Goal: Transaction & Acquisition: Purchase product/service

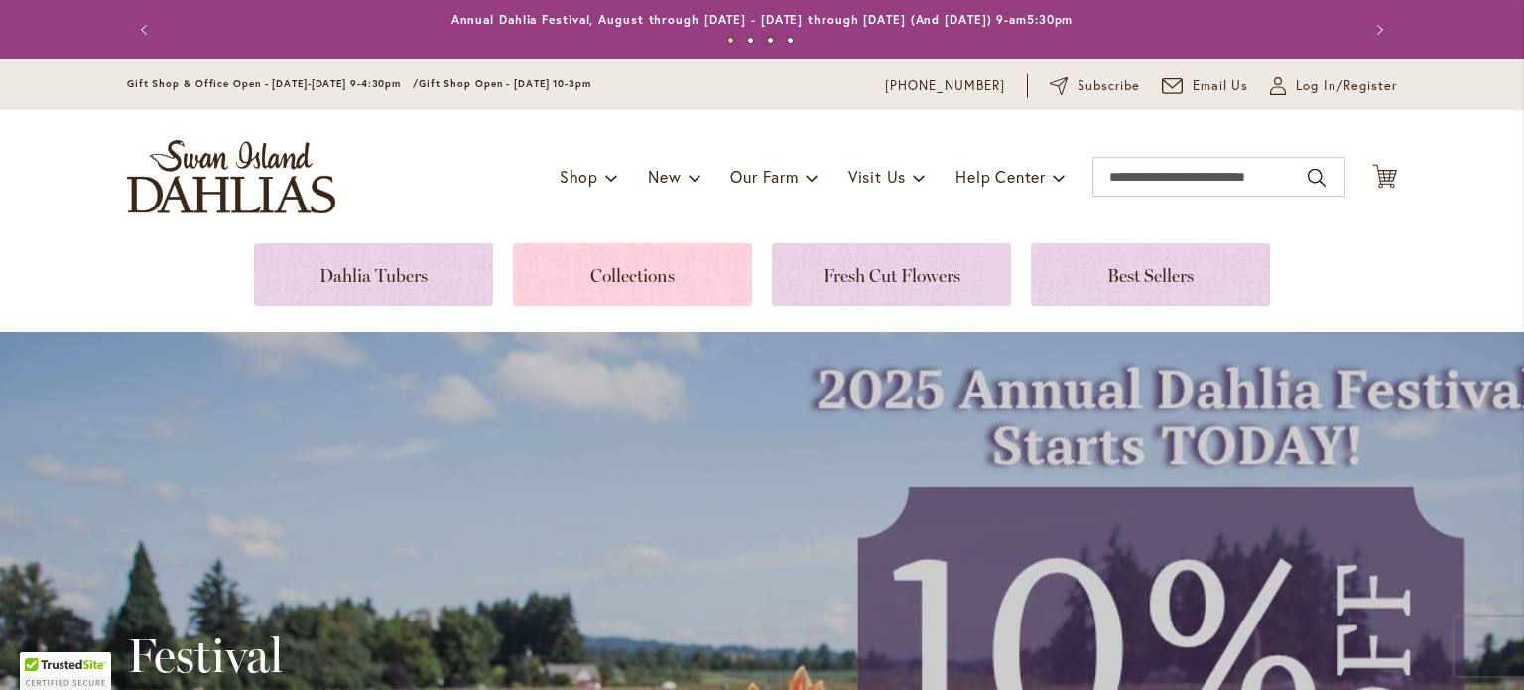
click at [566, 277] on link at bounding box center [632, 274] width 239 height 63
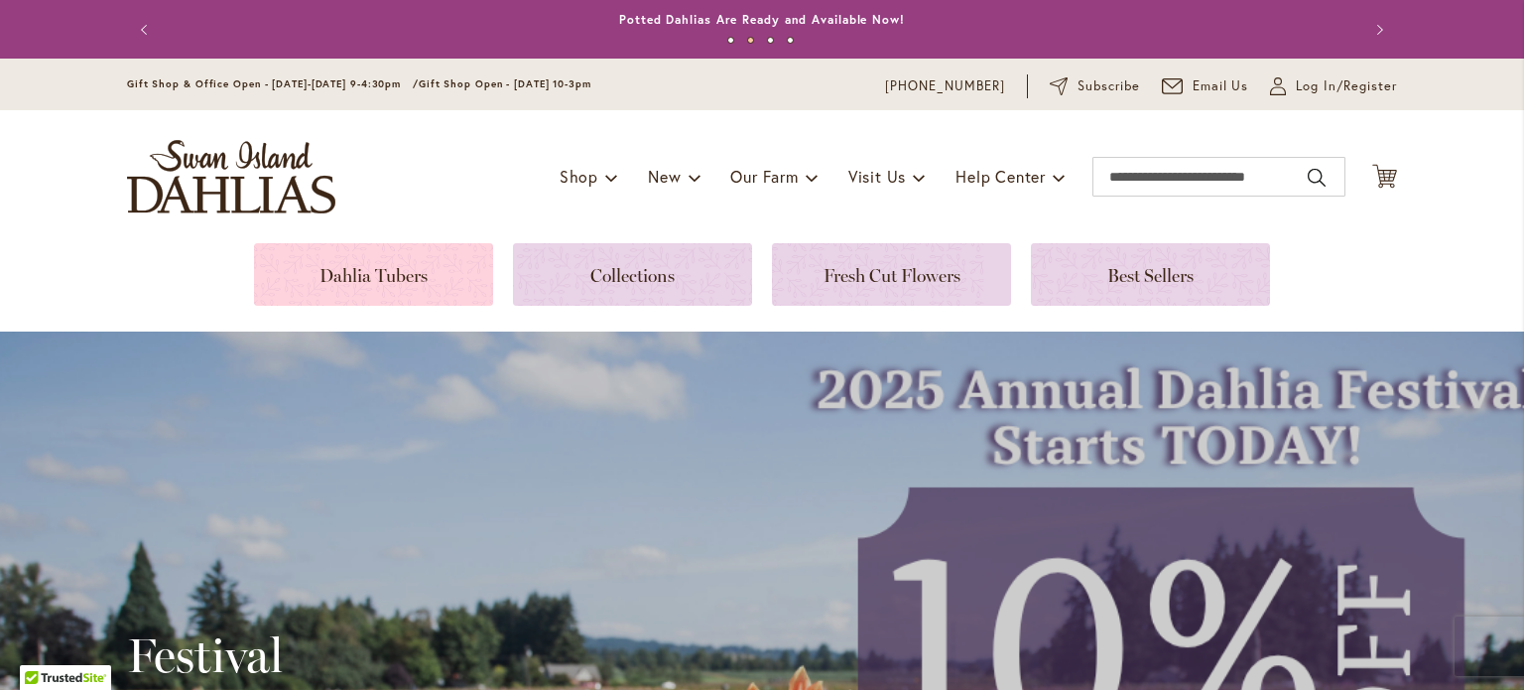
click at [338, 277] on link at bounding box center [373, 274] width 239 height 63
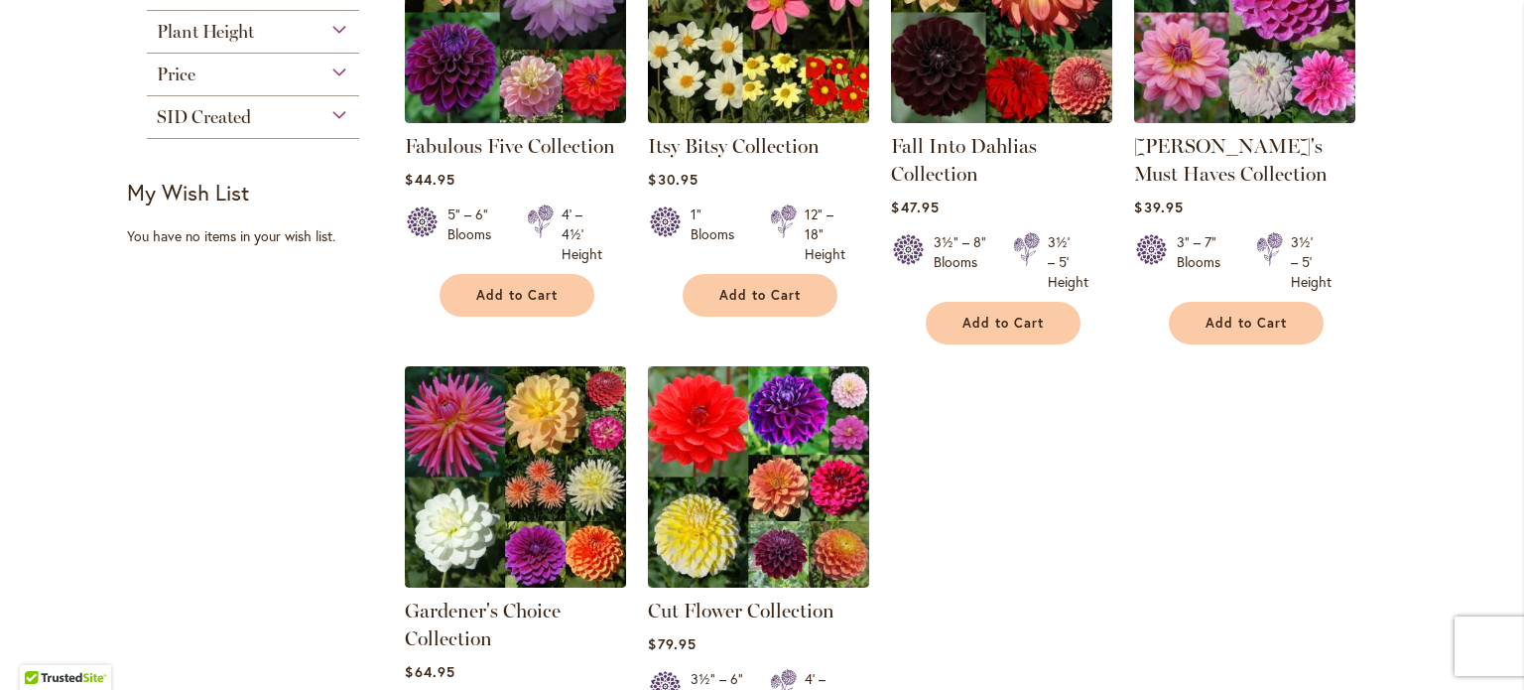
scroll to position [198, 0]
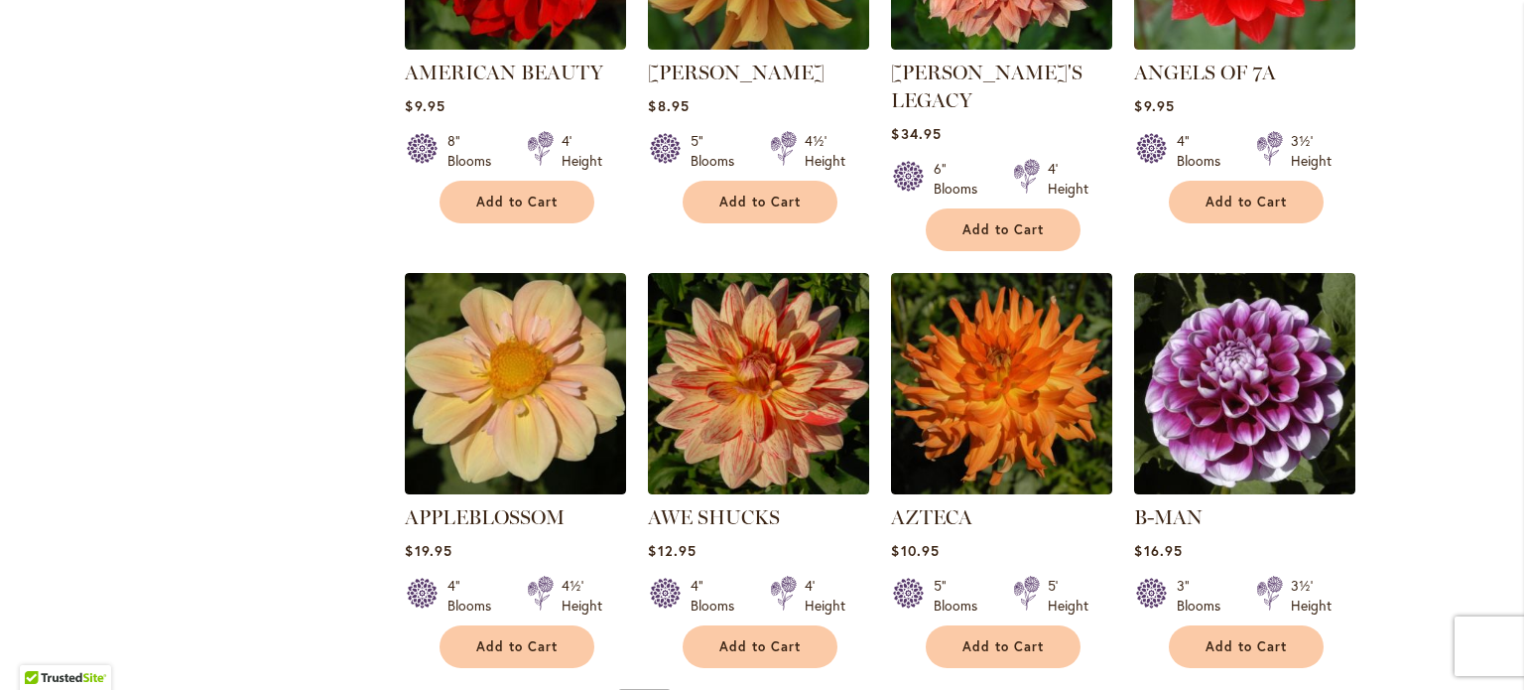
scroll to position [1587, 0]
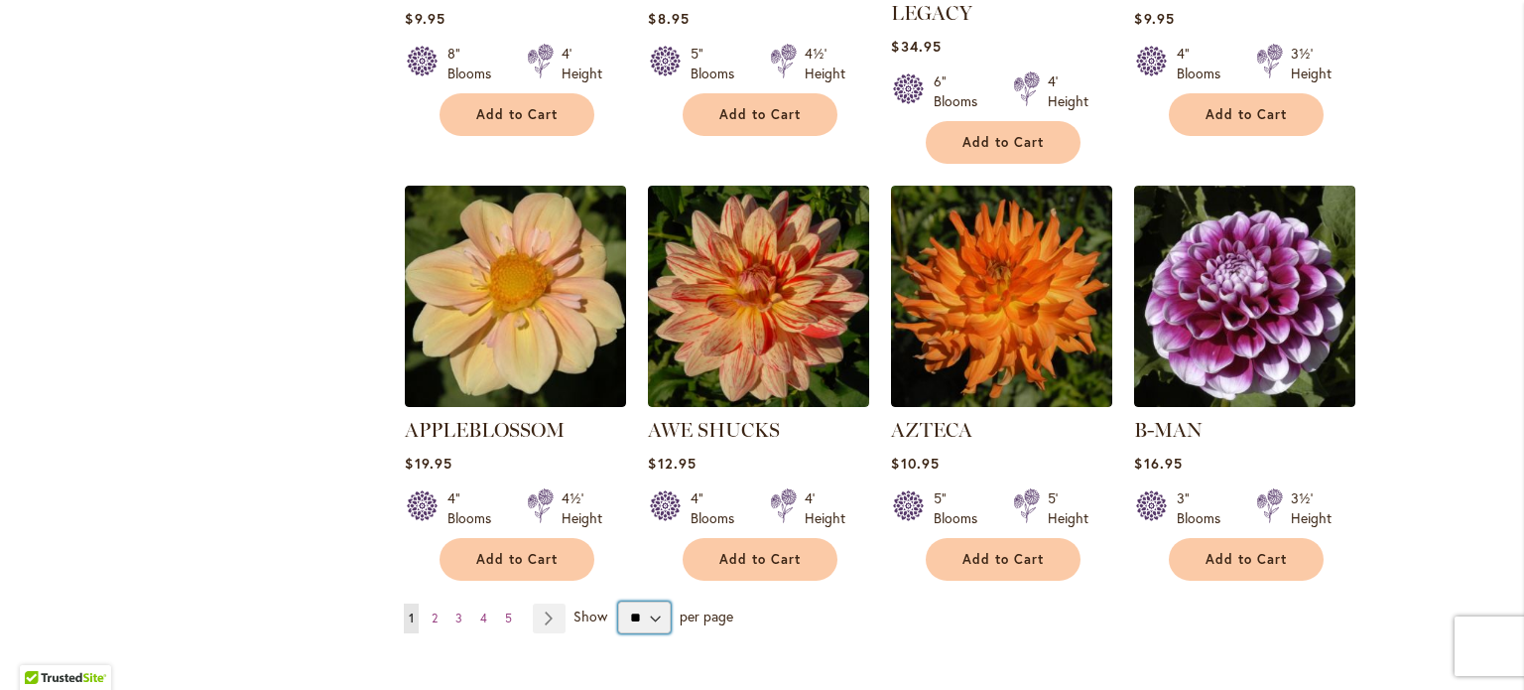
click at [640, 601] on select "** ** ** **" at bounding box center [644, 617] width 53 height 32
select select "**"
click at [618, 601] on select "** ** ** **" at bounding box center [644, 617] width 53 height 32
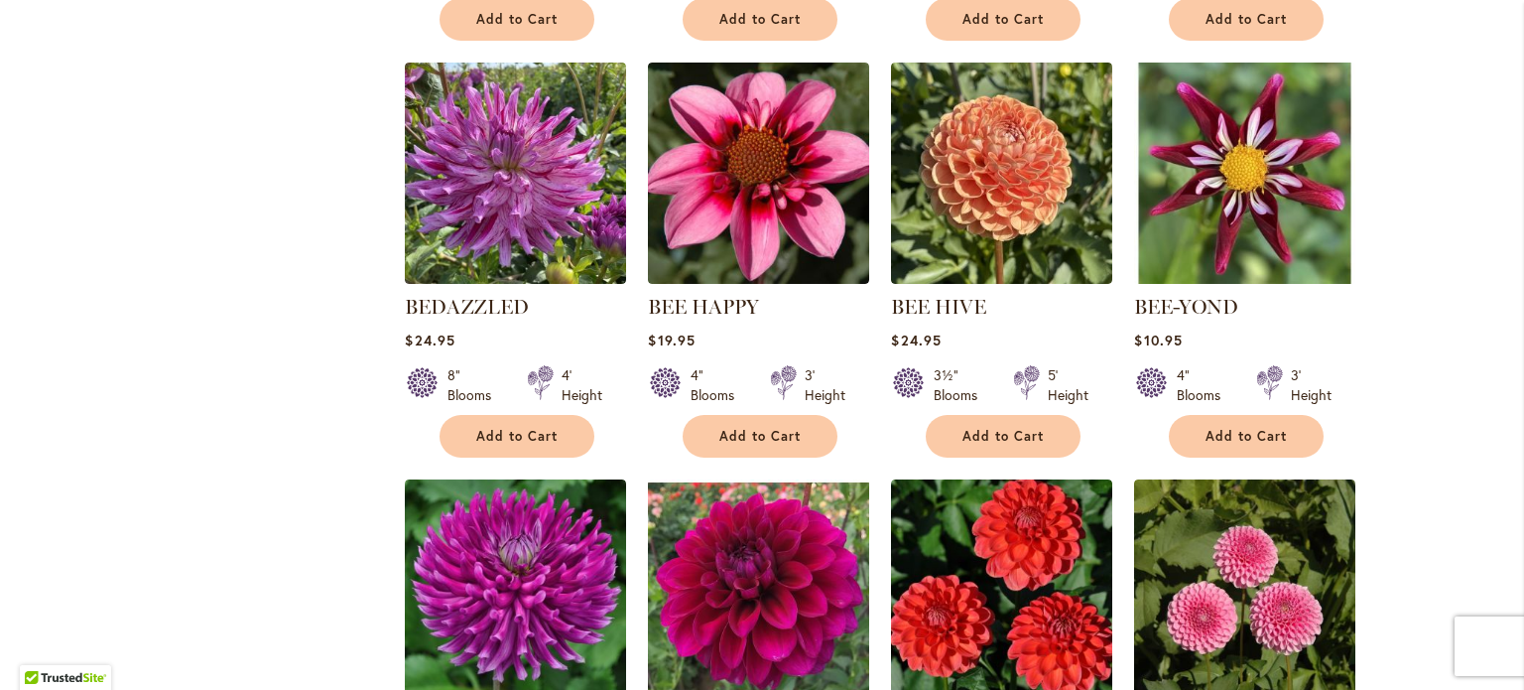
scroll to position [2919, 0]
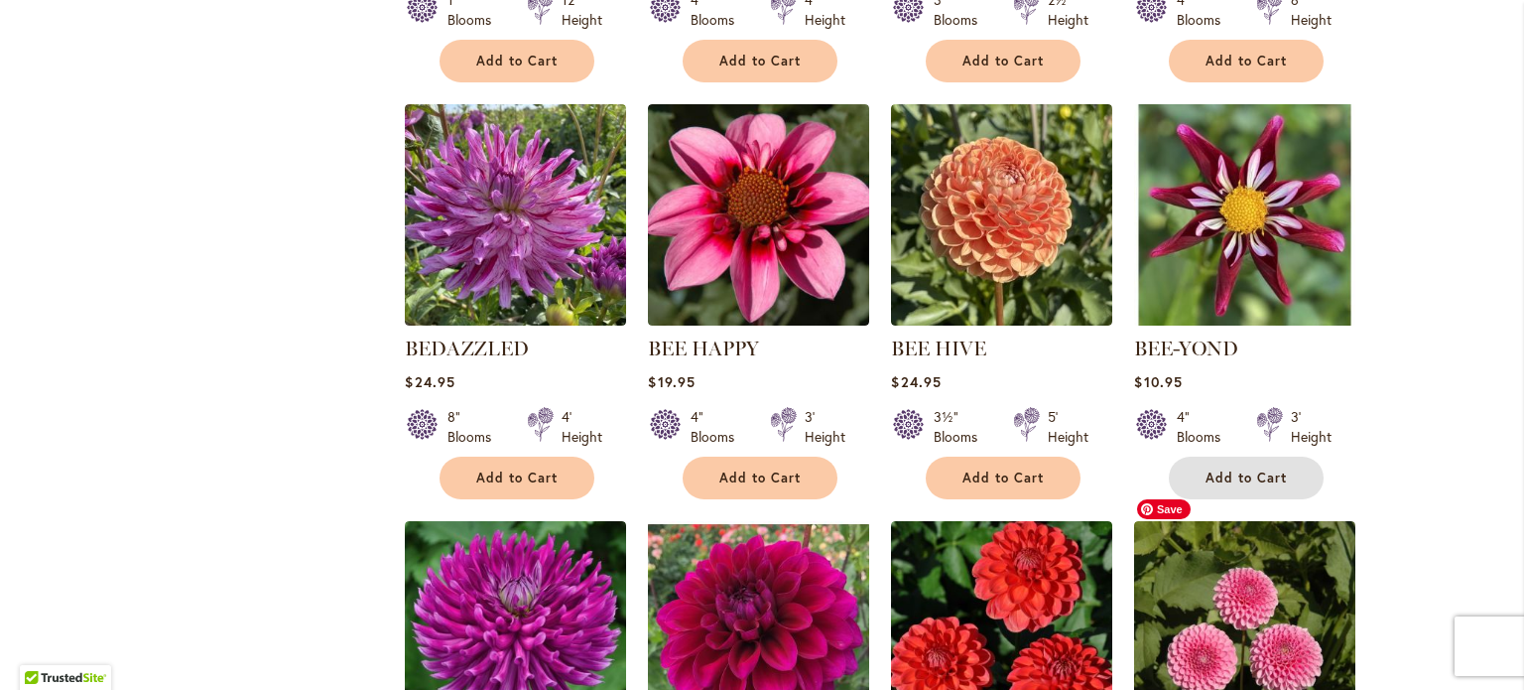
click at [1234, 469] on span "Add to Cart" at bounding box center [1245, 477] width 81 height 17
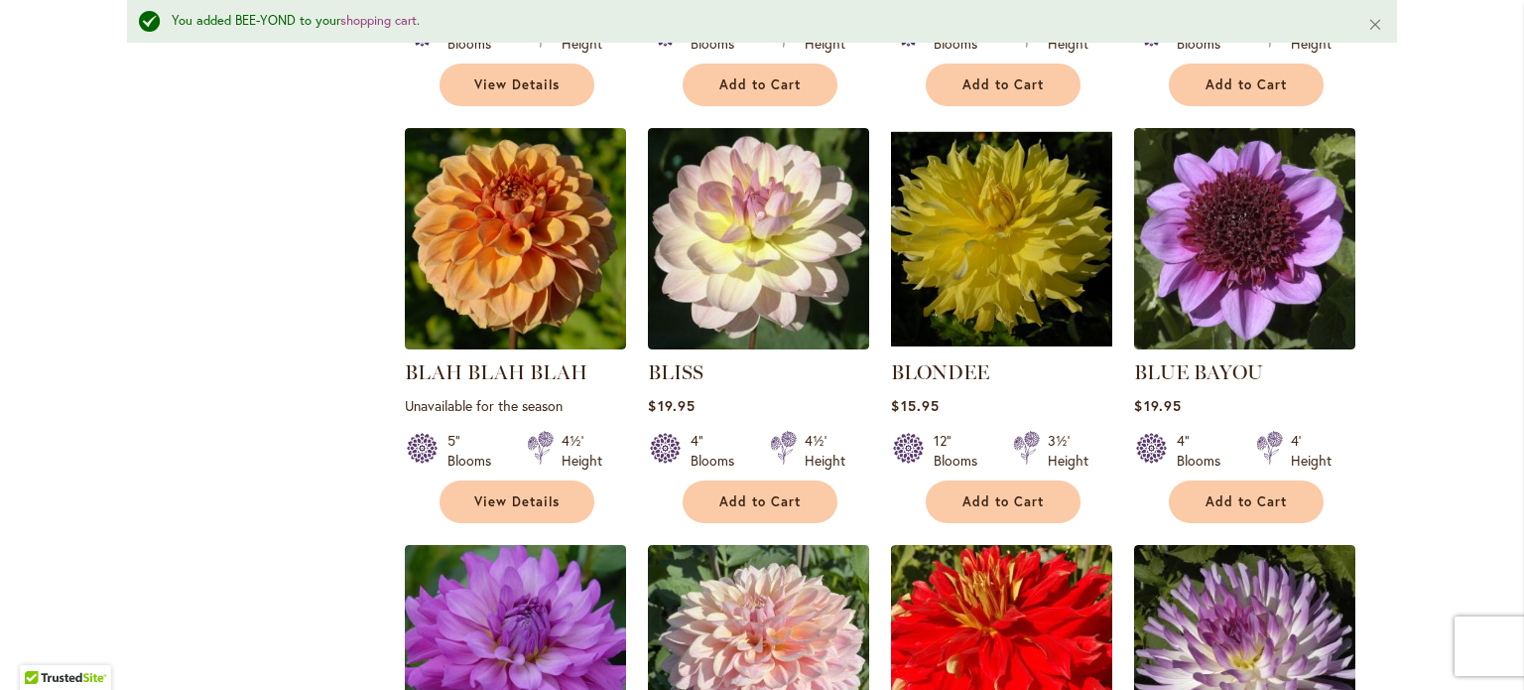
scroll to position [4180, 0]
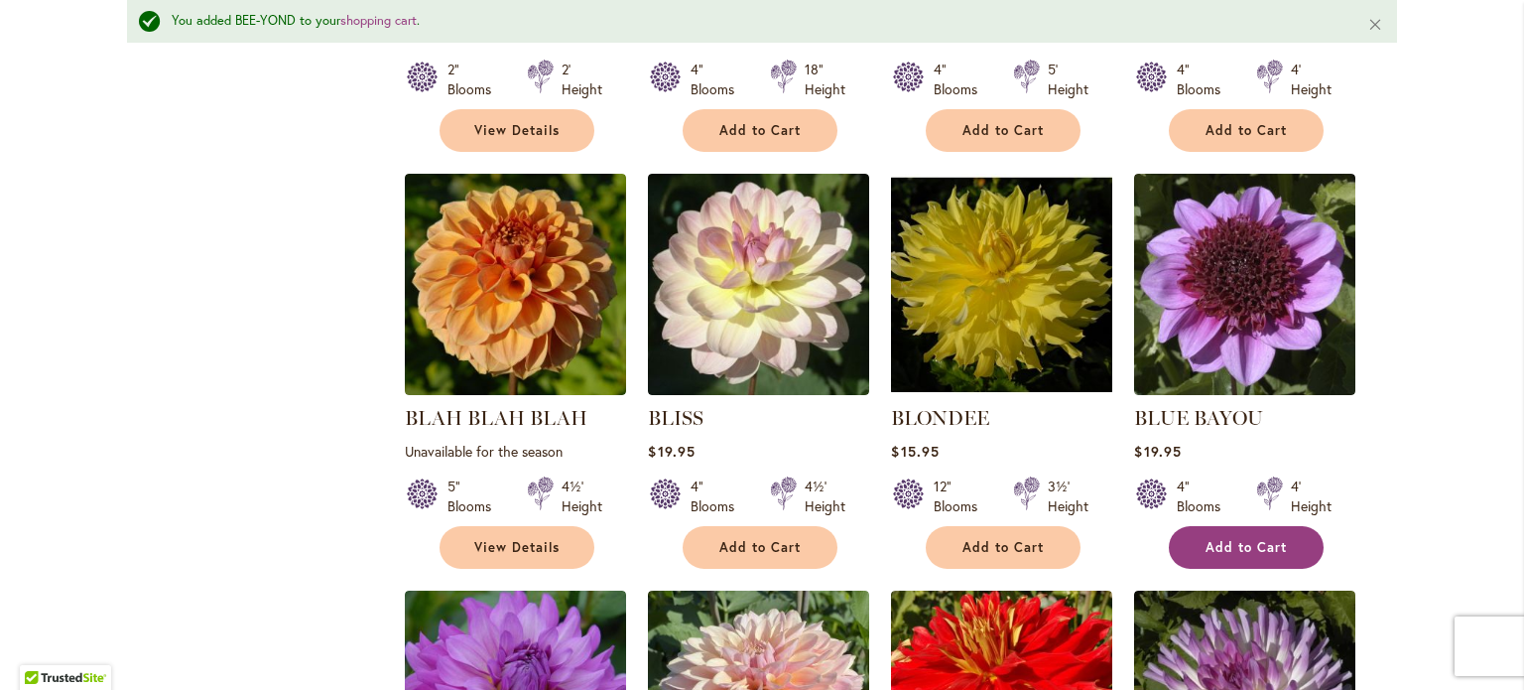
click at [1266, 526] on button "Add to Cart" at bounding box center [1246, 547] width 155 height 43
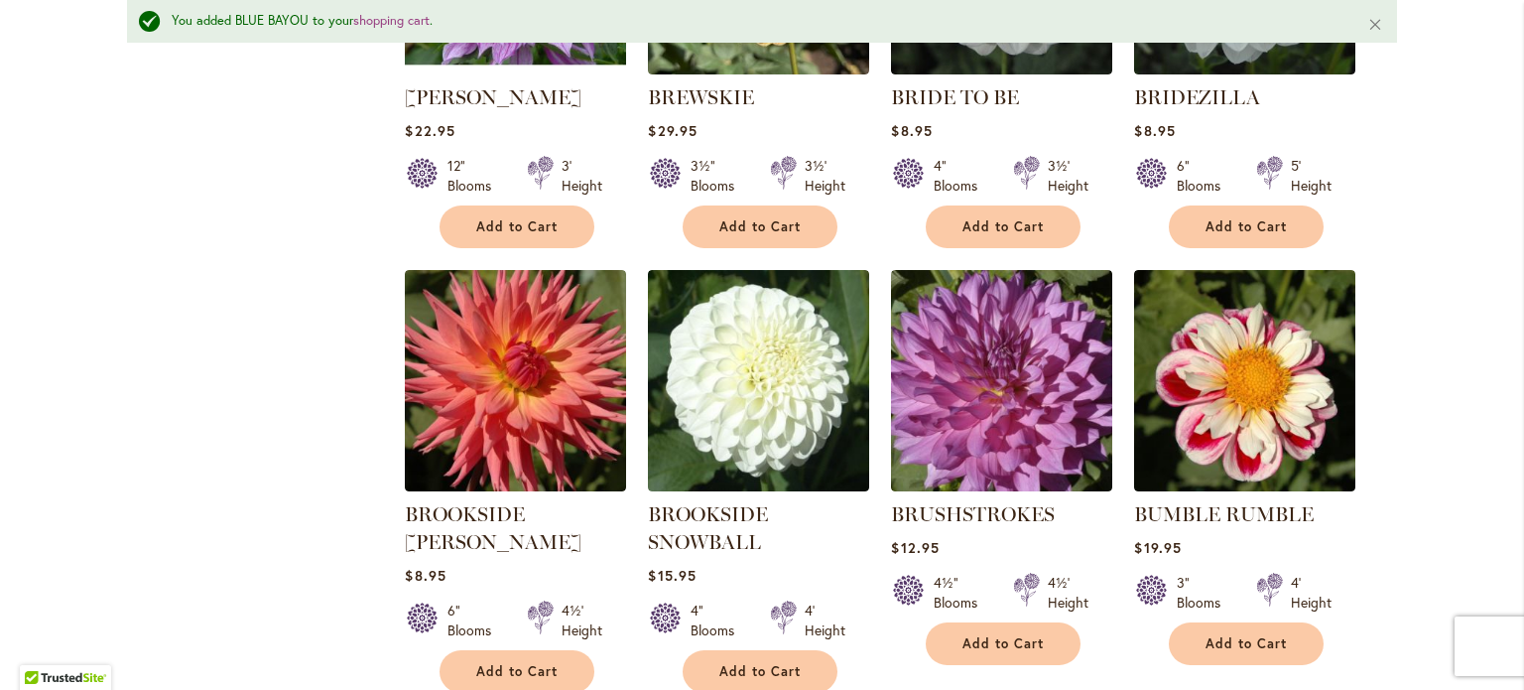
scroll to position [5768, 0]
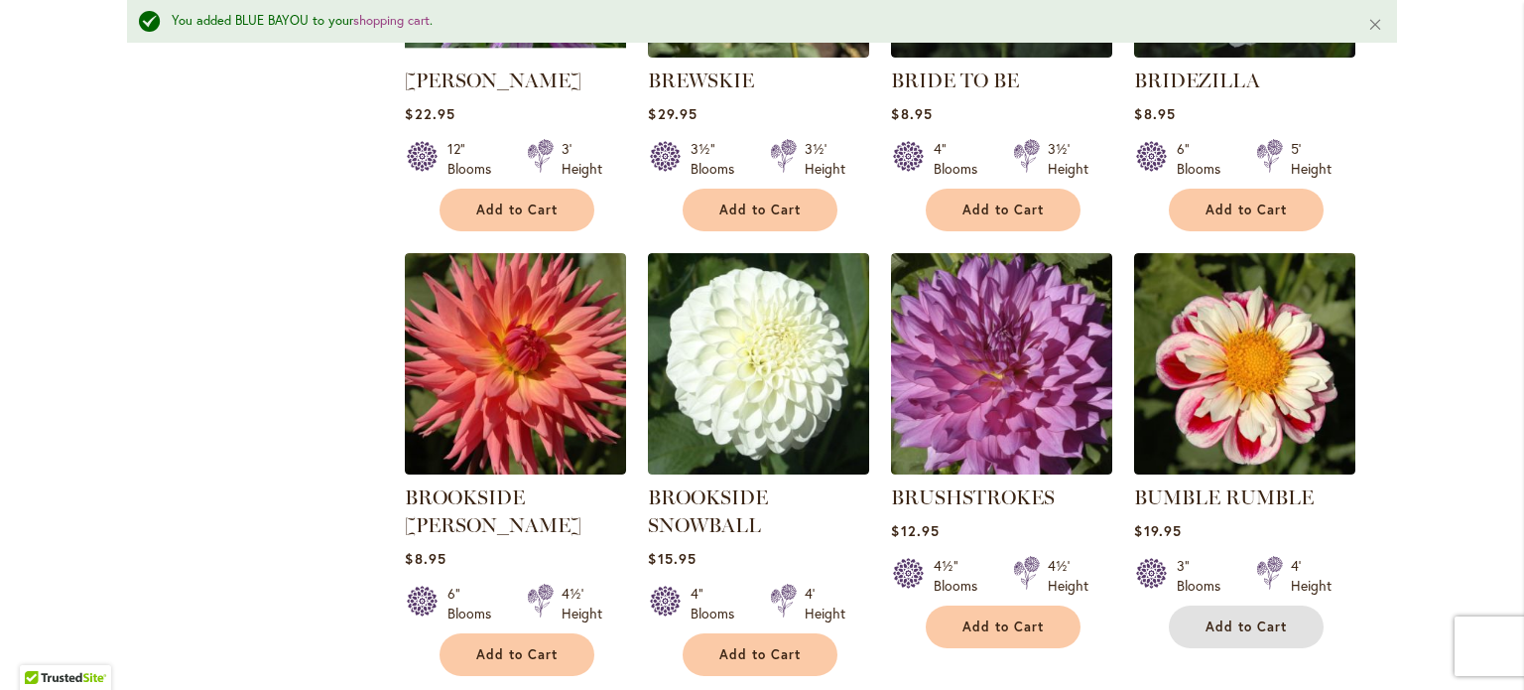
drag, startPoint x: 1230, startPoint y: 570, endPoint x: 1190, endPoint y: 571, distance: 40.7
click at [1230, 605] on button "Add to Cart" at bounding box center [1246, 626] width 155 height 43
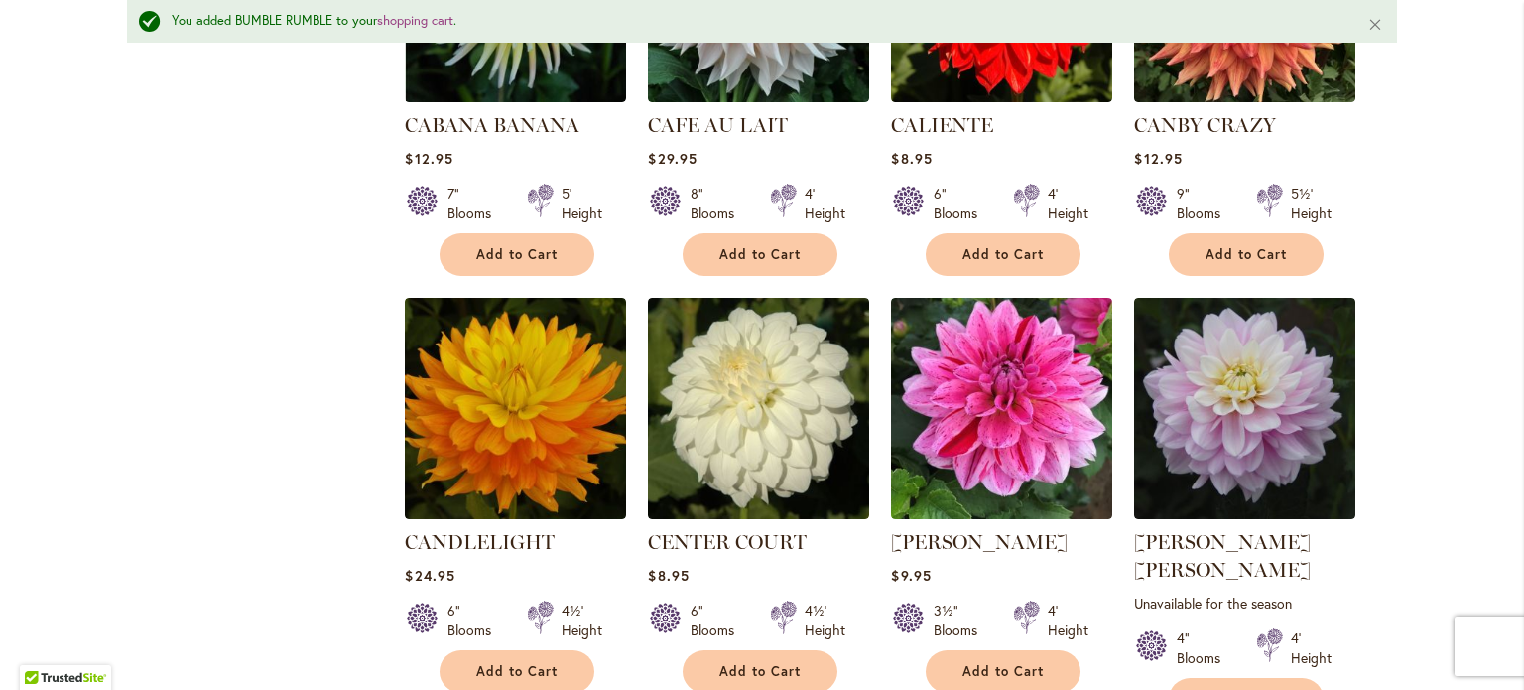
scroll to position [6660, 0]
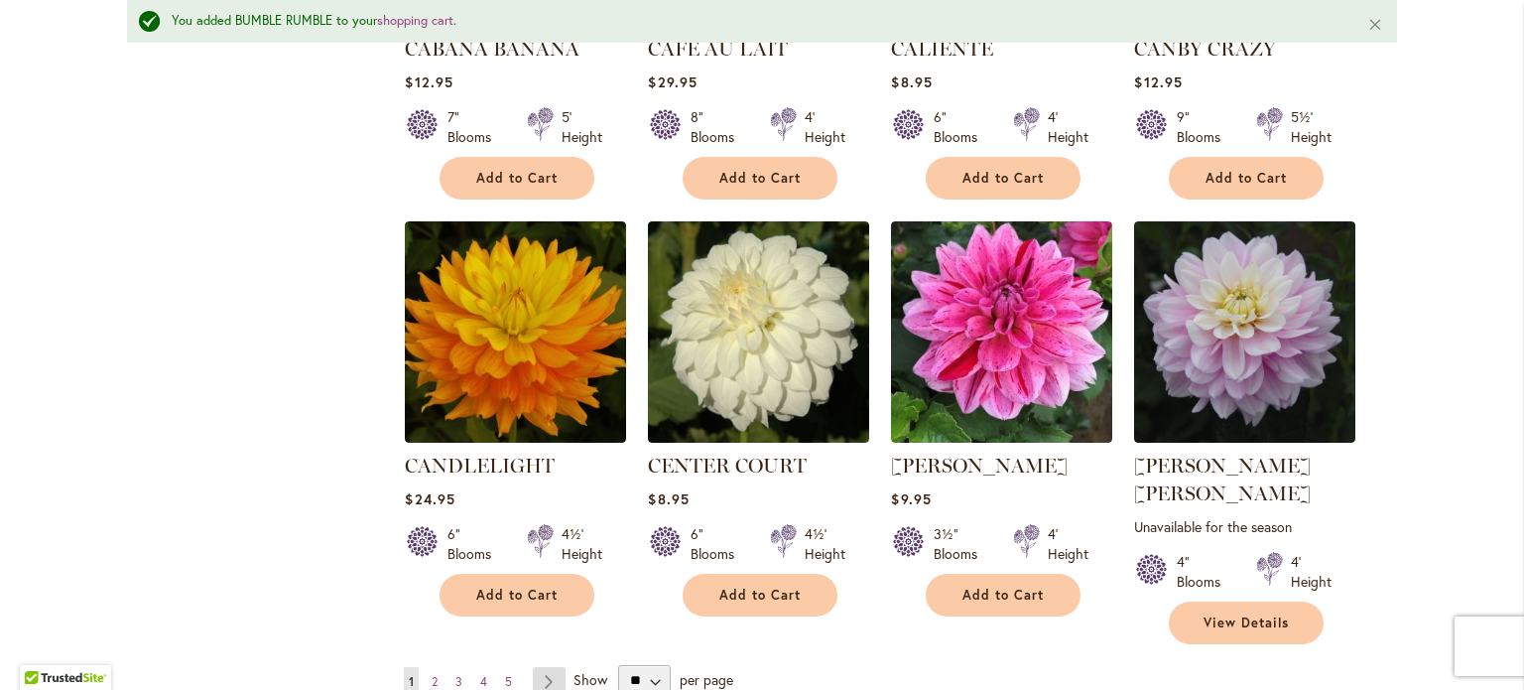
click at [534, 667] on link "Page Next" at bounding box center [549, 682] width 33 height 30
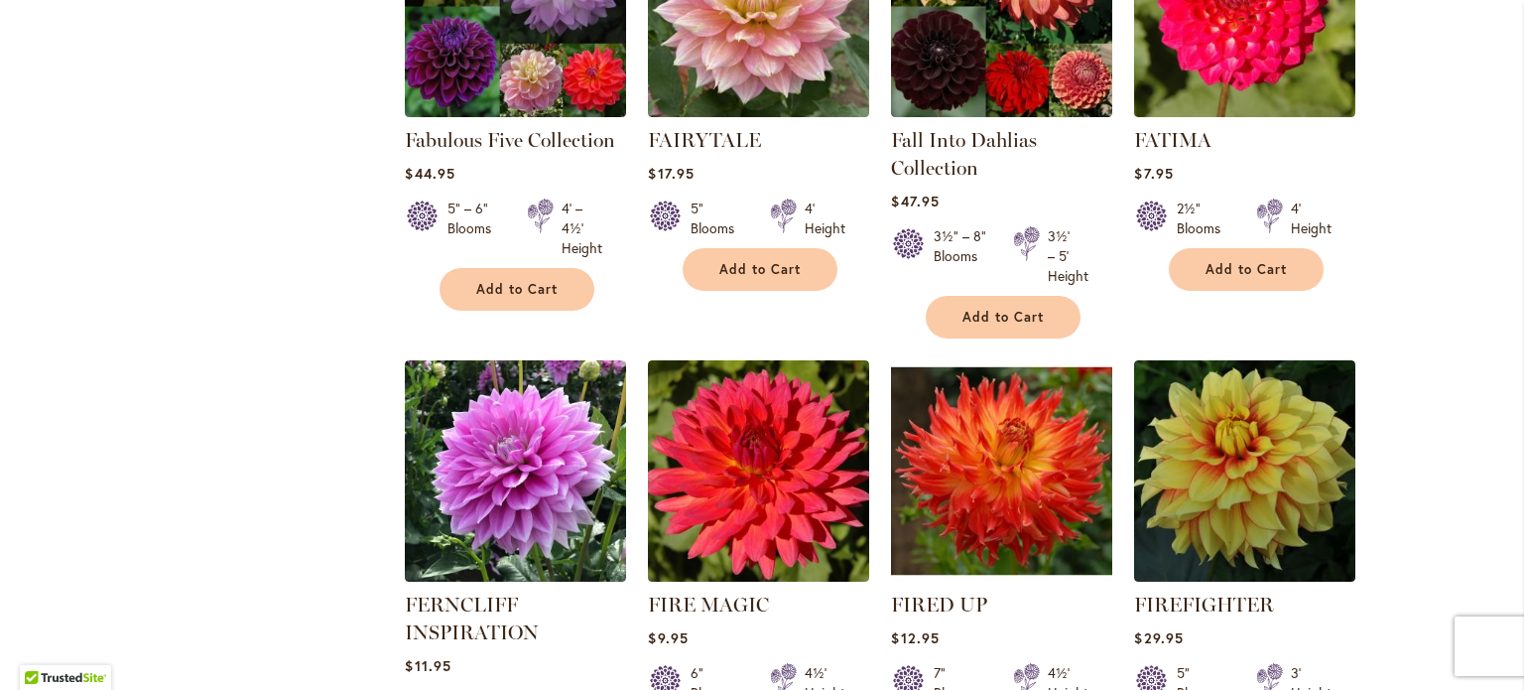
scroll to position [6747, 0]
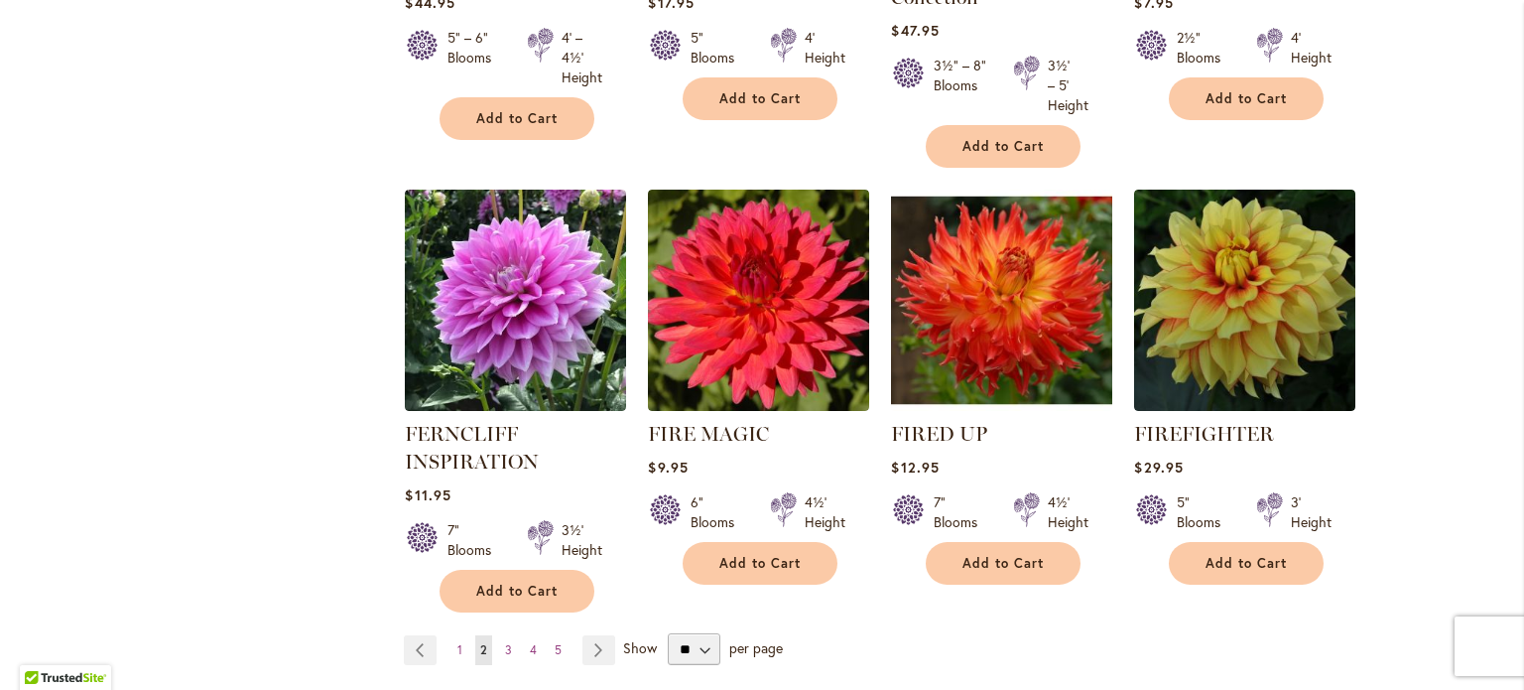
scroll to position [6873, 0]
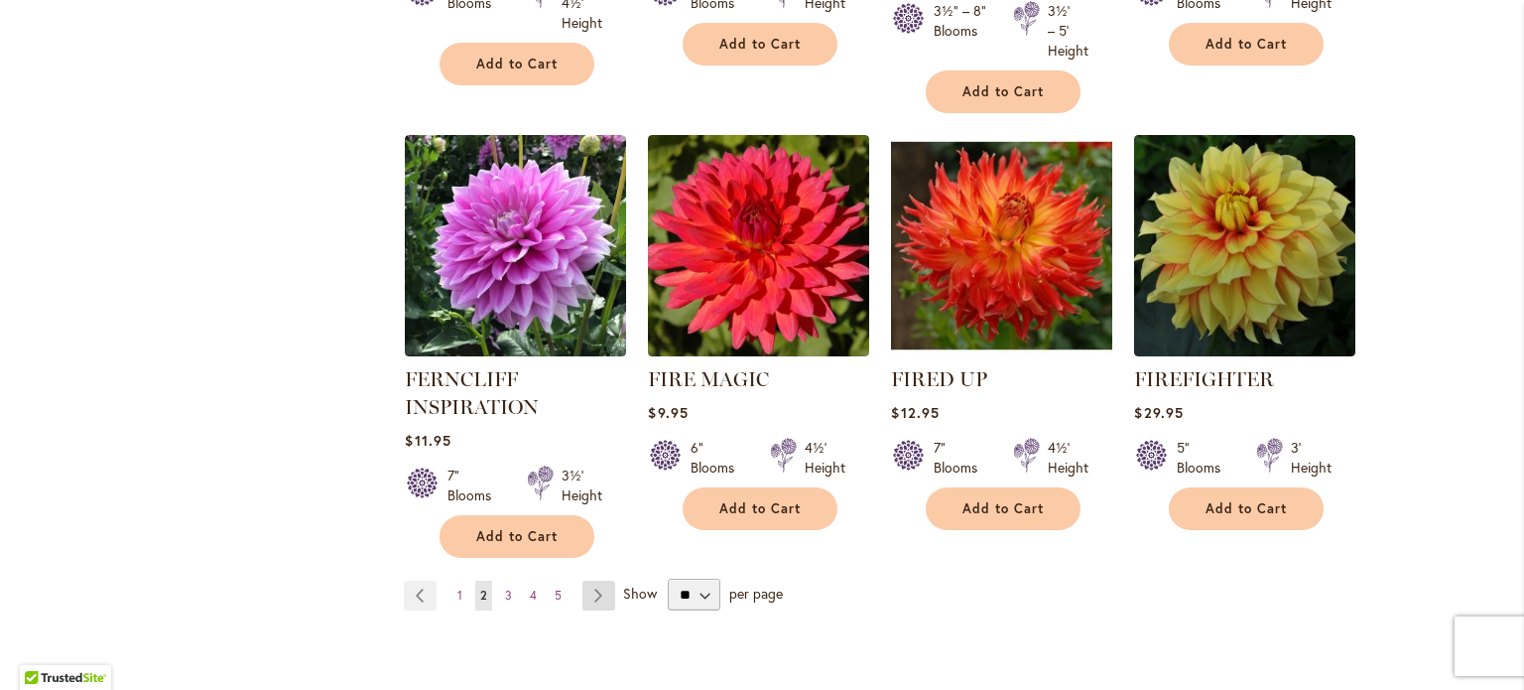
click at [585, 580] on link "Page Next" at bounding box center [598, 595] width 33 height 30
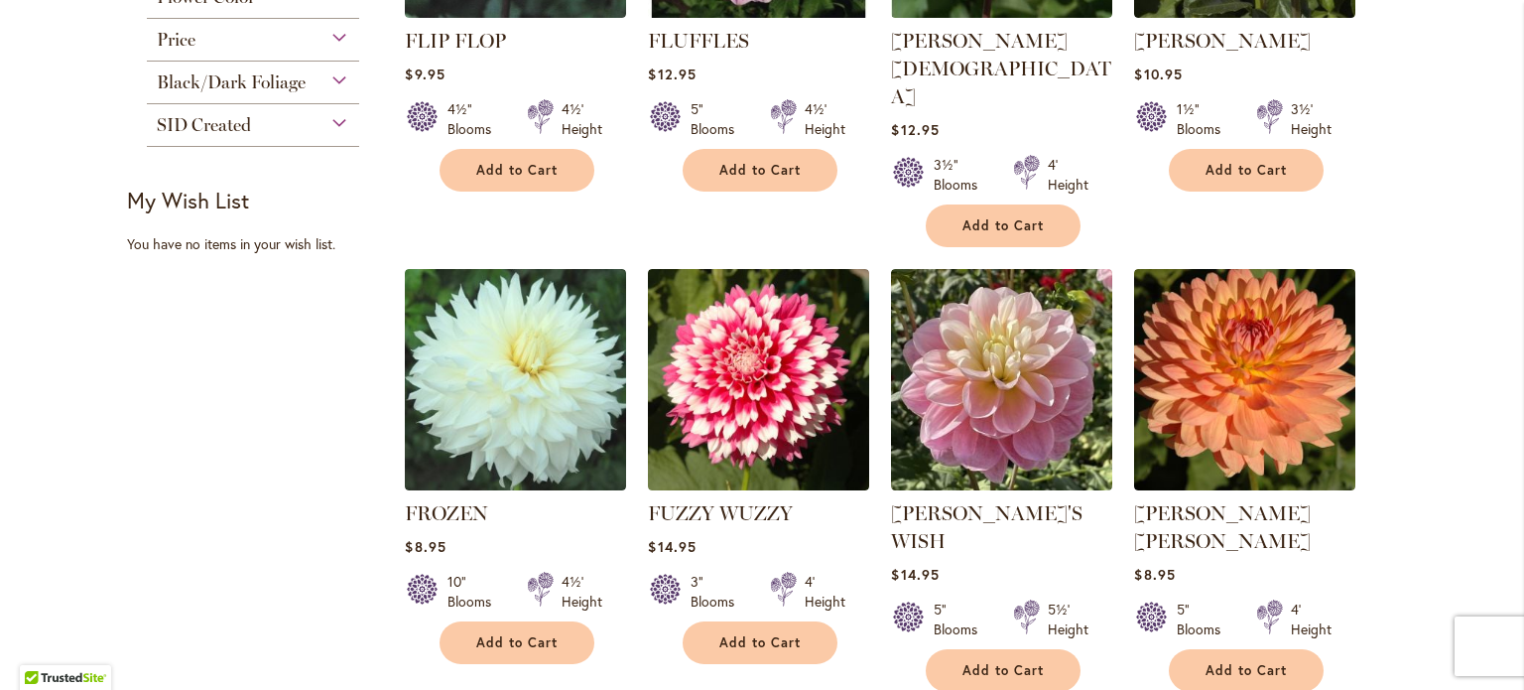
scroll to position [1113, 0]
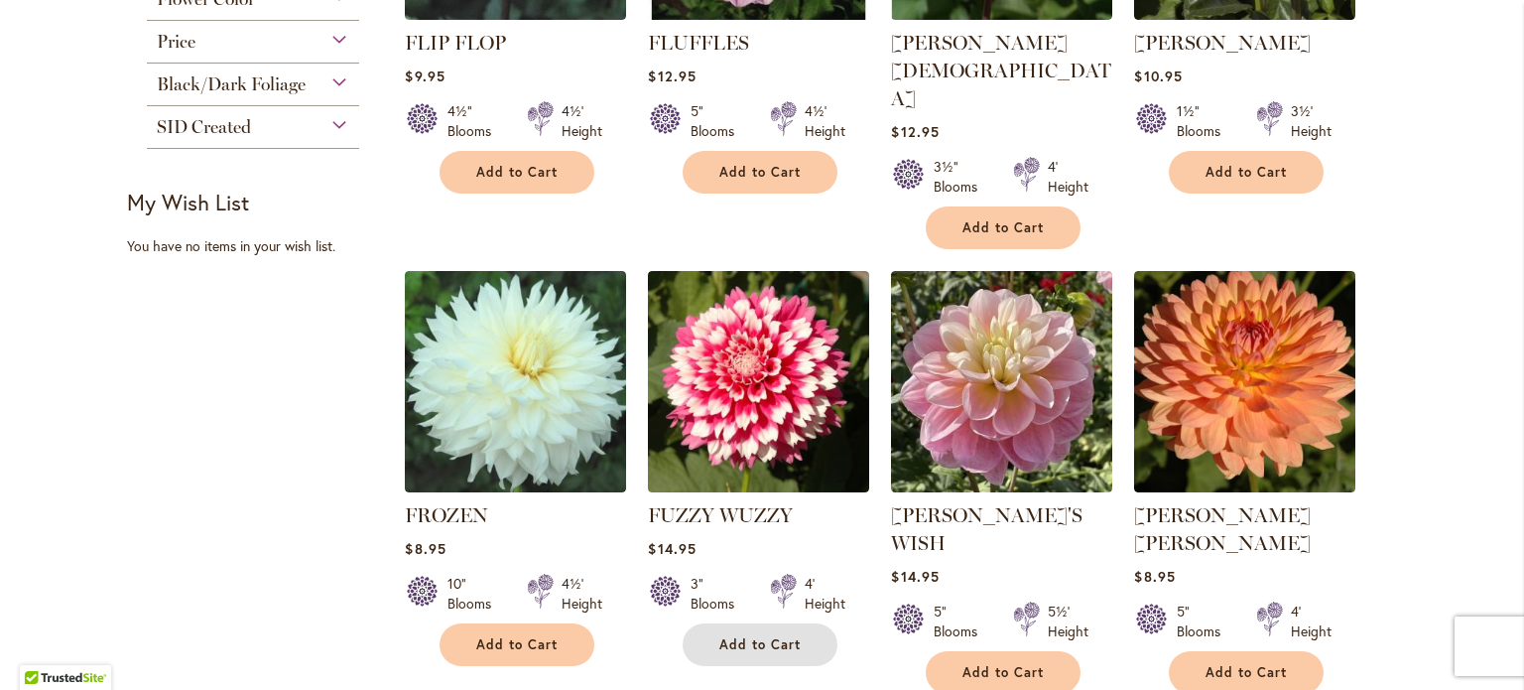
drag, startPoint x: 739, startPoint y: 590, endPoint x: 693, endPoint y: 590, distance: 46.6
click at [739, 636] on span "Add to Cart" at bounding box center [759, 644] width 81 height 17
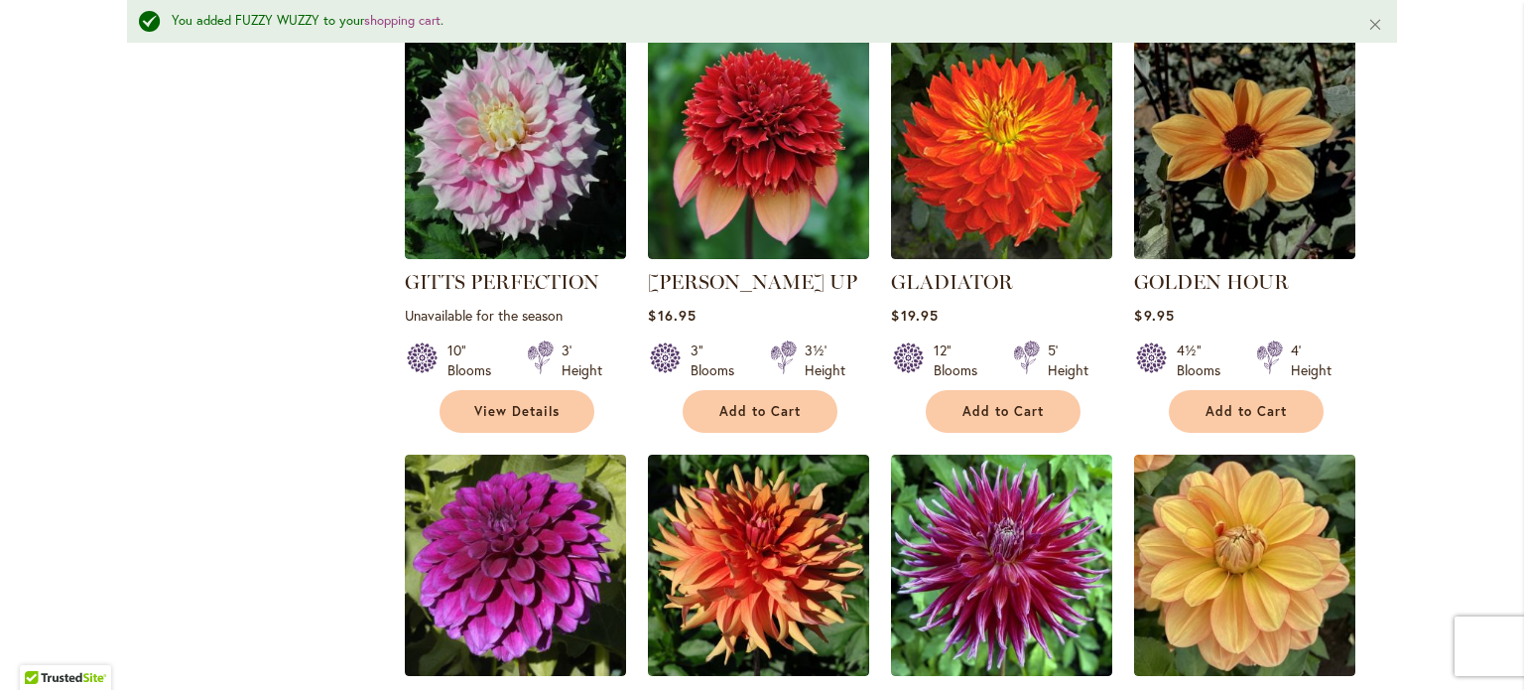
scroll to position [2951, 0]
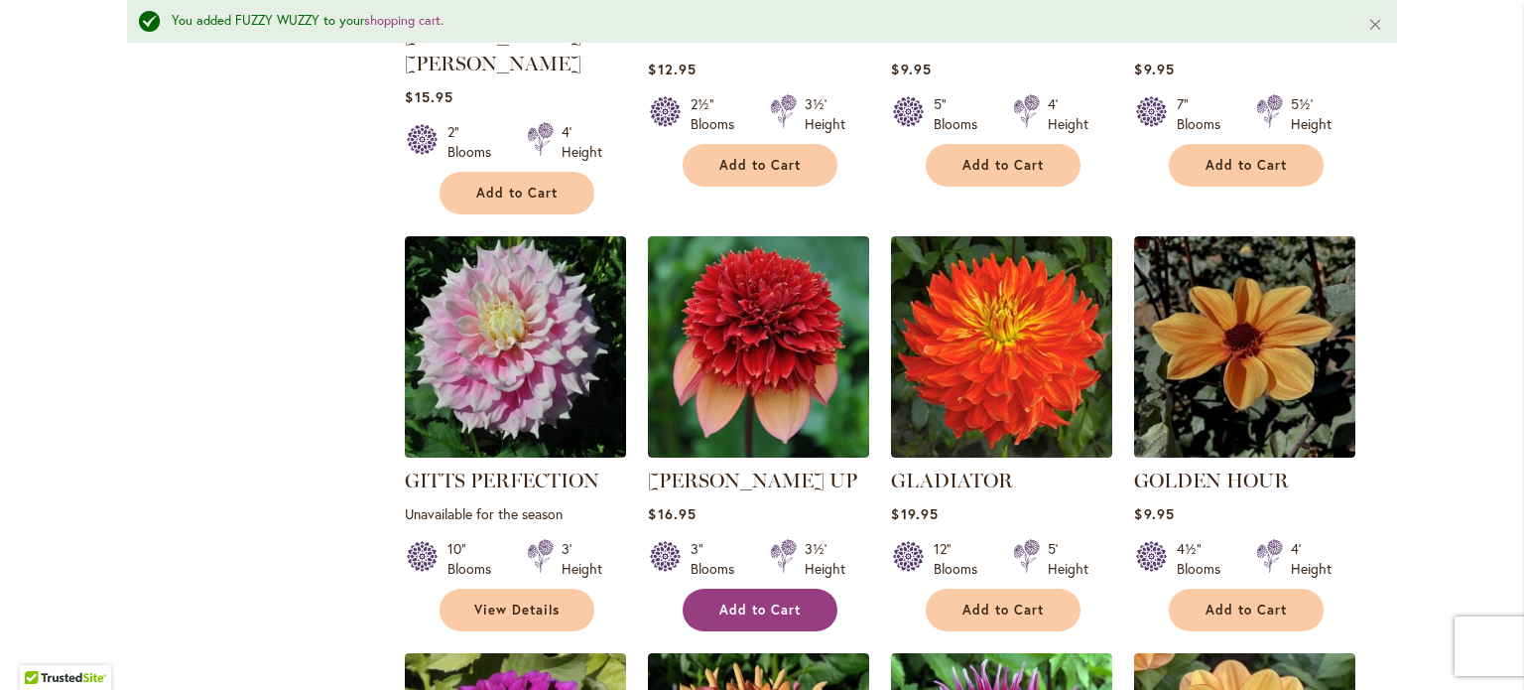
click at [752, 601] on span "Add to Cart" at bounding box center [759, 609] width 81 height 17
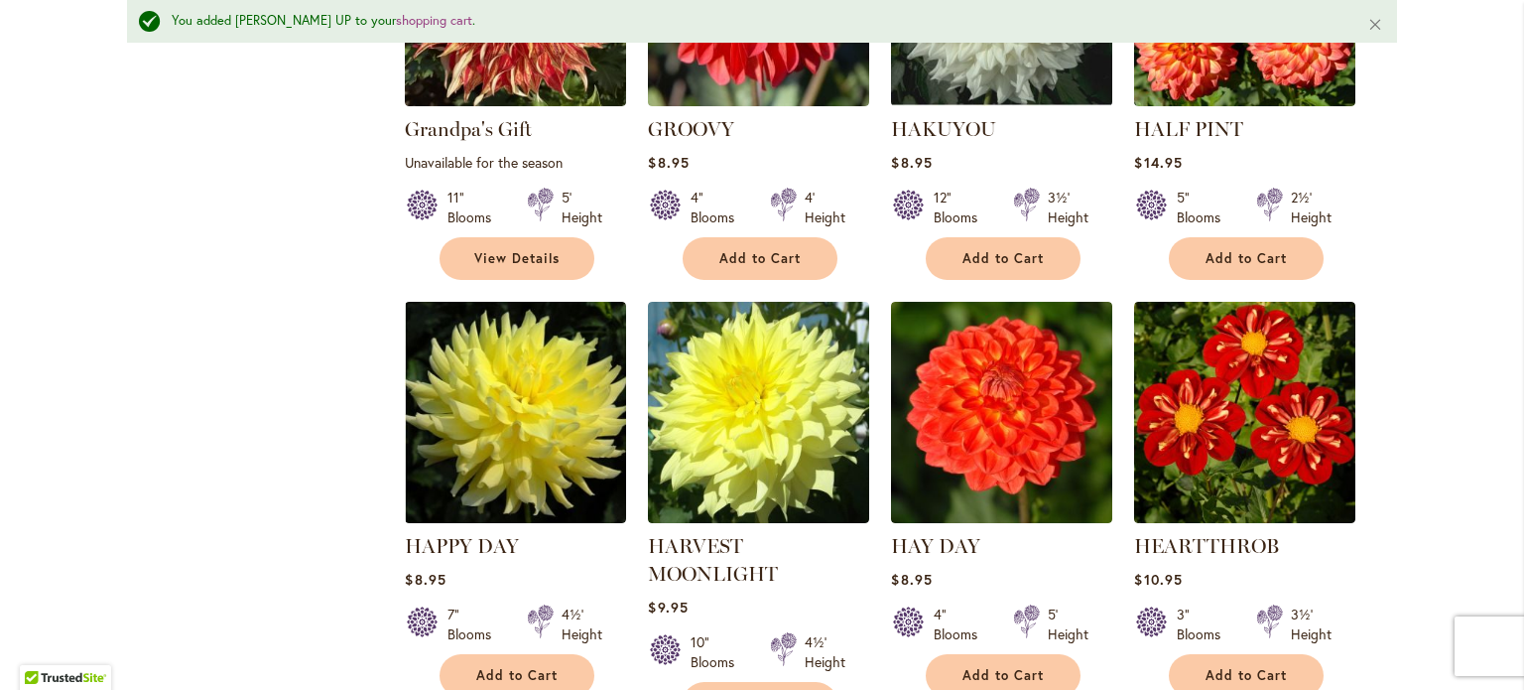
scroll to position [4141, 0]
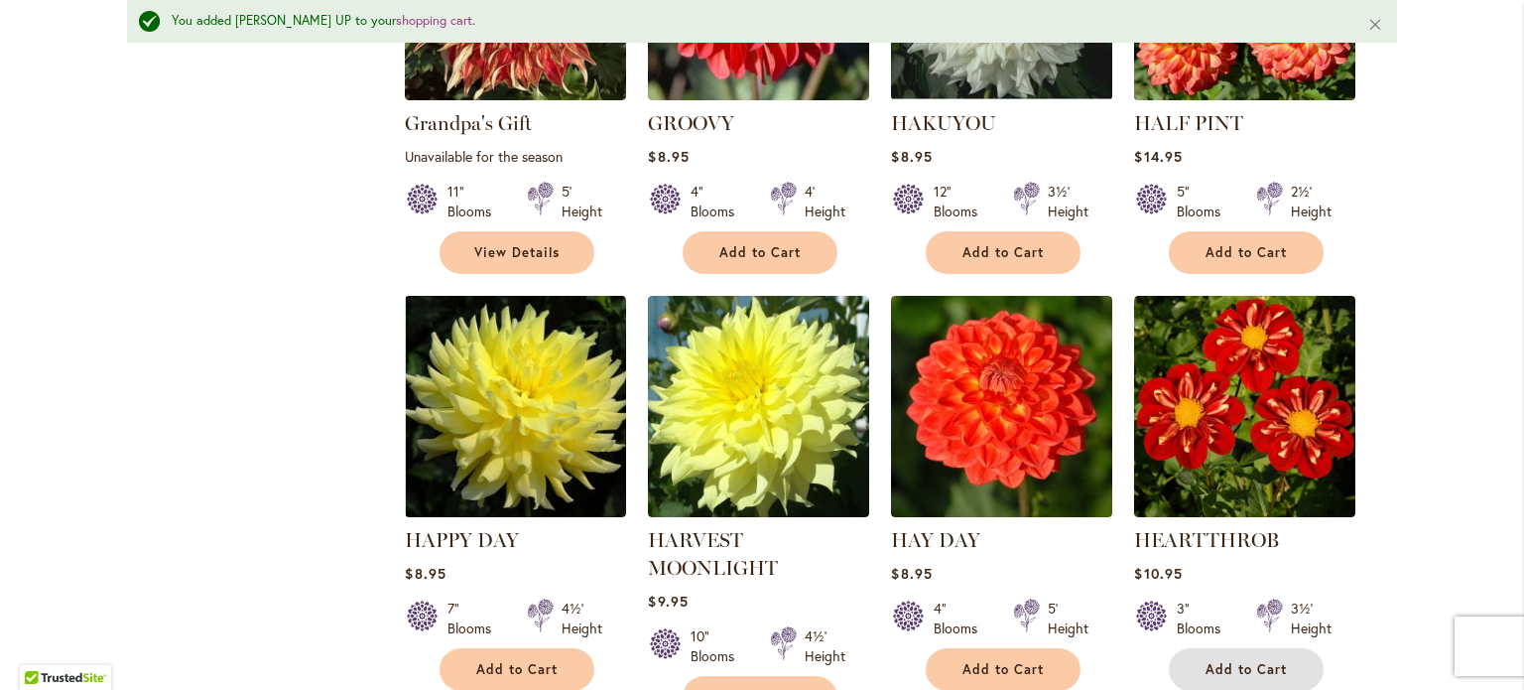
click at [1211, 661] on span "Add to Cart" at bounding box center [1245, 669] width 81 height 17
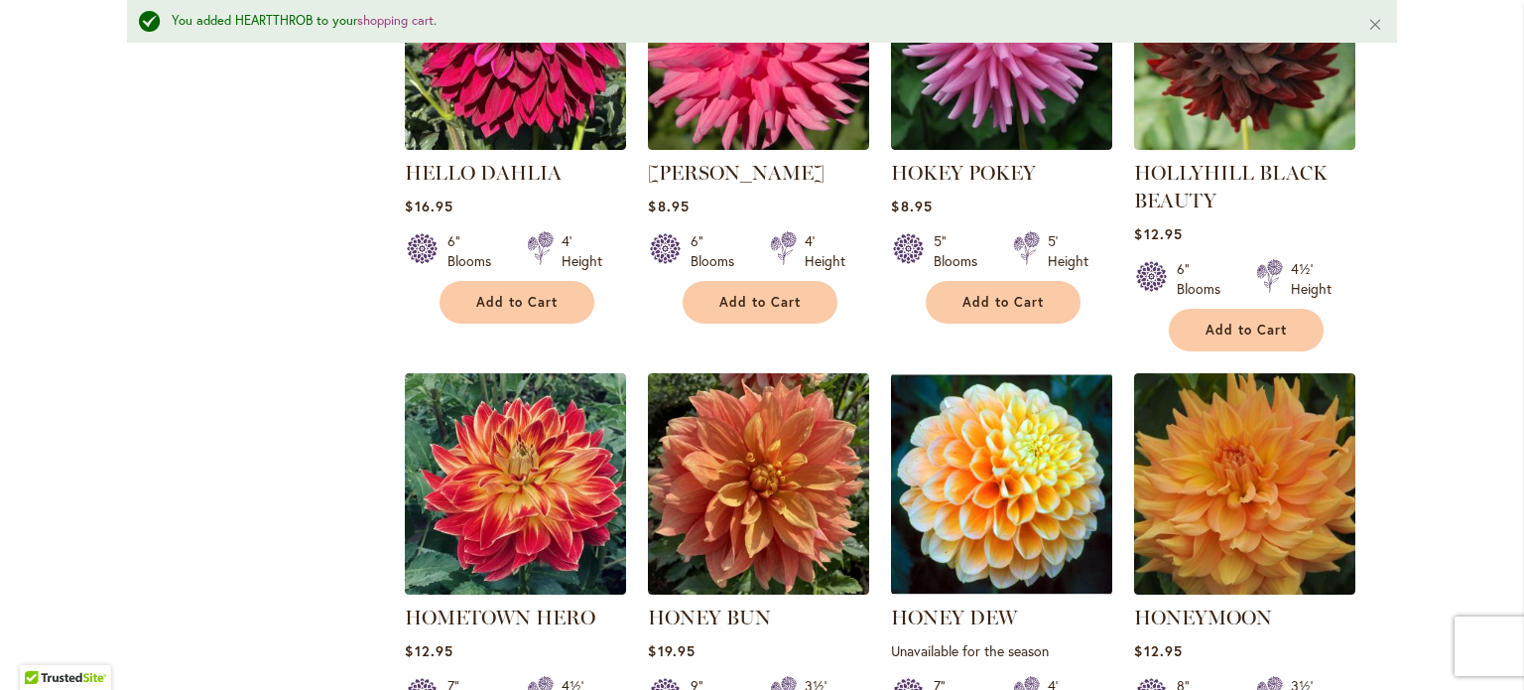
scroll to position [5431, 0]
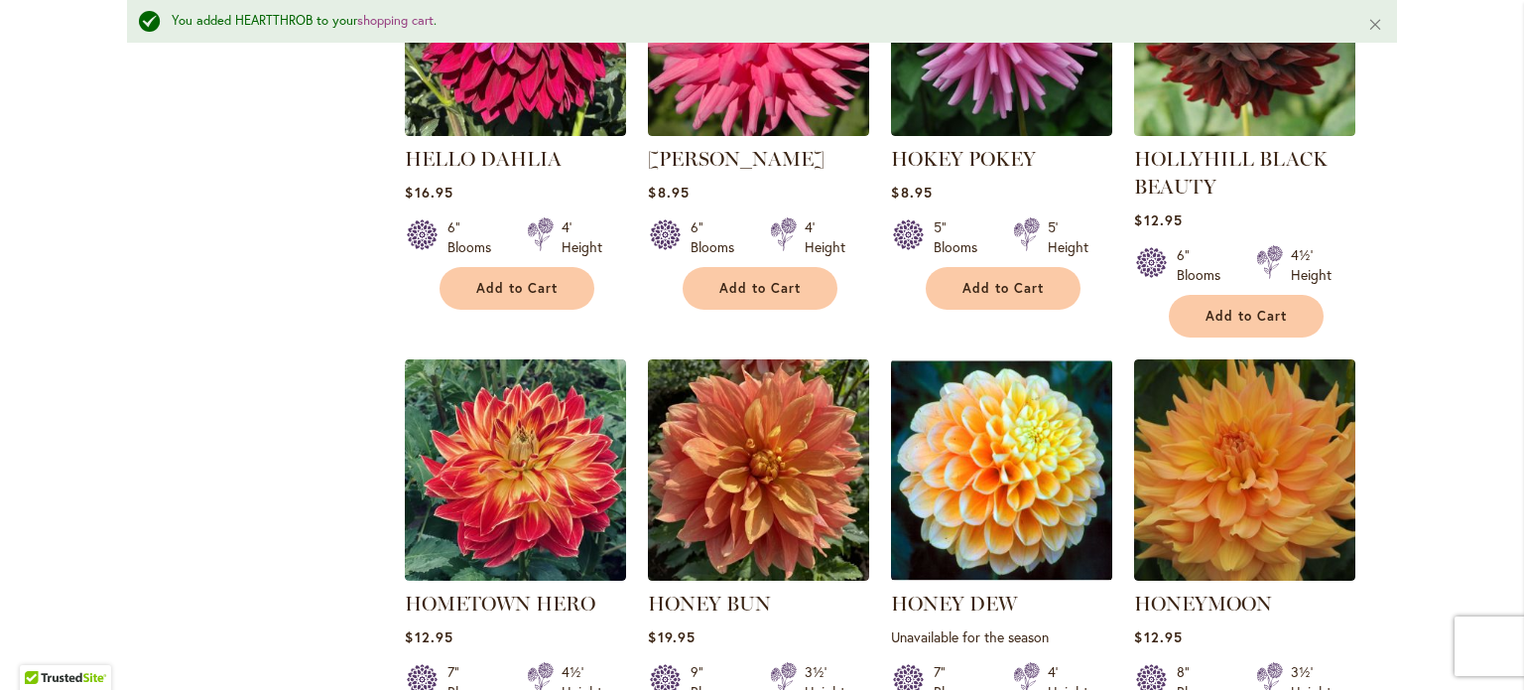
drag, startPoint x: 524, startPoint y: 617, endPoint x: 418, endPoint y: 606, distance: 106.7
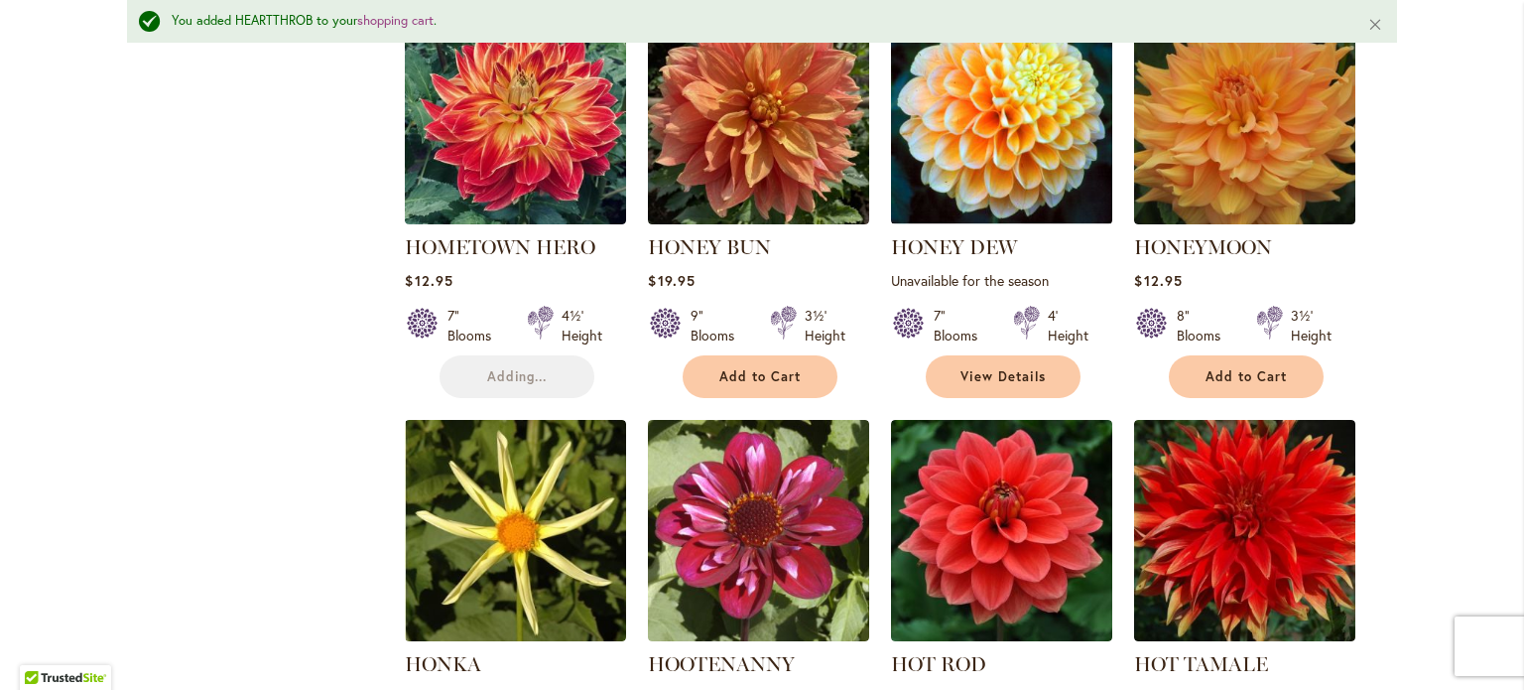
scroll to position [5828, 0]
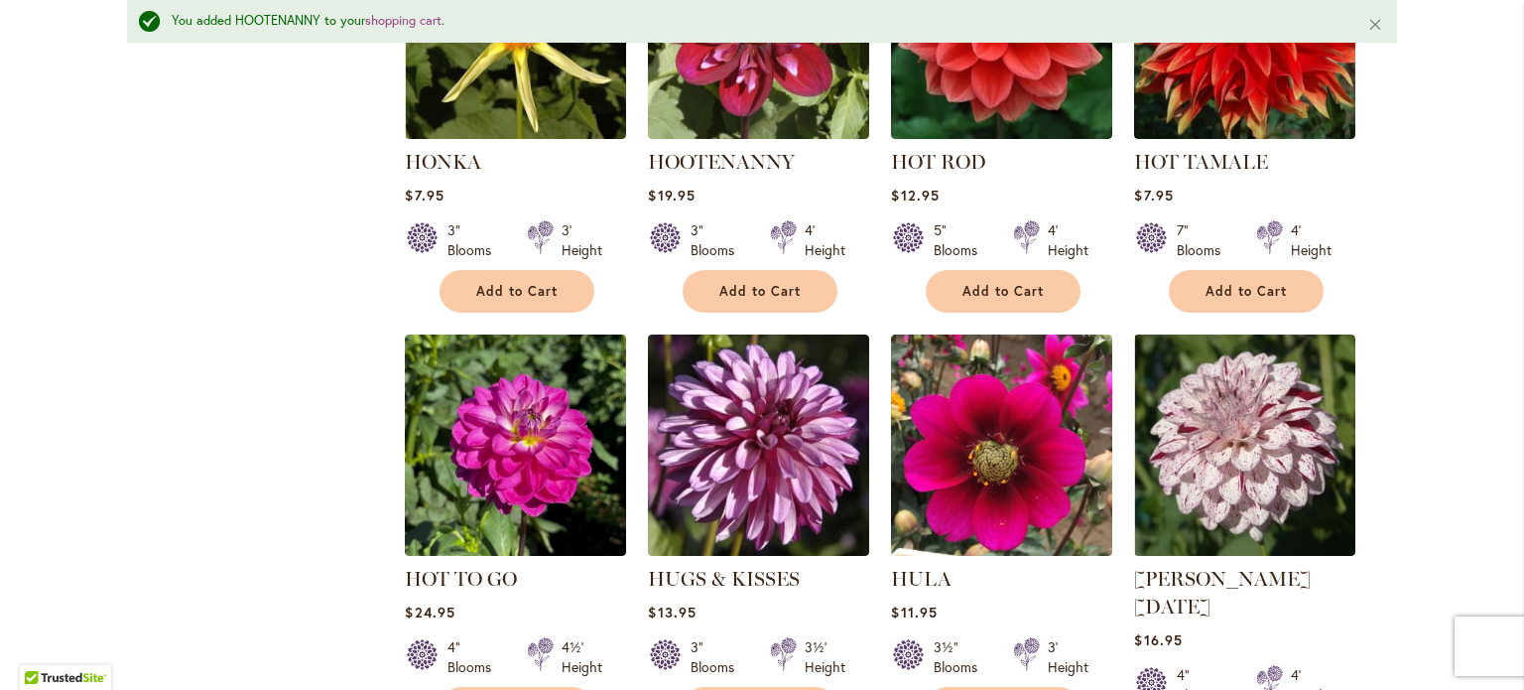
scroll to position [6324, 0]
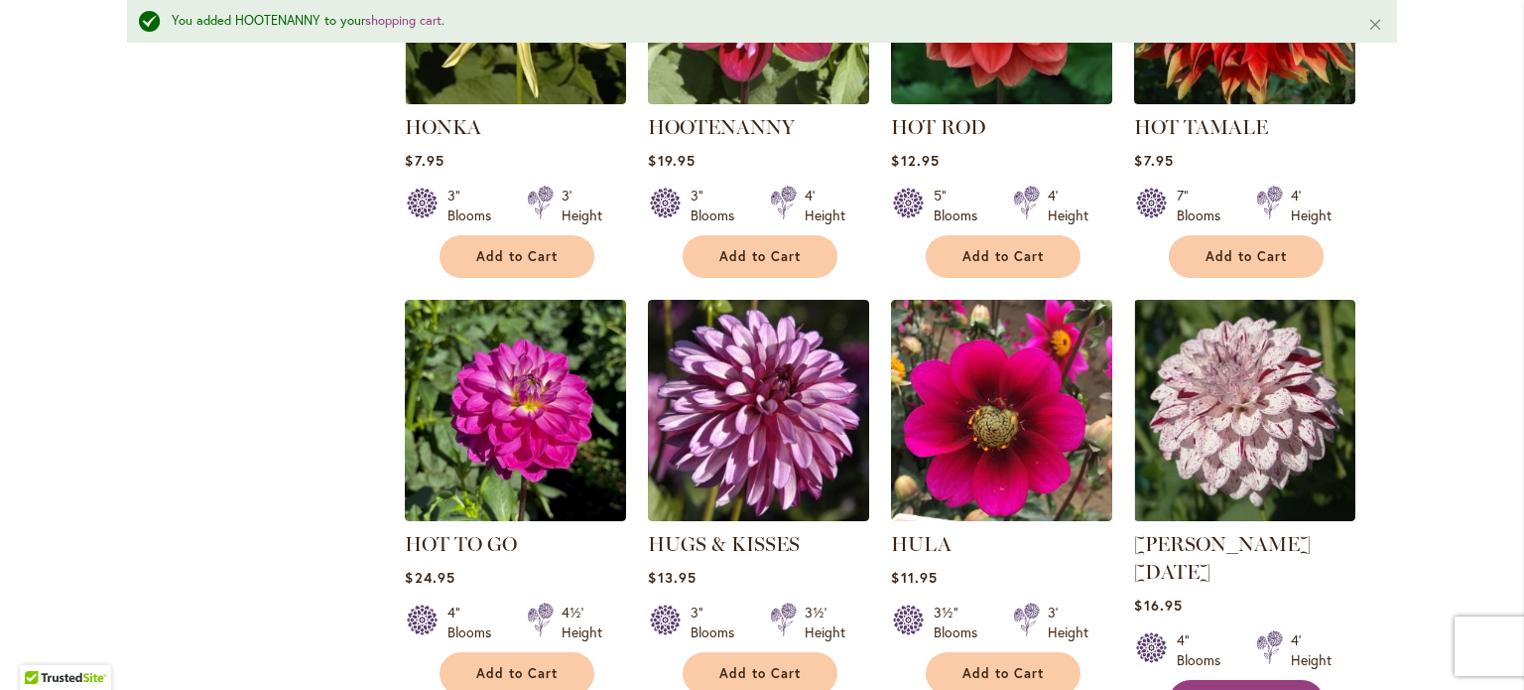
click at [1238, 689] on span "Add to Cart" at bounding box center [1245, 701] width 81 height 17
click at [1048, 652] on button "Add to Cart" at bounding box center [1003, 673] width 155 height 43
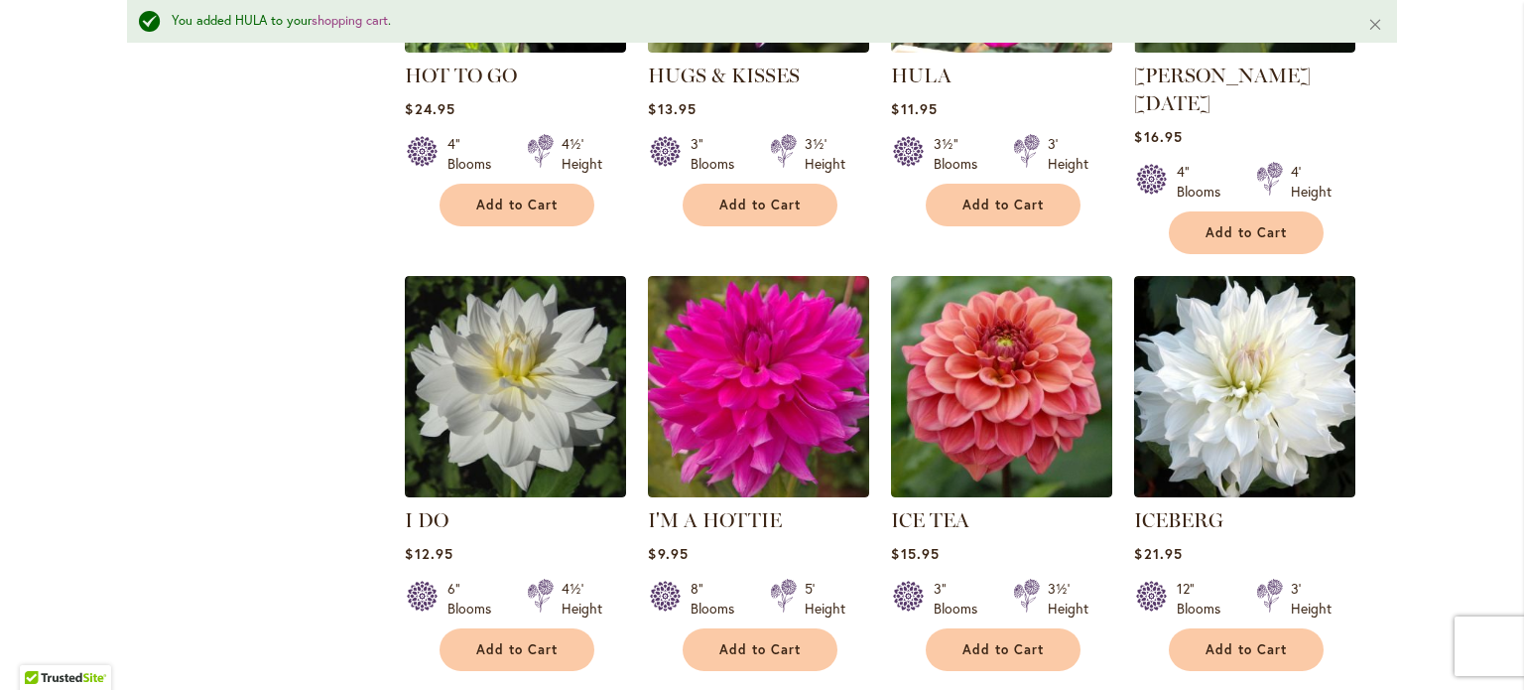
scroll to position [6820, 0]
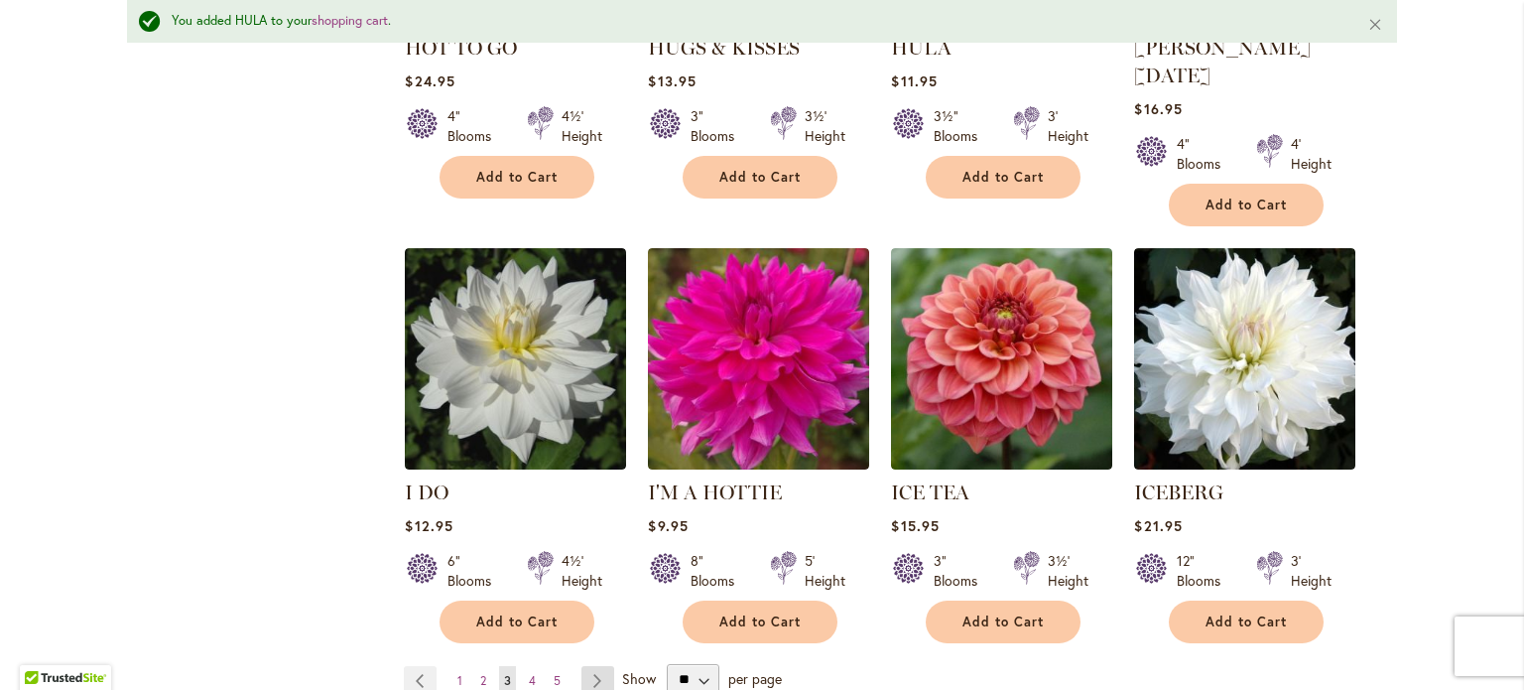
click at [595, 666] on link "Page Next" at bounding box center [597, 681] width 33 height 30
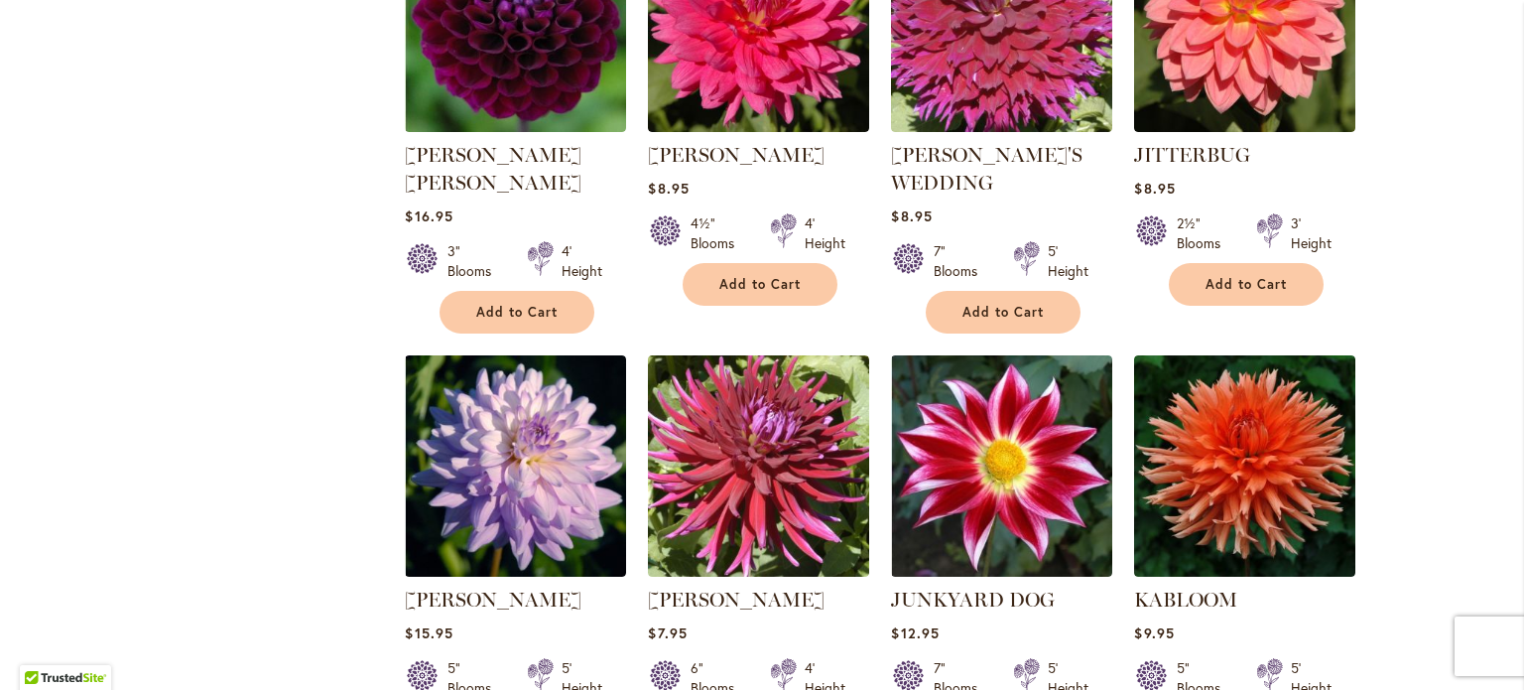
scroll to position [2006, 0]
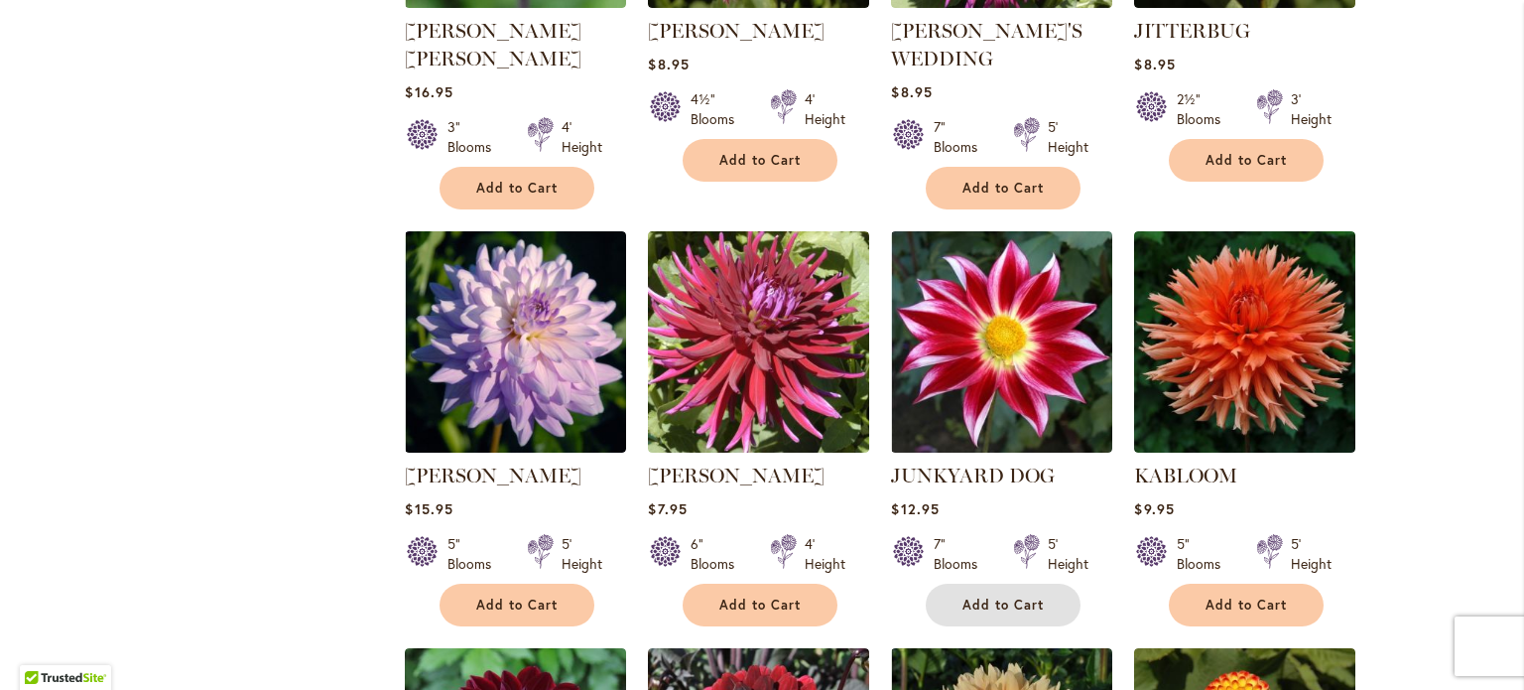
drag, startPoint x: 998, startPoint y: 563, endPoint x: 970, endPoint y: 564, distance: 27.8
click at [998, 583] on button "Add to Cart" at bounding box center [1003, 604] width 155 height 43
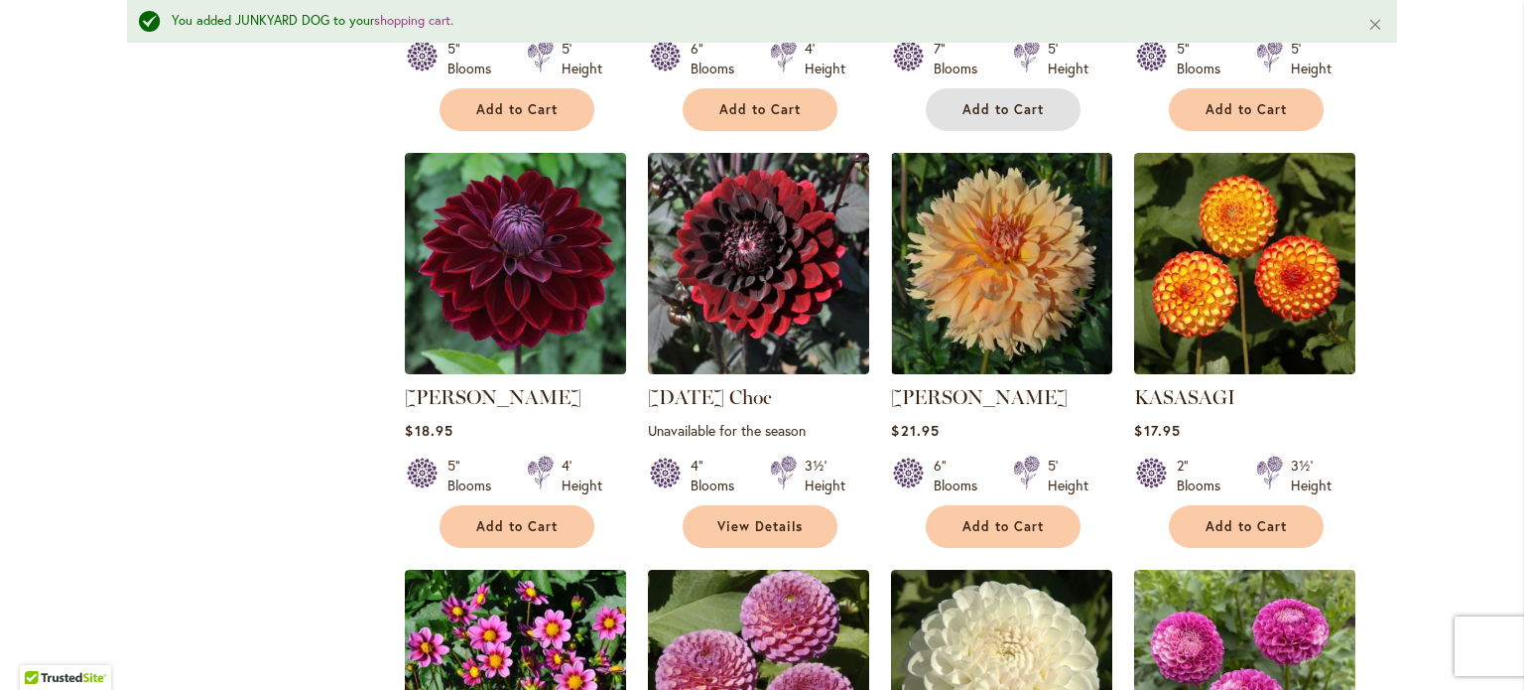
scroll to position [2653, 0]
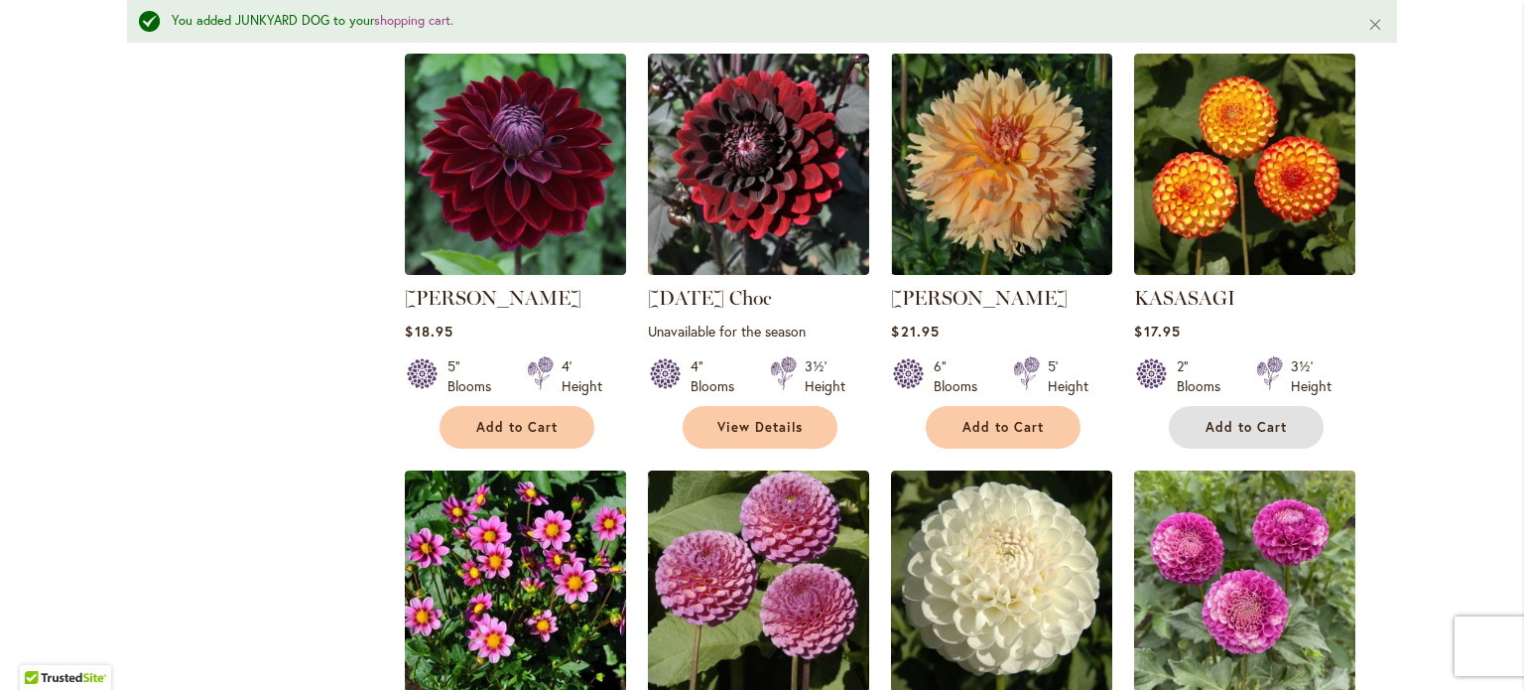
drag, startPoint x: 1226, startPoint y: 388, endPoint x: 1183, endPoint y: 408, distance: 48.0
click at [1226, 419] on span "Add to Cart" at bounding box center [1245, 427] width 81 height 17
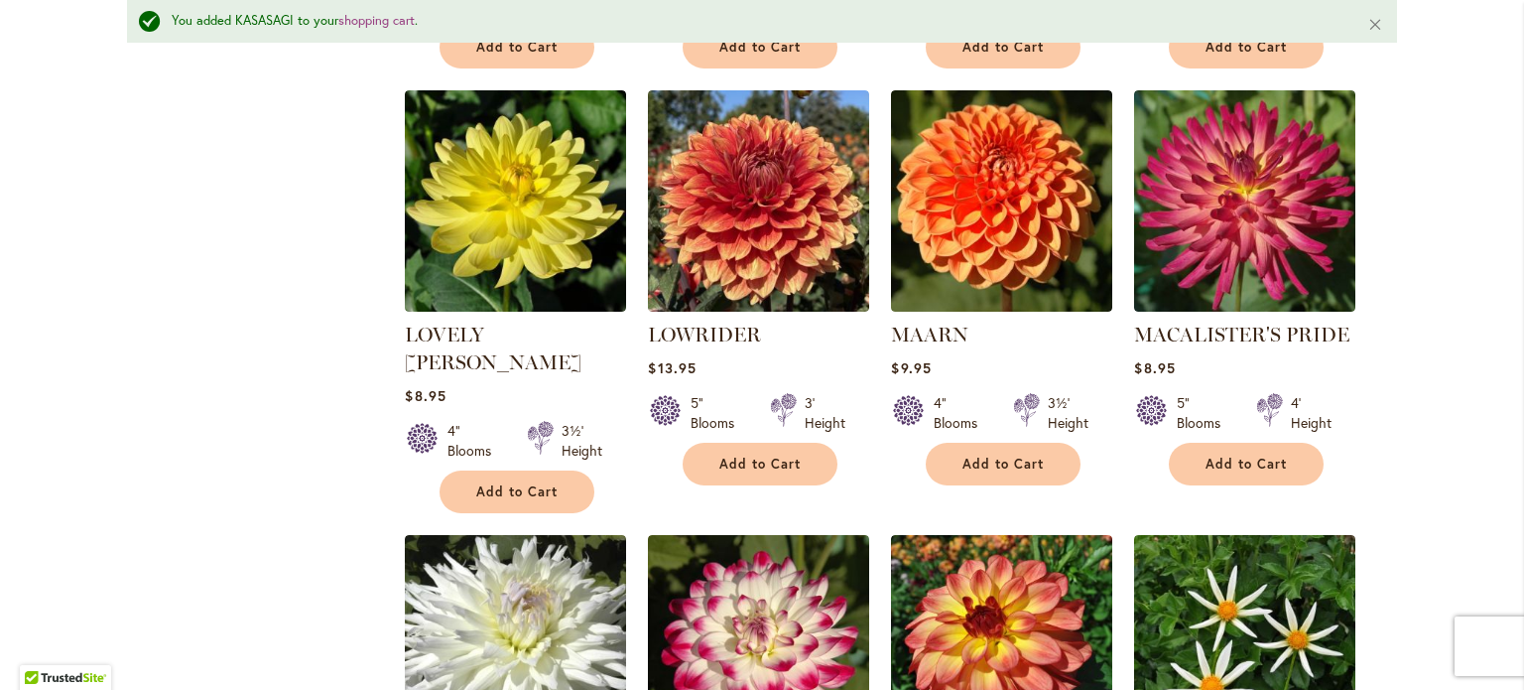
scroll to position [5729, 0]
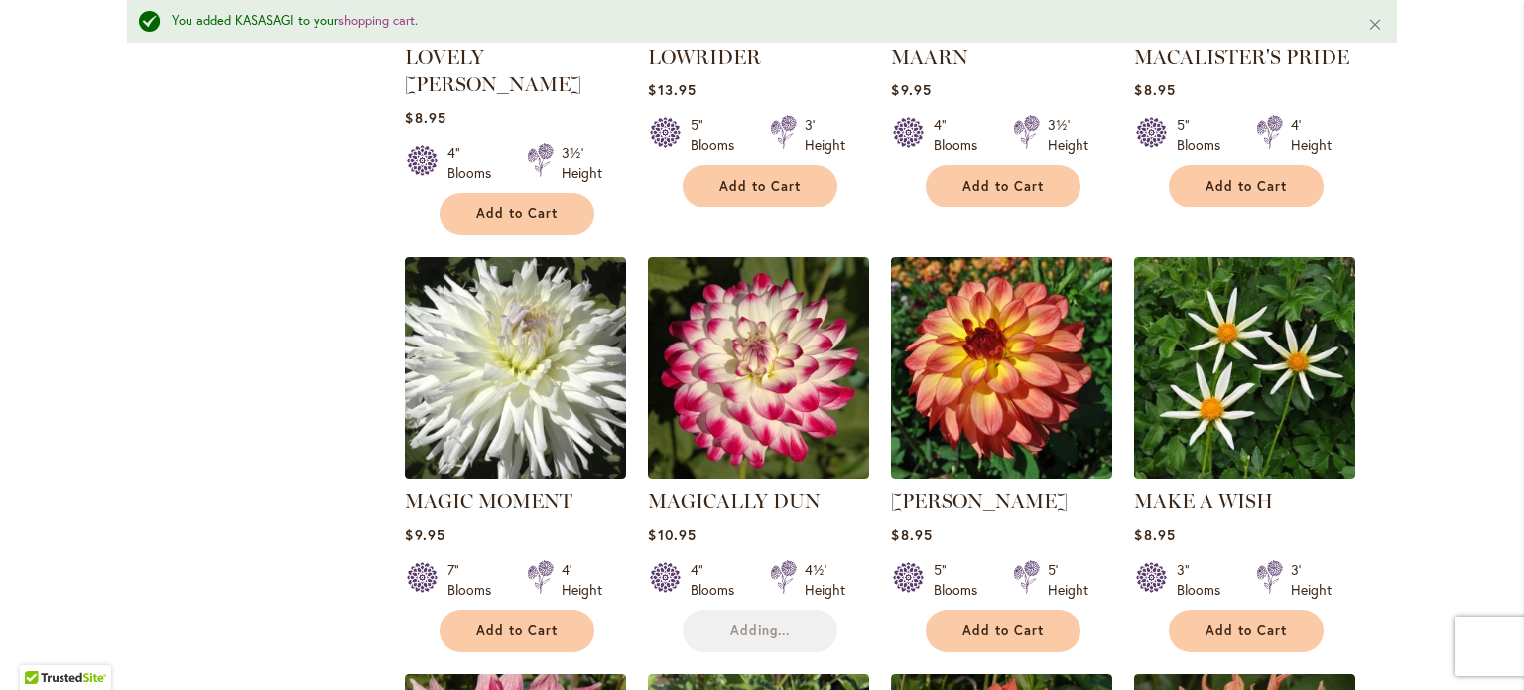
scroll to position [5927, 0]
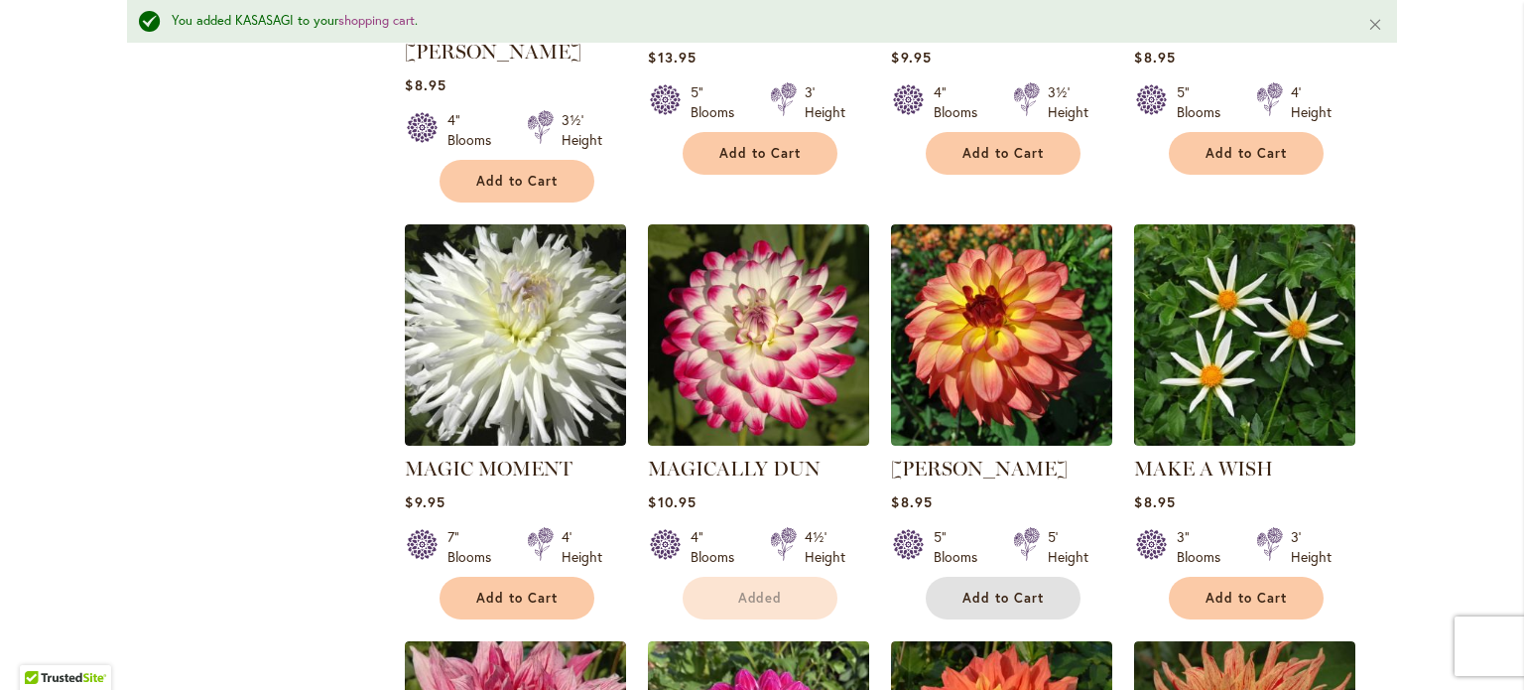
click at [991, 589] on span "Add to Cart" at bounding box center [1002, 597] width 81 height 17
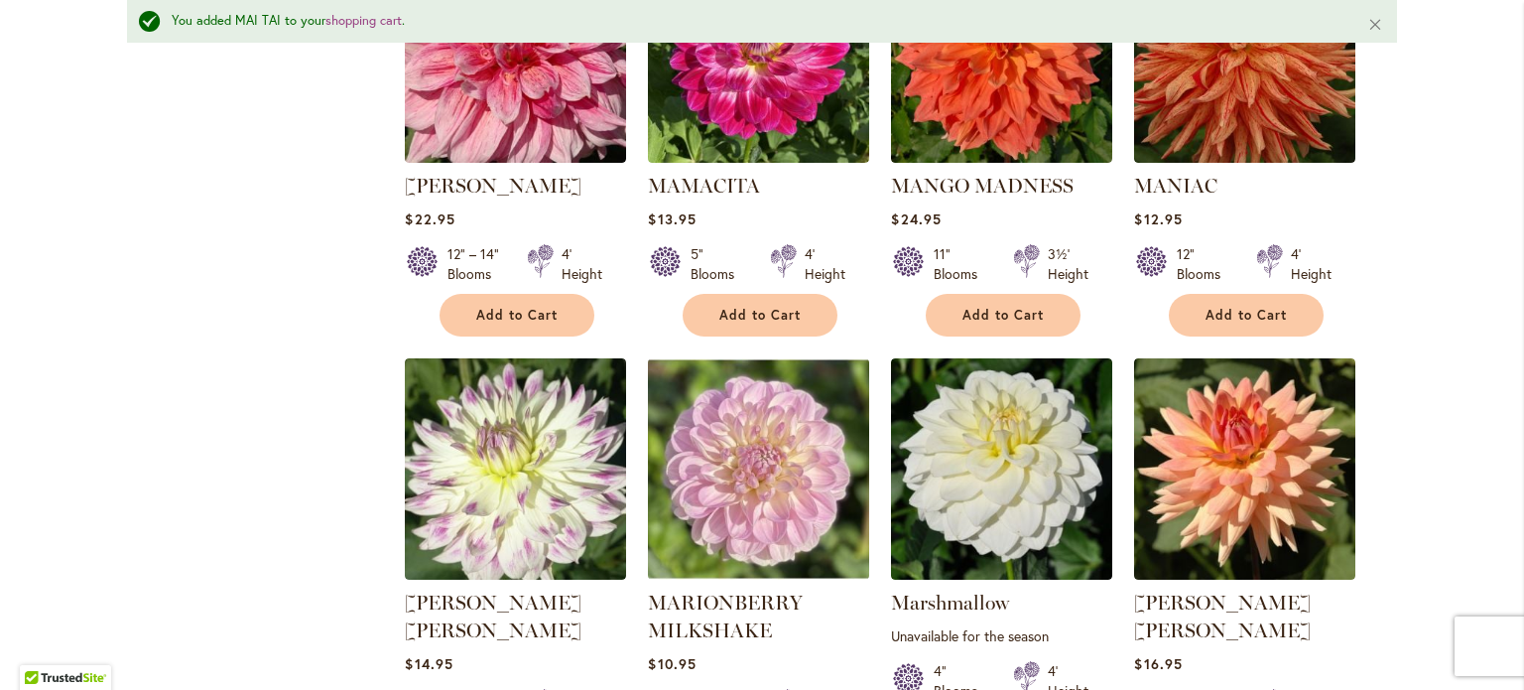
scroll to position [6721, 0]
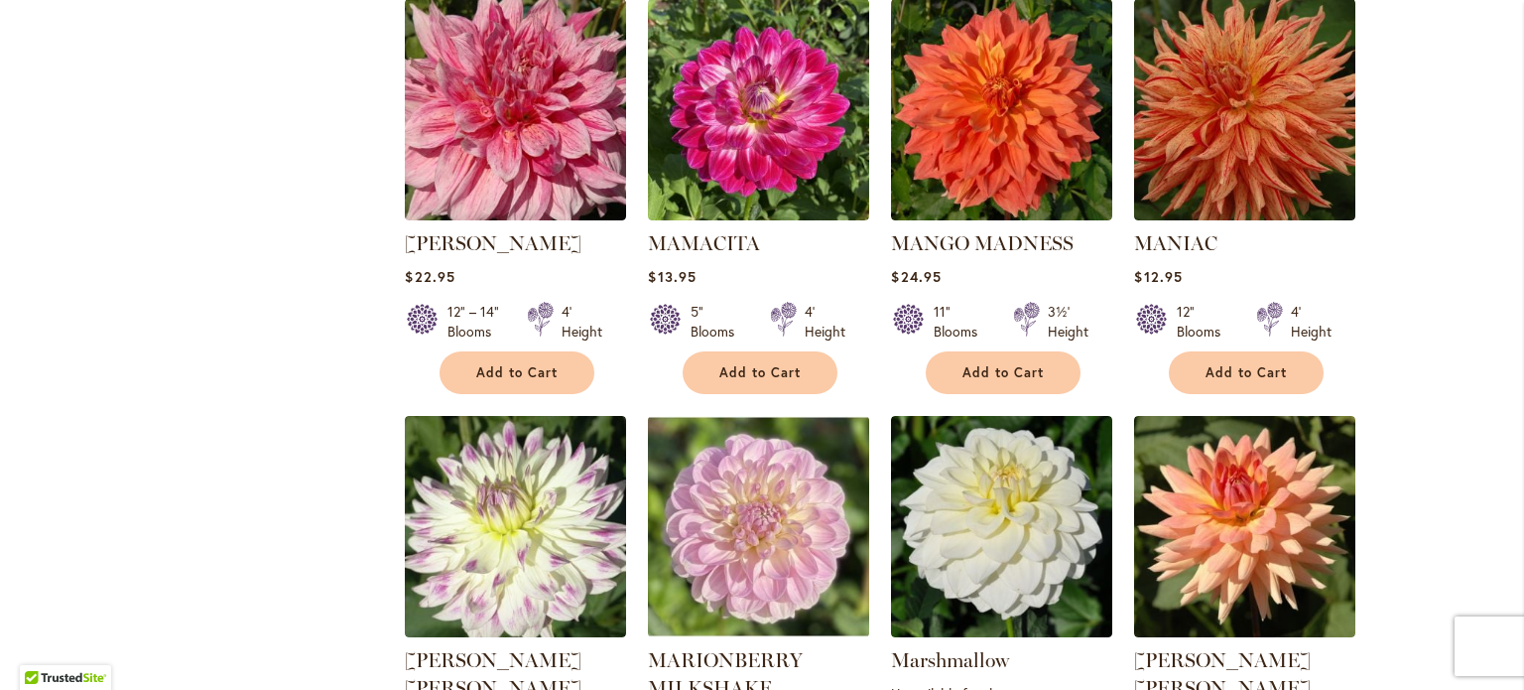
scroll to position [6616, 0]
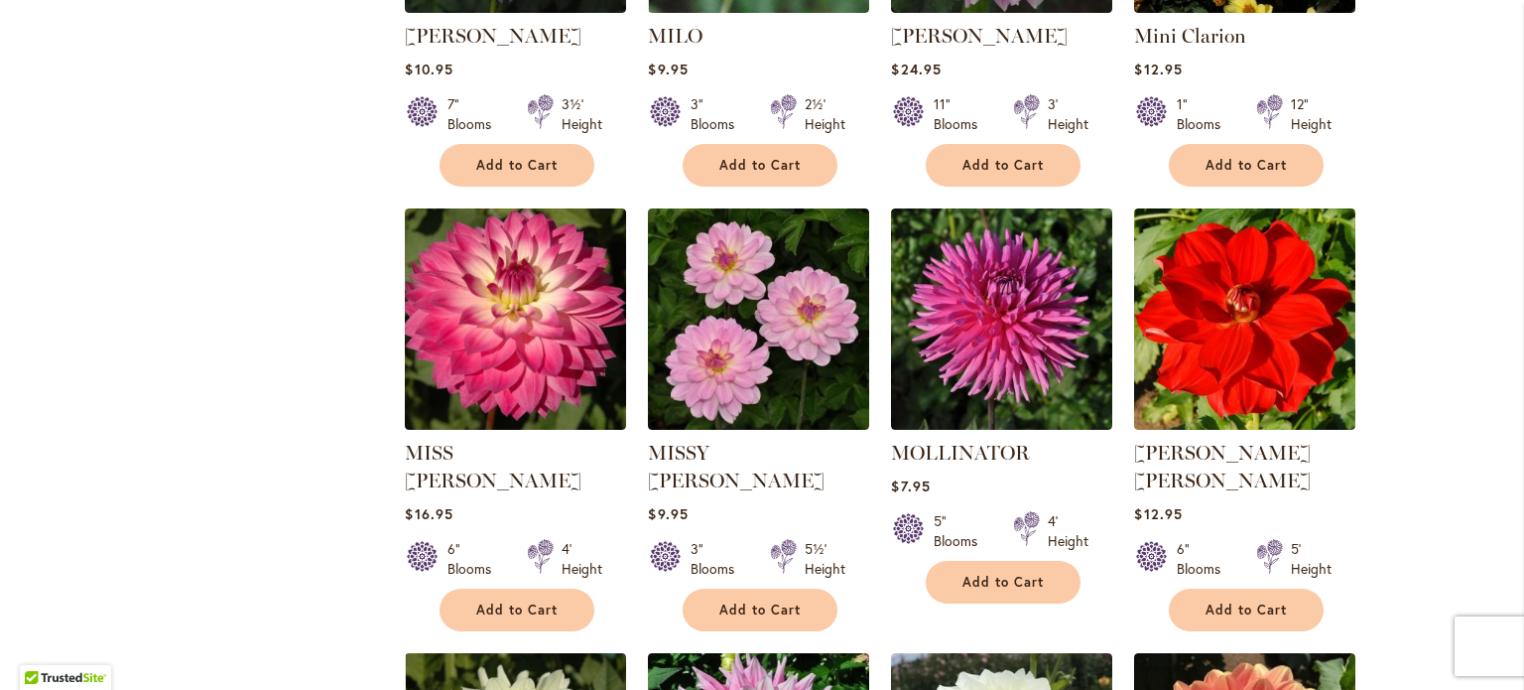
scroll to position [1540, 0]
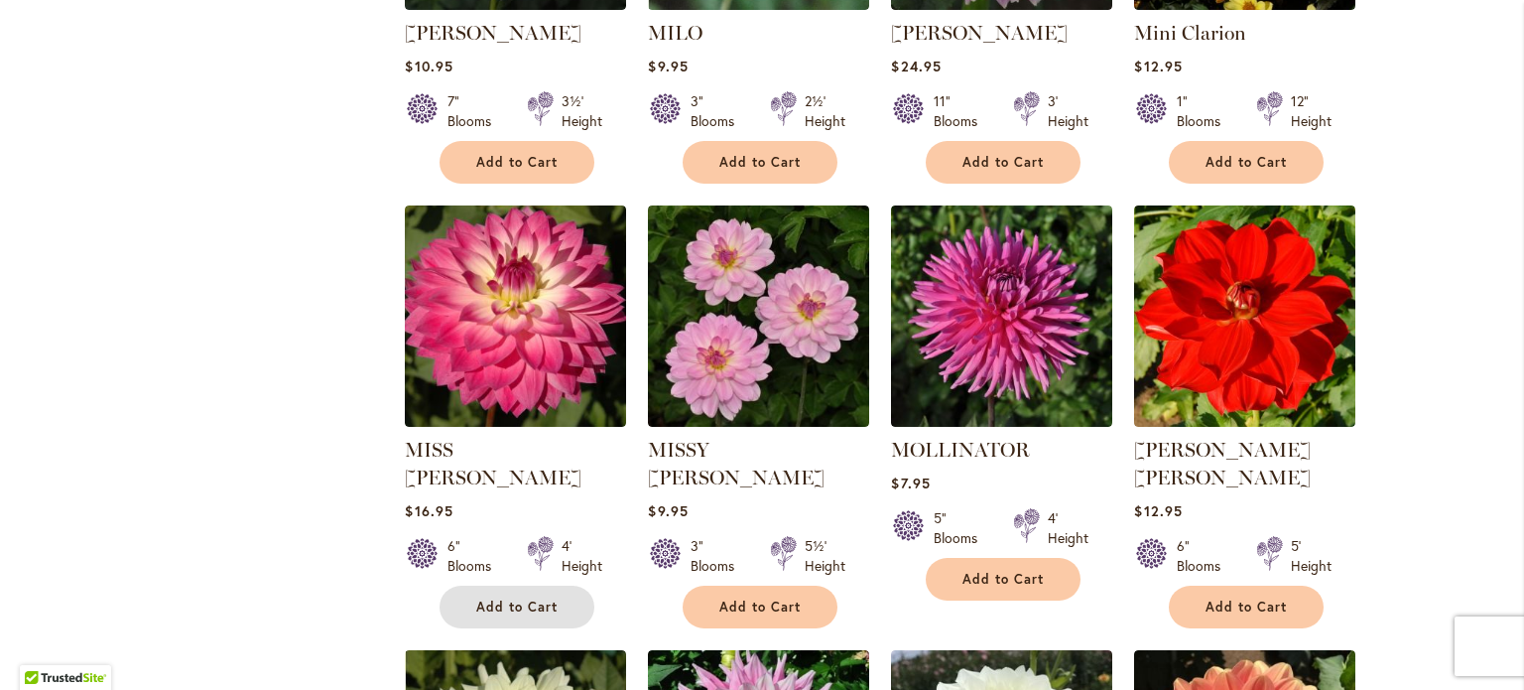
drag, startPoint x: 578, startPoint y: 569, endPoint x: 566, endPoint y: 569, distance: 12.9
click at [578, 585] on button "Add to Cart" at bounding box center [517, 606] width 155 height 43
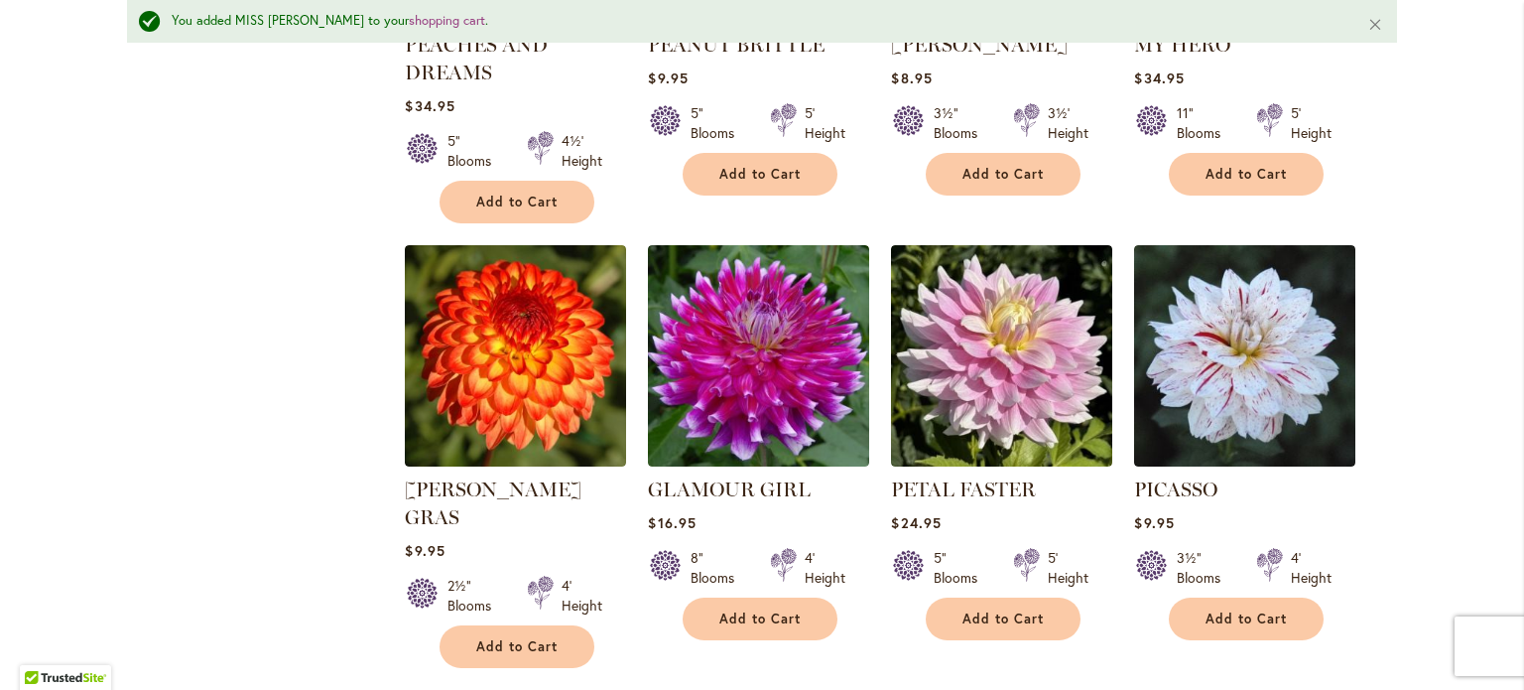
scroll to position [5958, 0]
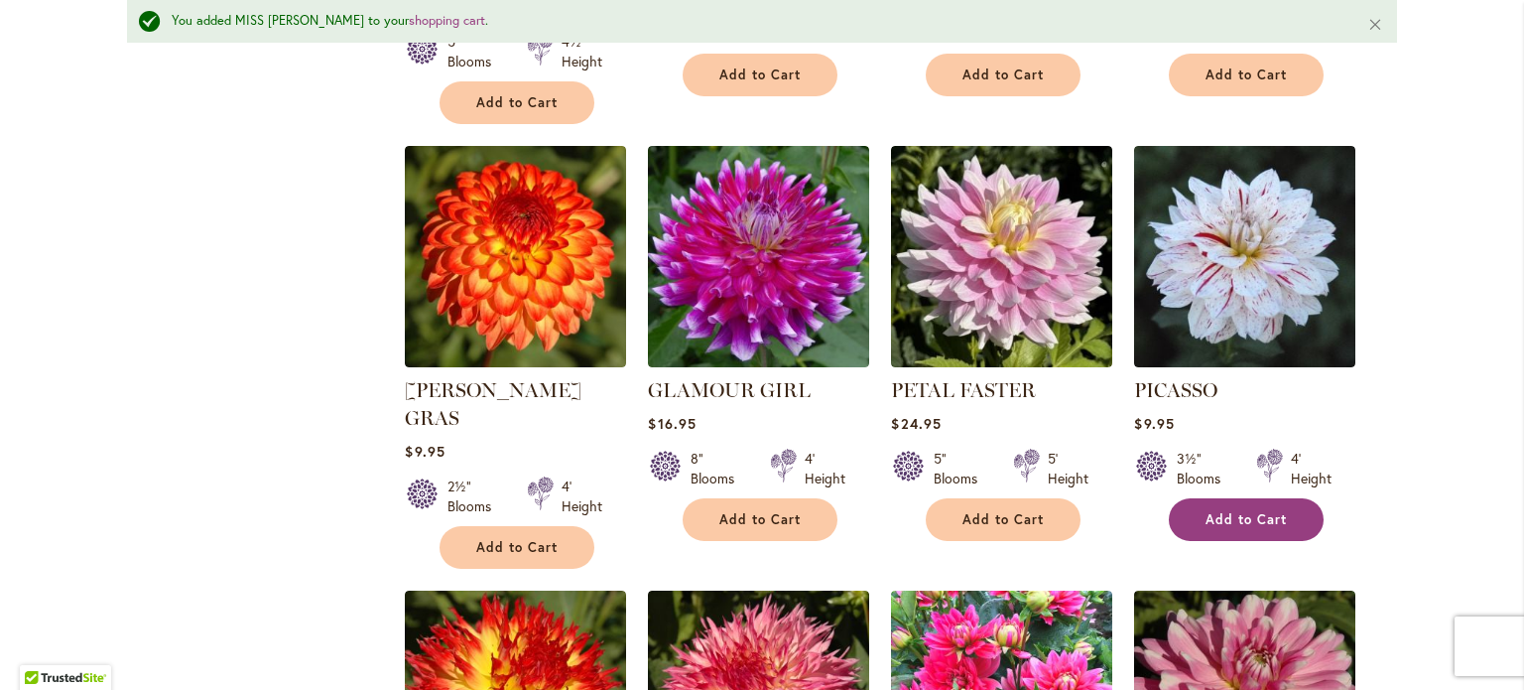
click at [1229, 511] on span "Add to Cart" at bounding box center [1245, 519] width 81 height 17
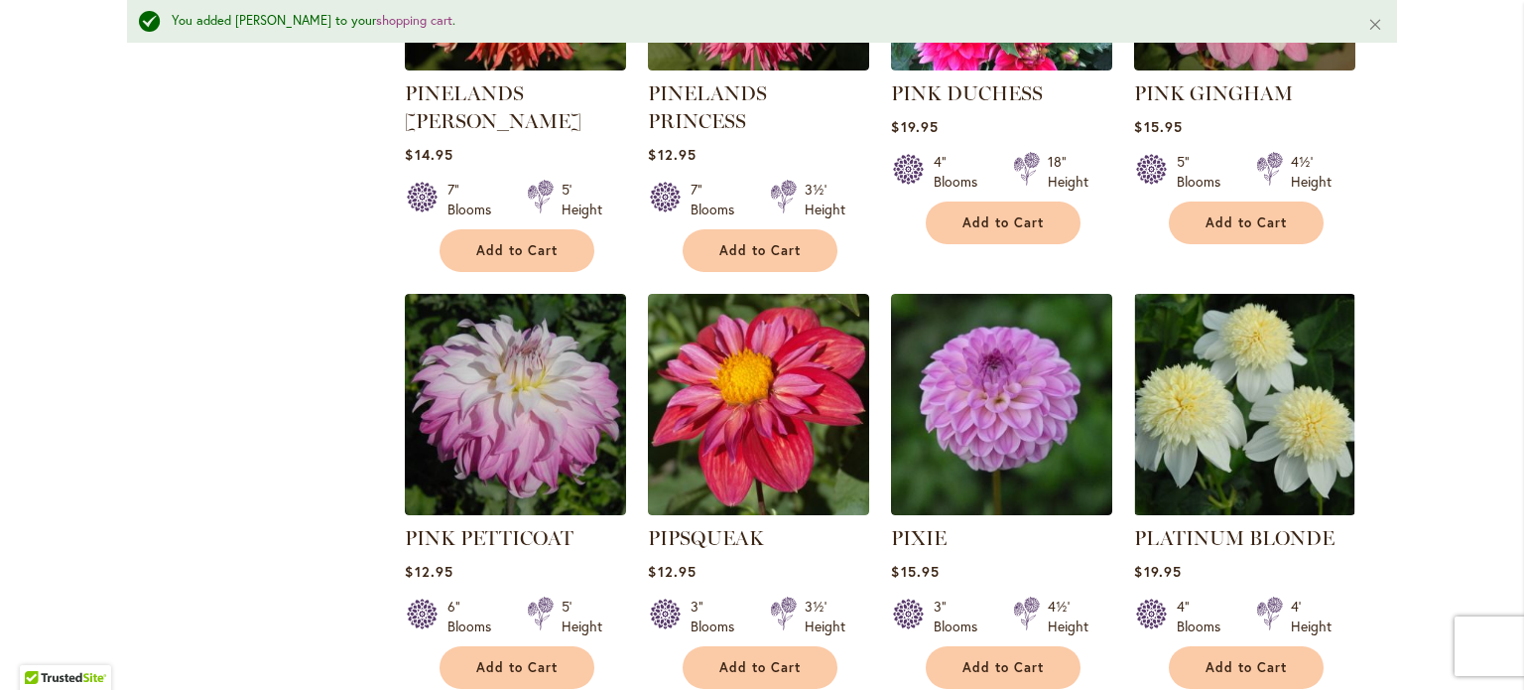
scroll to position [6653, 0]
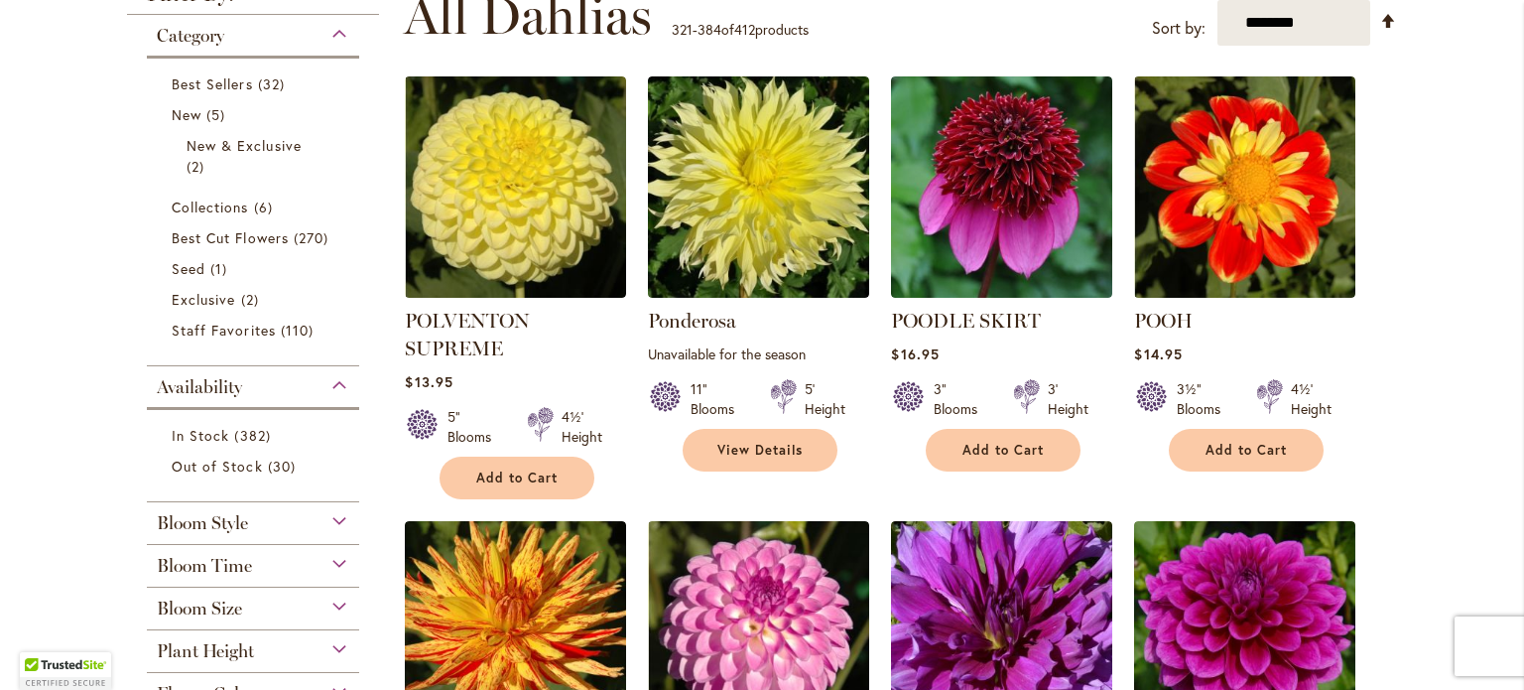
scroll to position [470, 0]
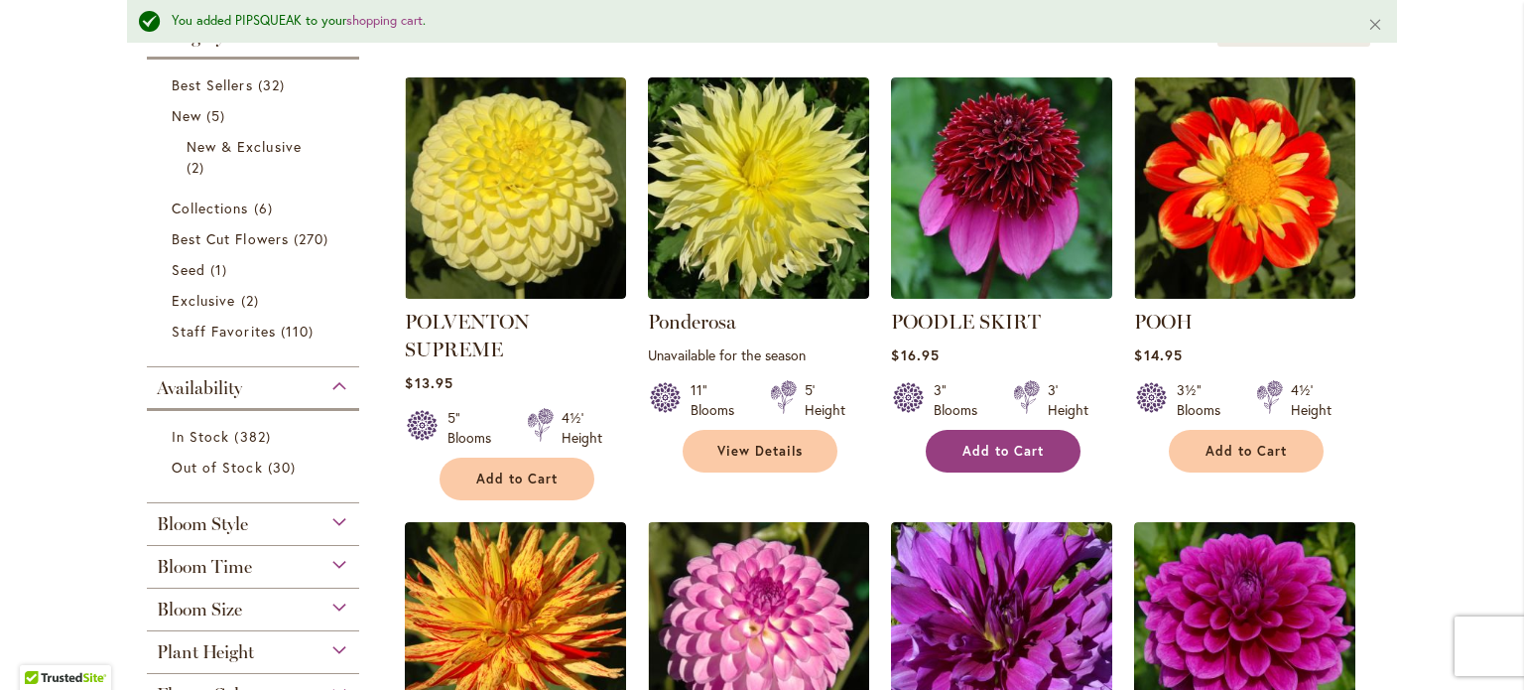
click at [993, 444] on span "Add to Cart" at bounding box center [1002, 451] width 81 height 17
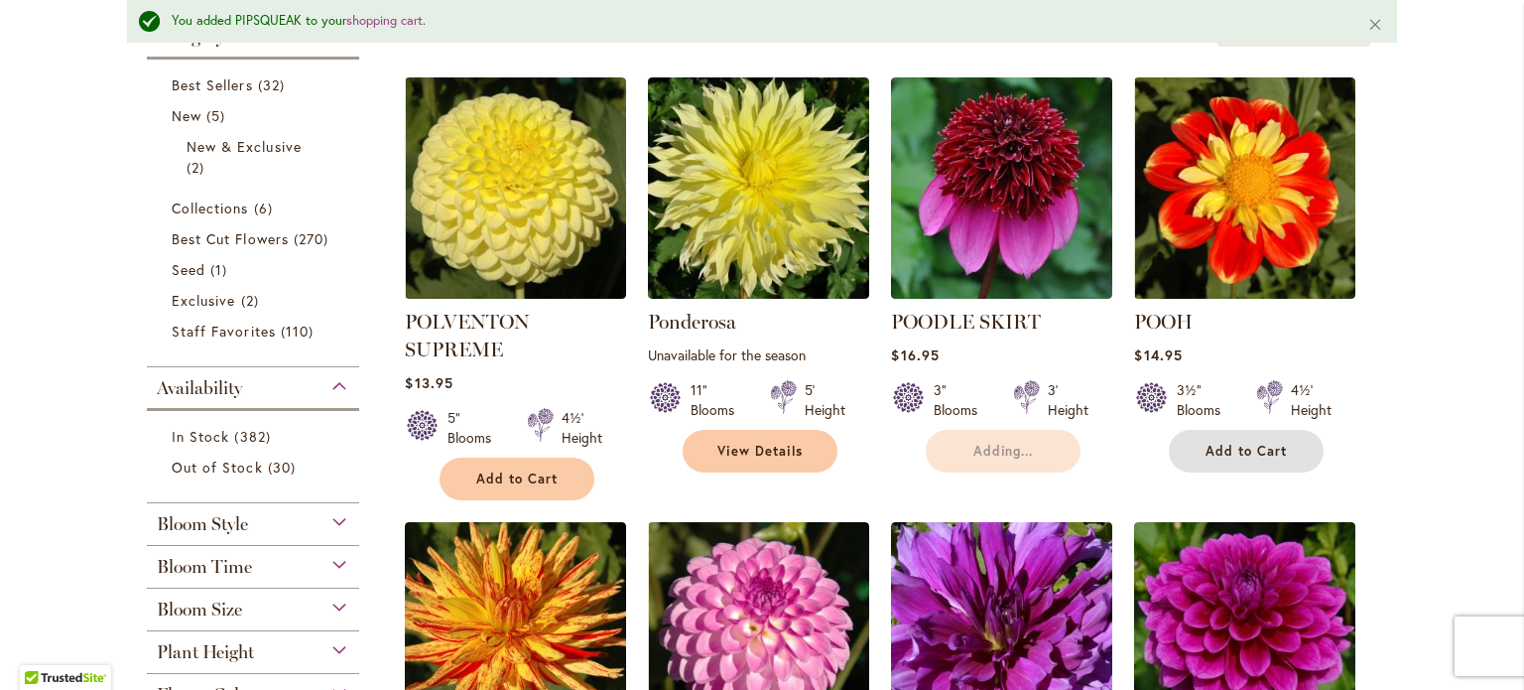
drag, startPoint x: 1262, startPoint y: 452, endPoint x: 1296, endPoint y: 451, distance: 33.7
click at [1263, 452] on span "Add to Cart" at bounding box center [1245, 451] width 81 height 17
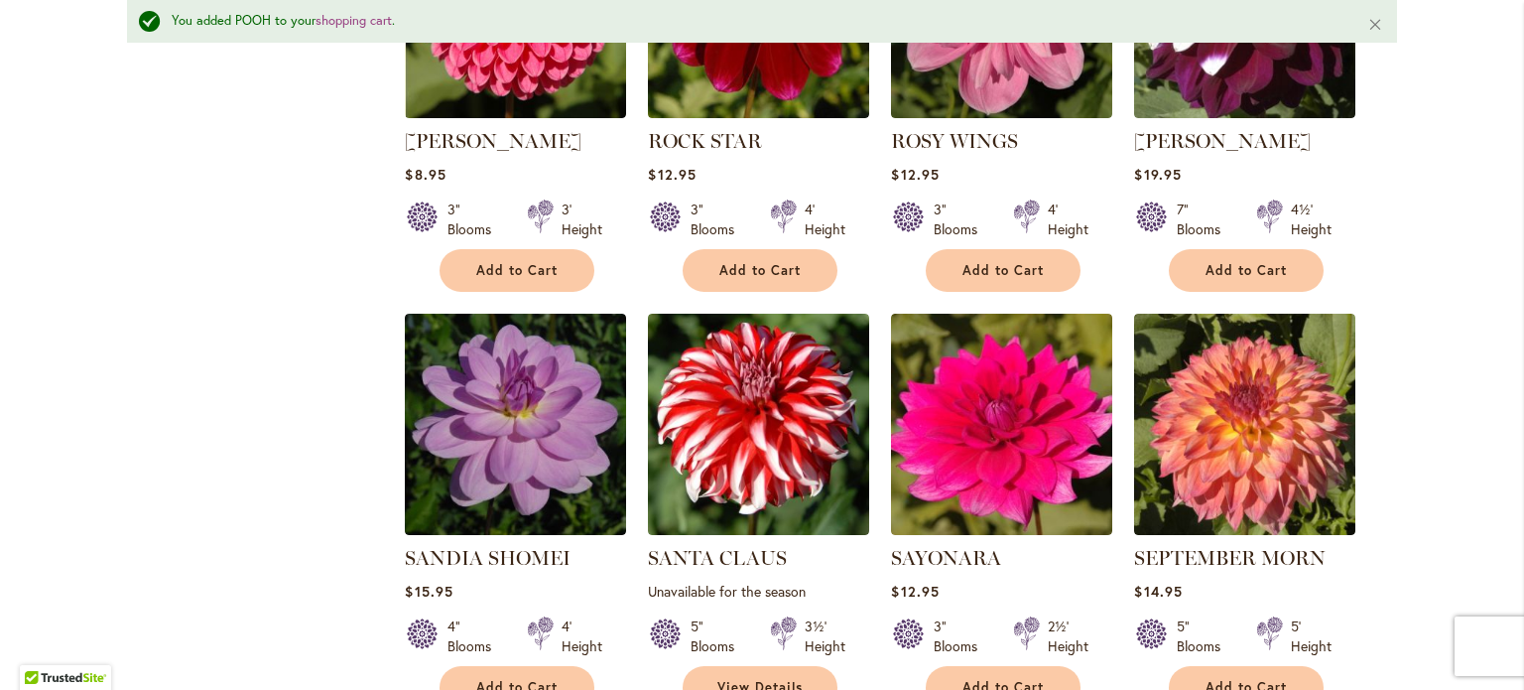
scroll to position [1959, 0]
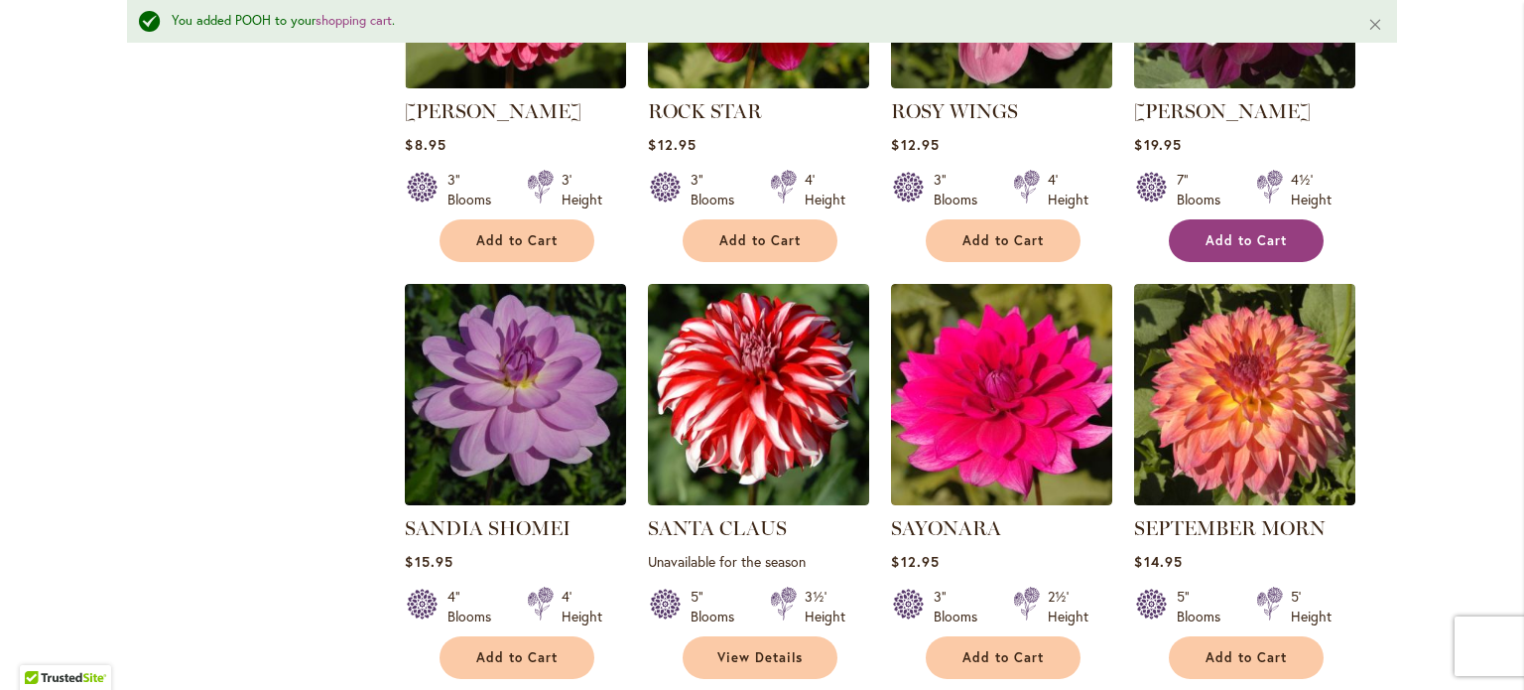
click at [1208, 232] on span "Add to Cart" at bounding box center [1245, 240] width 81 height 17
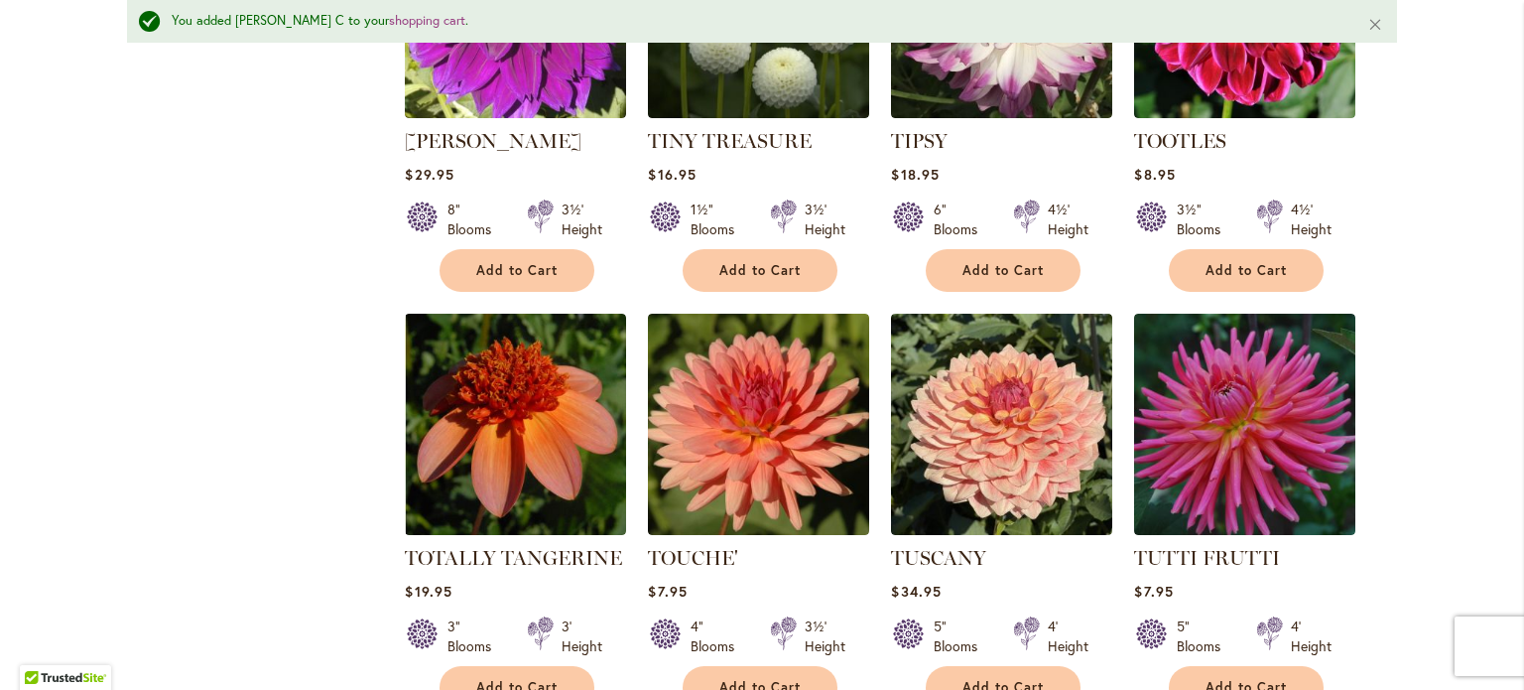
scroll to position [6622, 0]
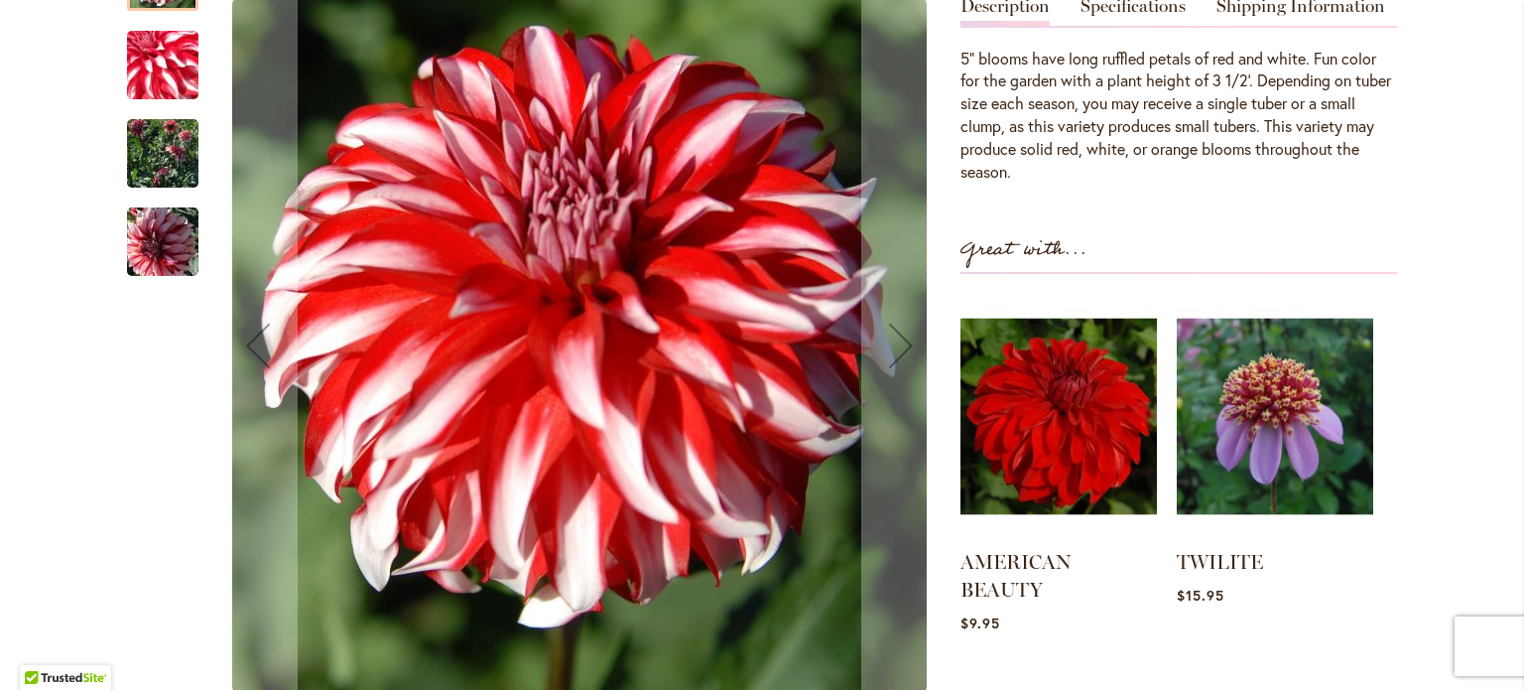
scroll to position [695, 0]
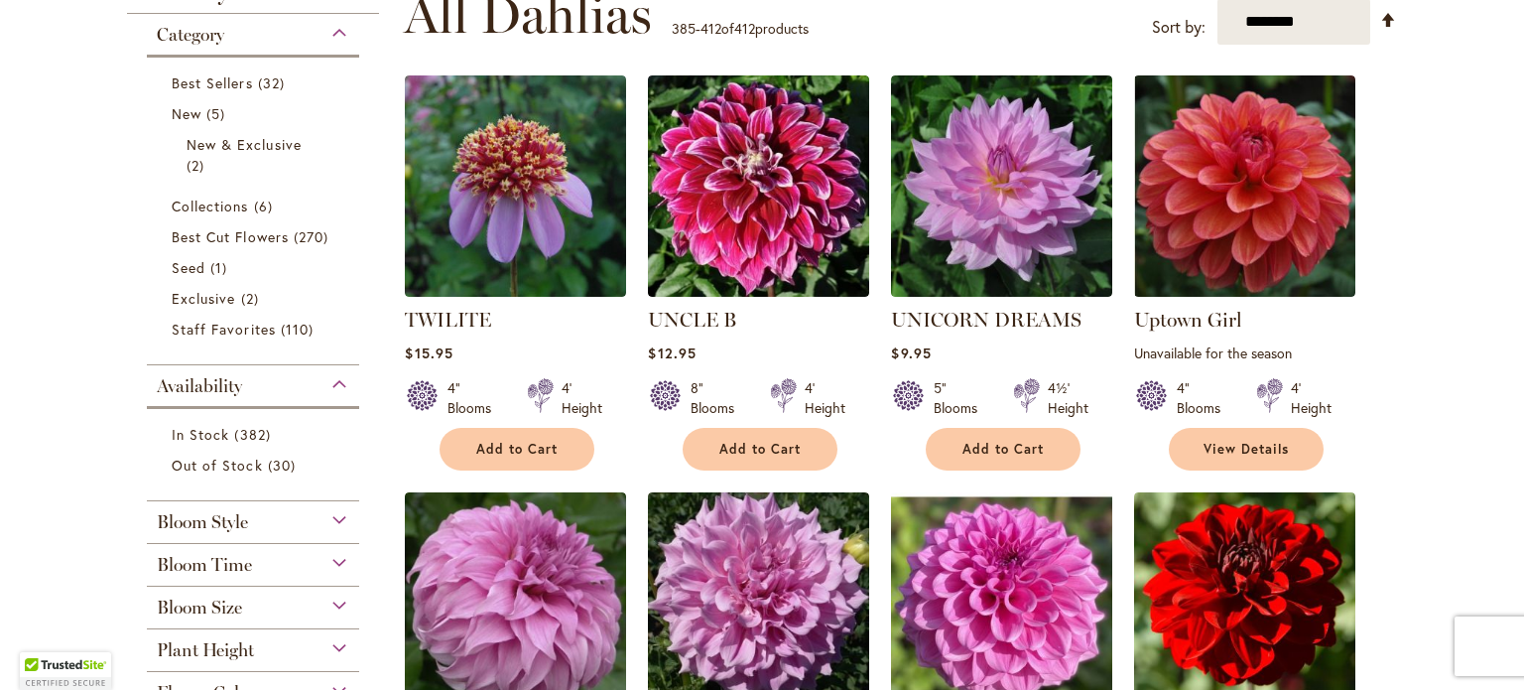
scroll to position [419, 0]
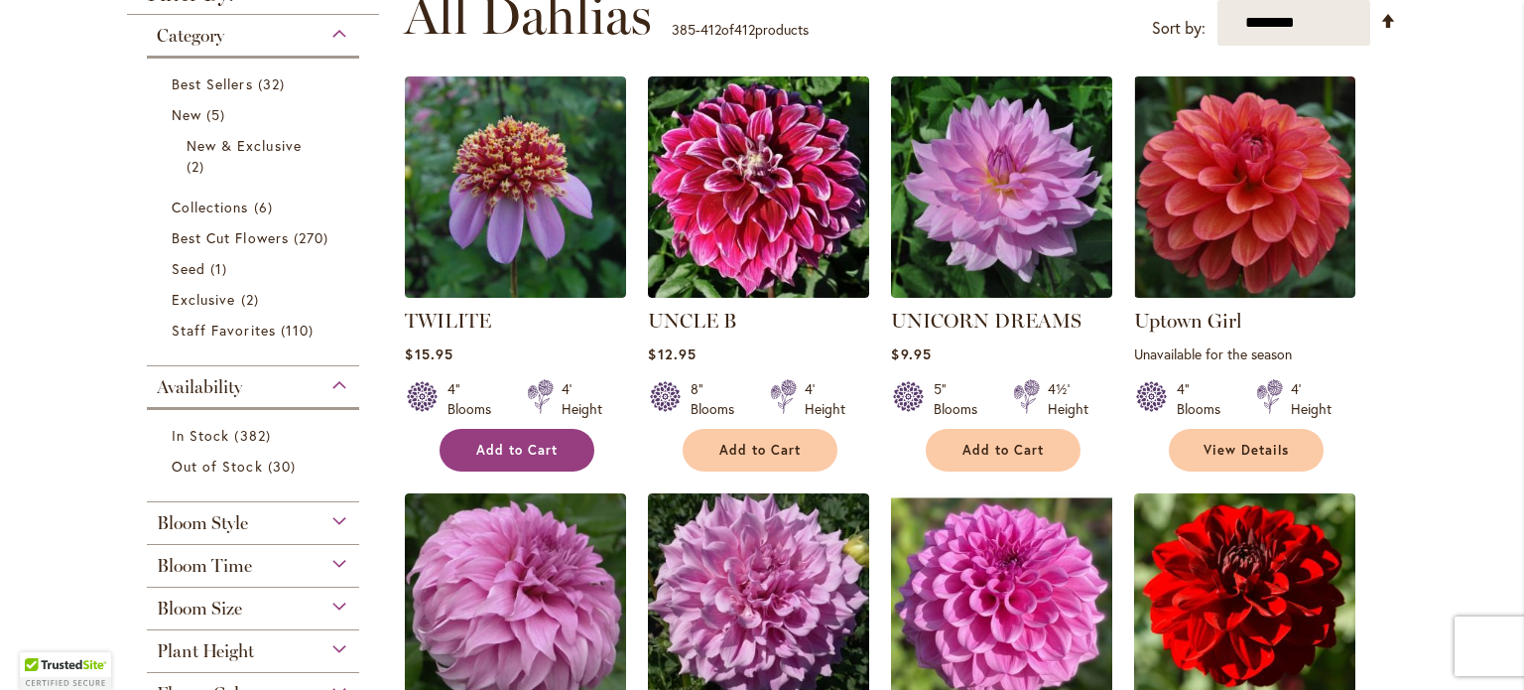
click at [507, 443] on span "Add to Cart" at bounding box center [516, 450] width 81 height 17
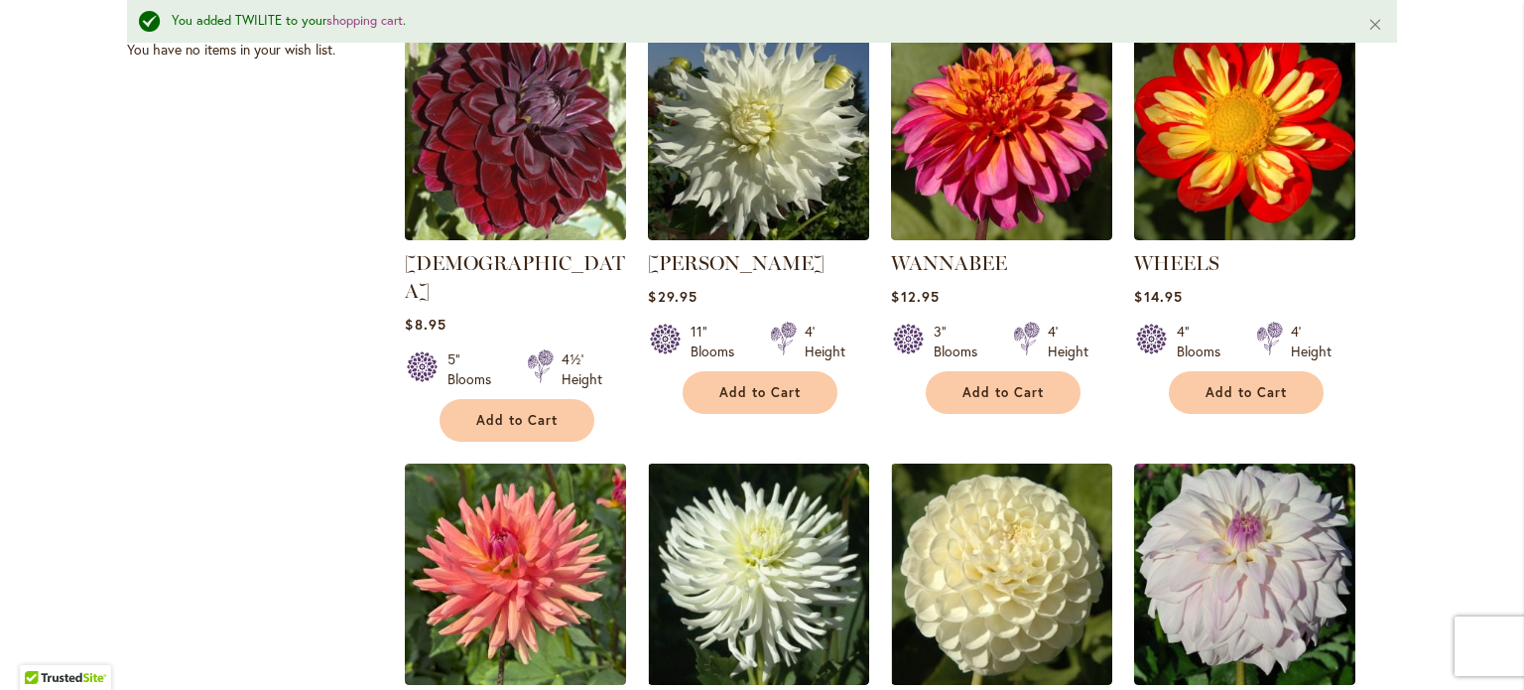
scroll to position [1363, 0]
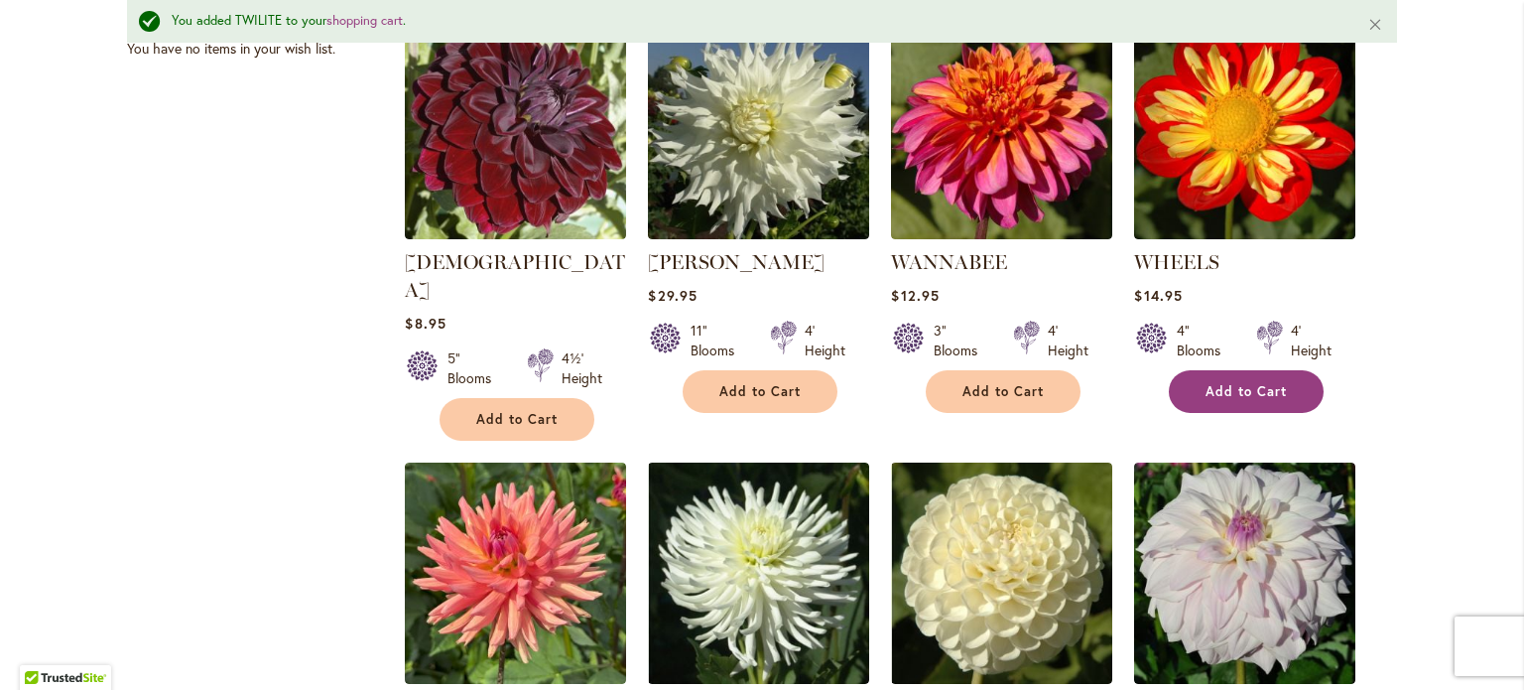
click at [1218, 384] on span "Add to Cart" at bounding box center [1245, 391] width 81 height 17
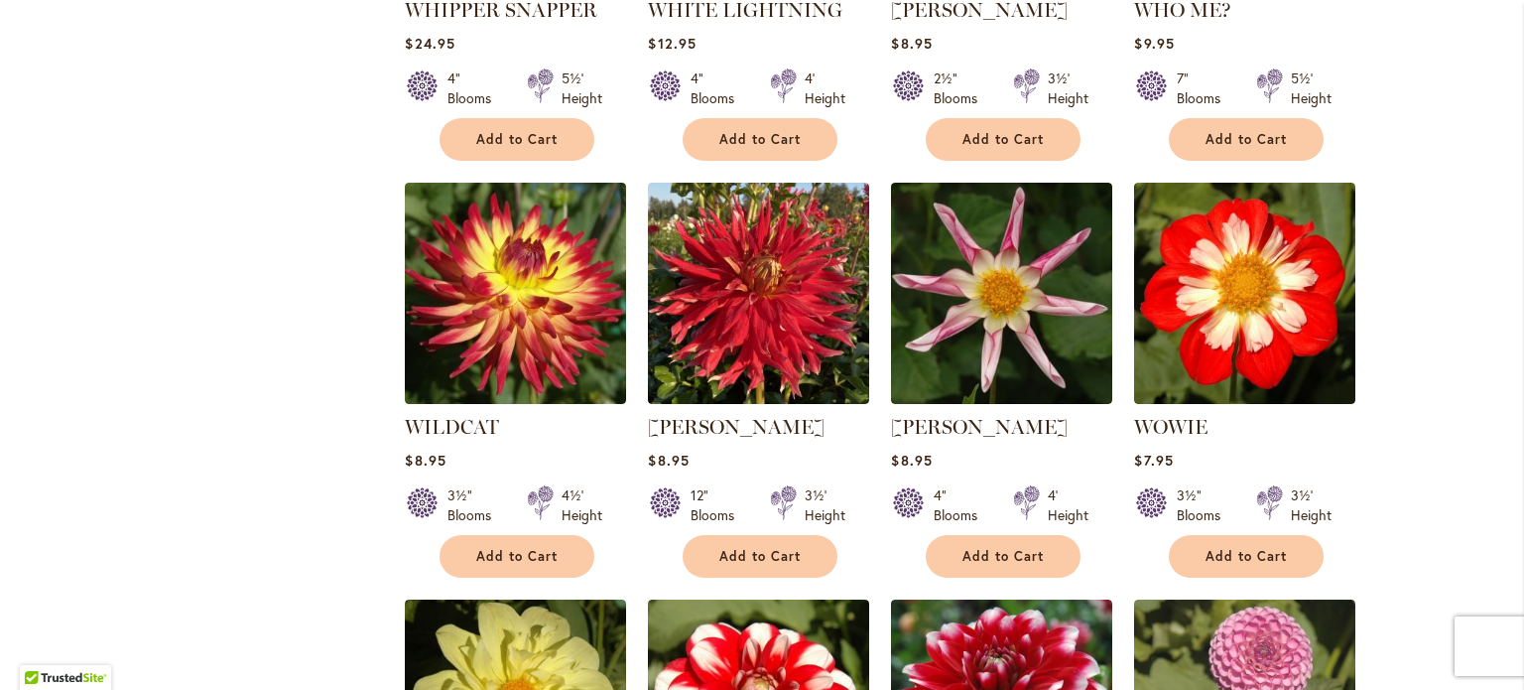
scroll to position [2104, 0]
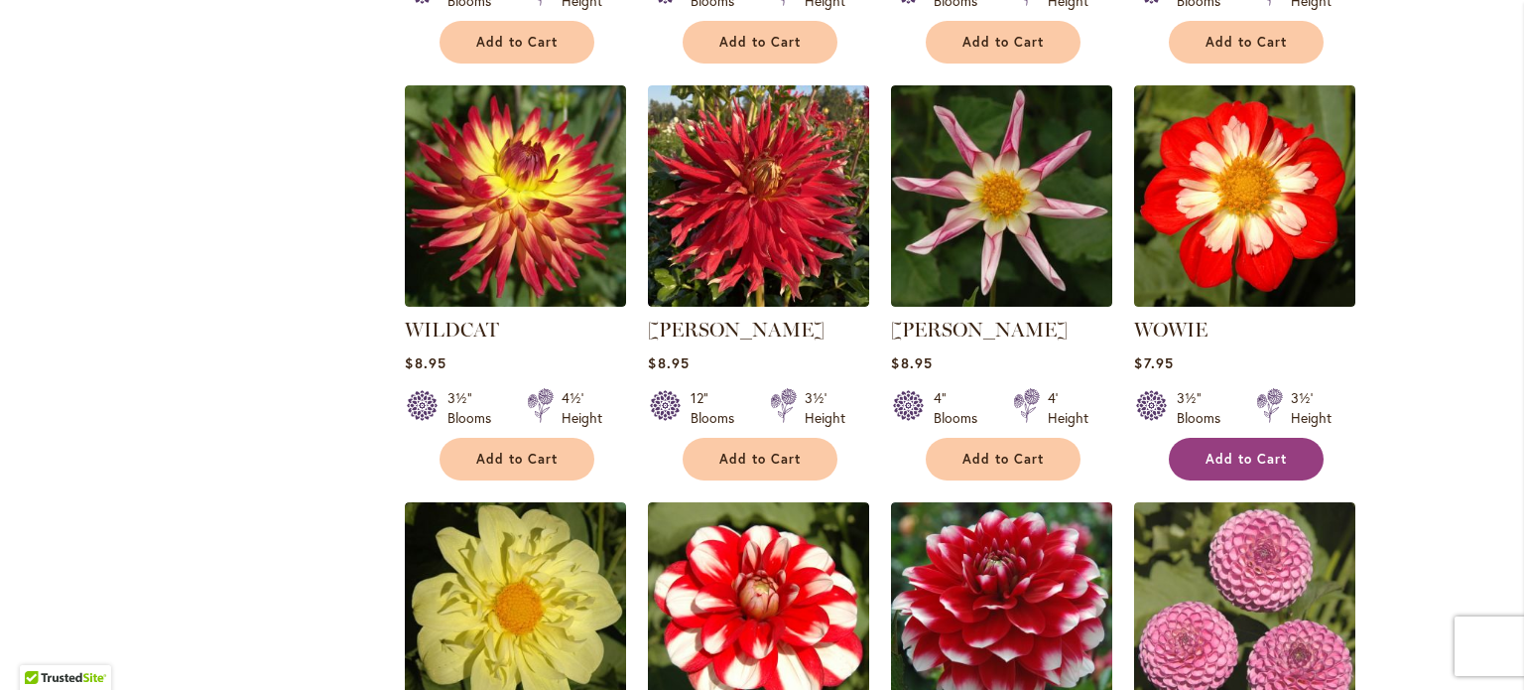
click at [1249, 450] on span "Add to Cart" at bounding box center [1245, 458] width 81 height 17
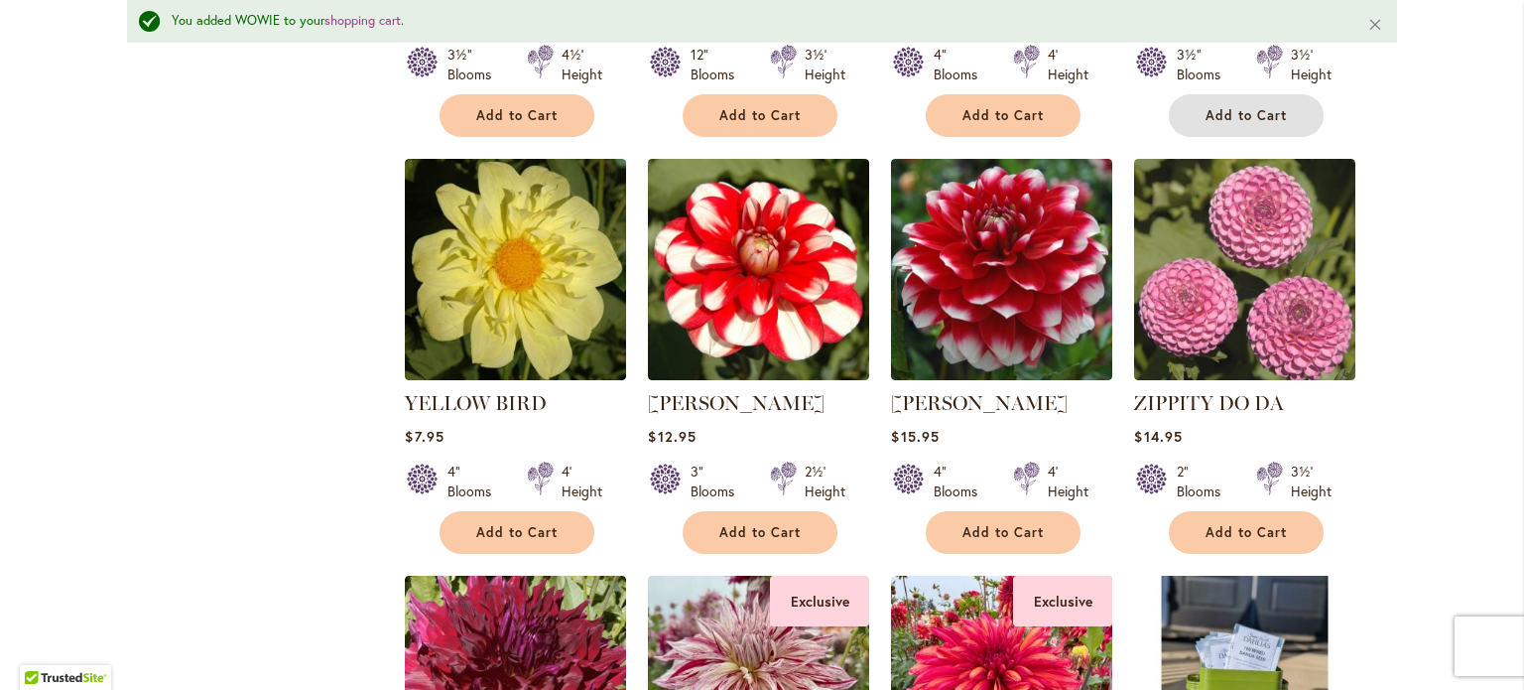
scroll to position [2454, 0]
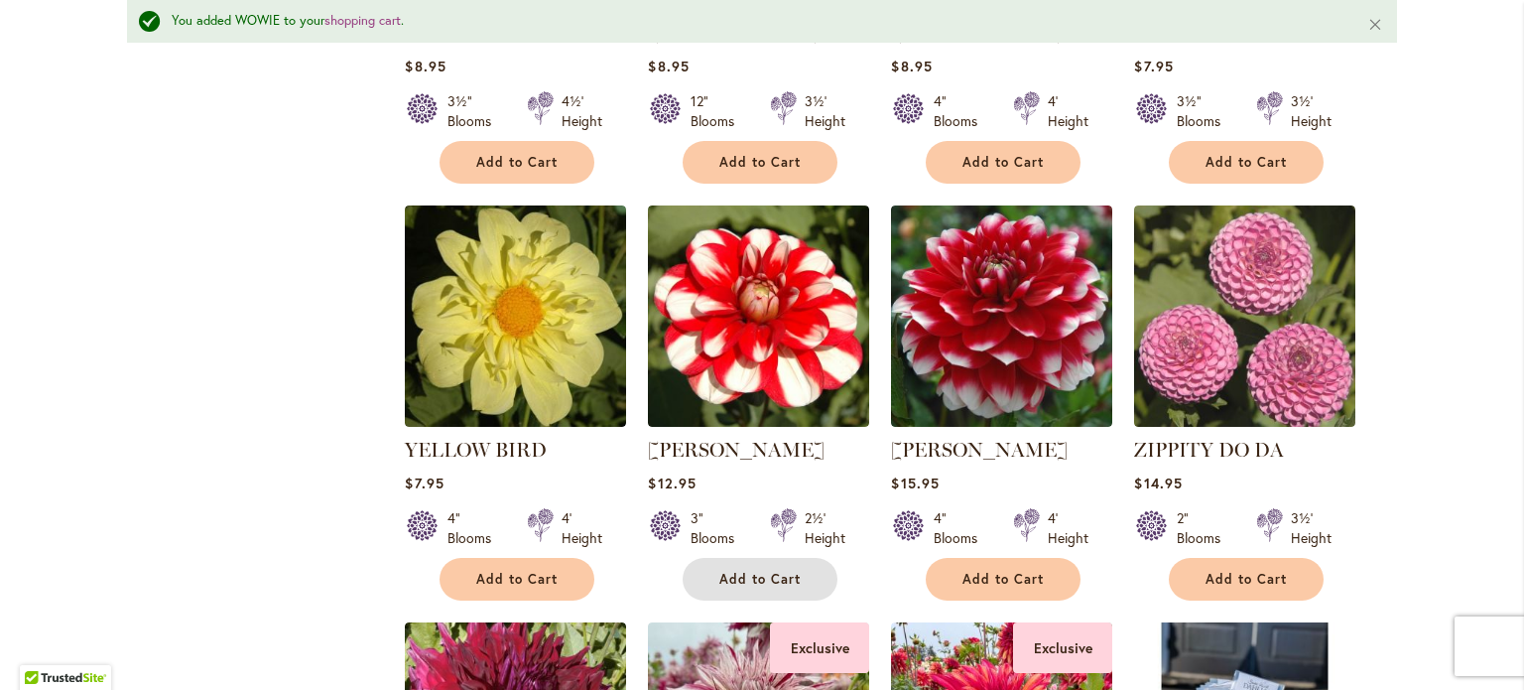
click at [723, 571] on span "Add to Cart" at bounding box center [759, 579] width 81 height 17
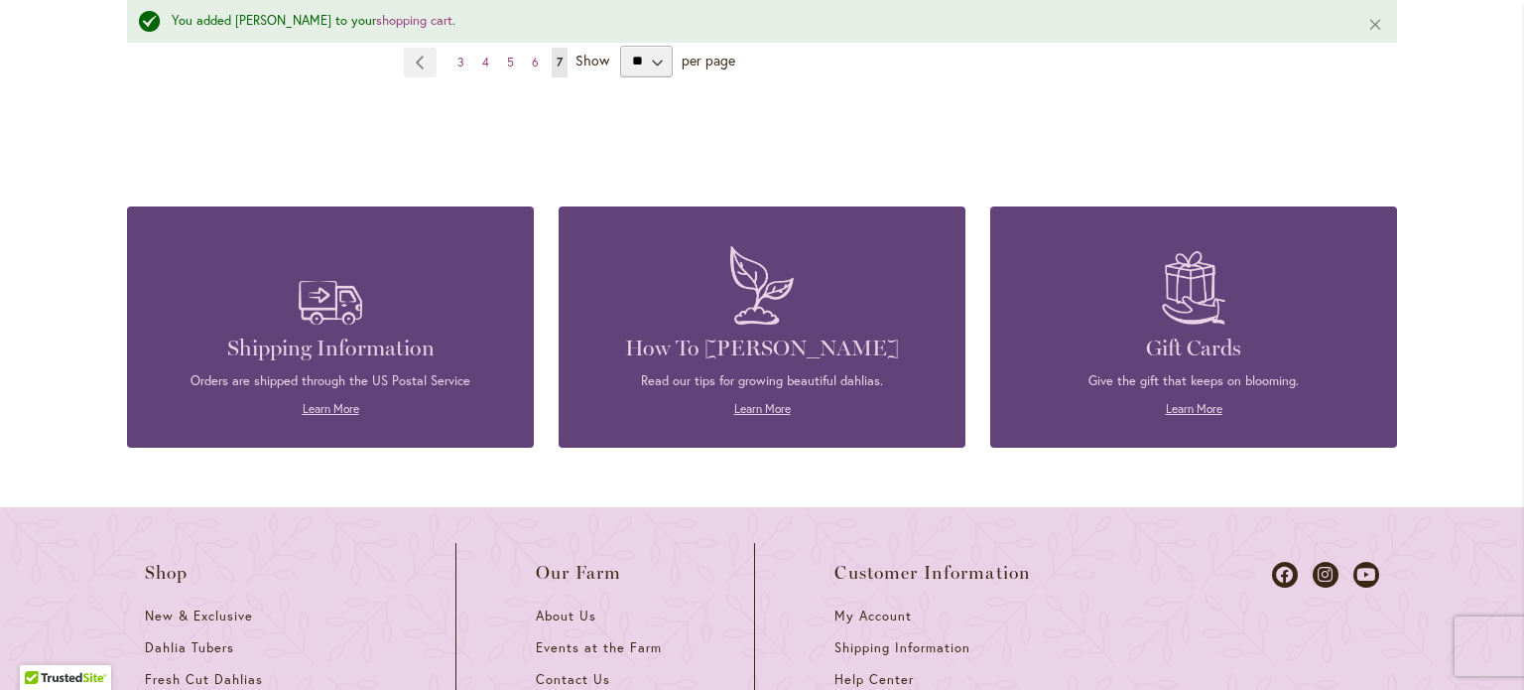
scroll to position [2950, 0]
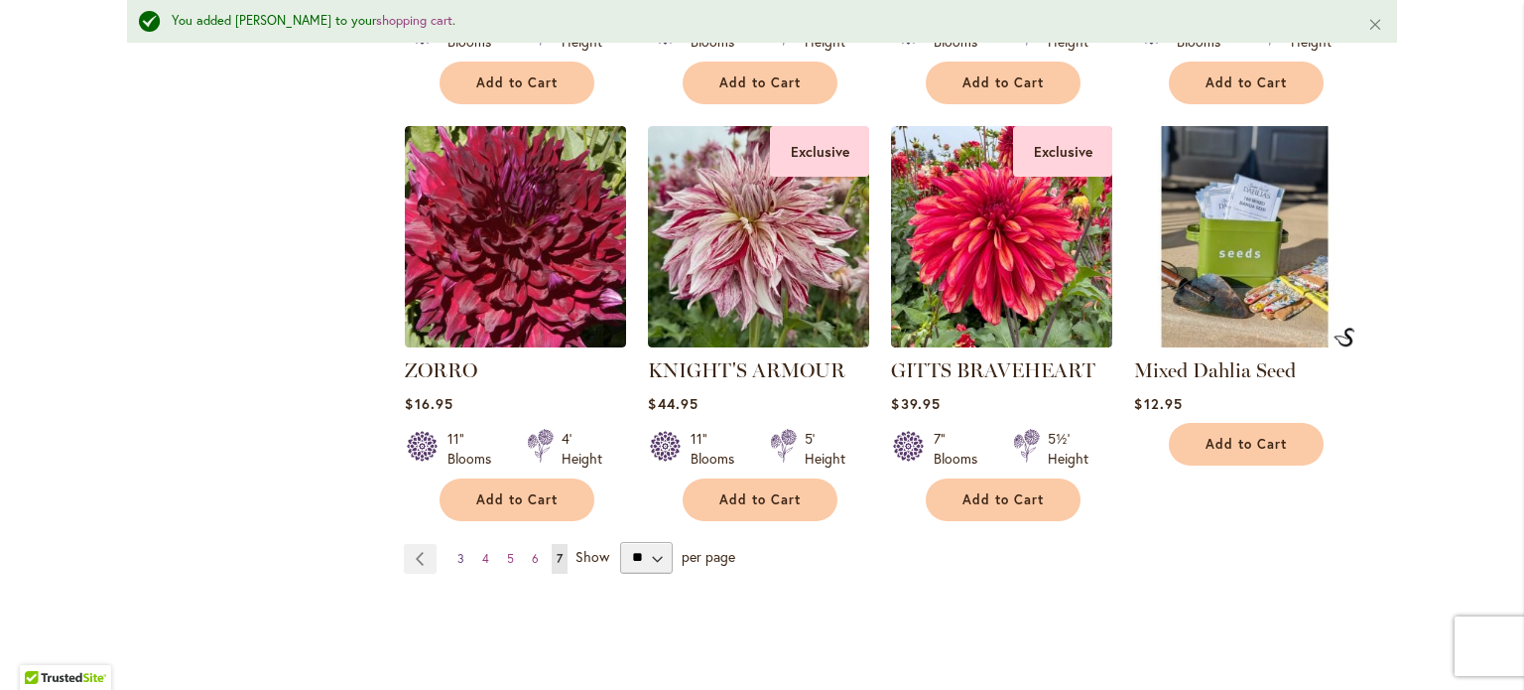
click at [457, 551] on span "3" at bounding box center [460, 558] width 7 height 15
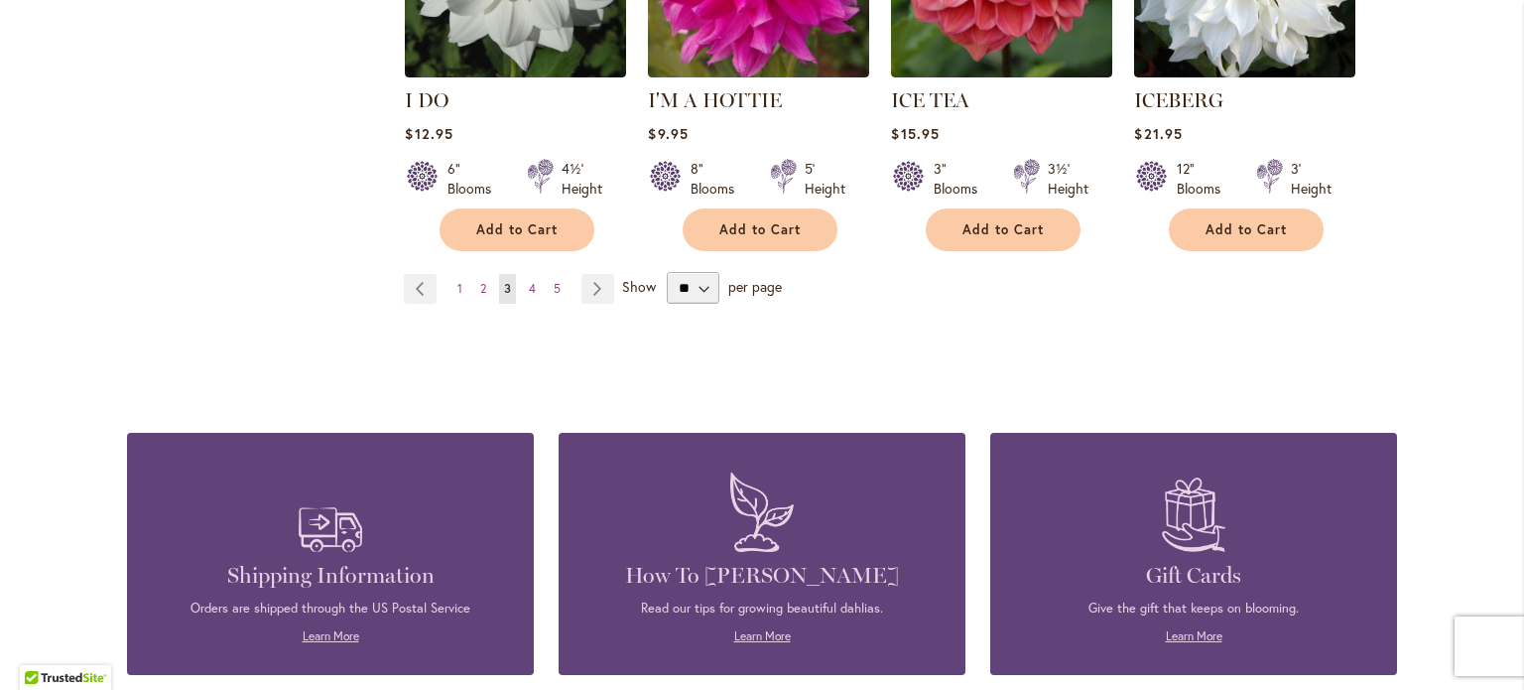
scroll to position [6945, 0]
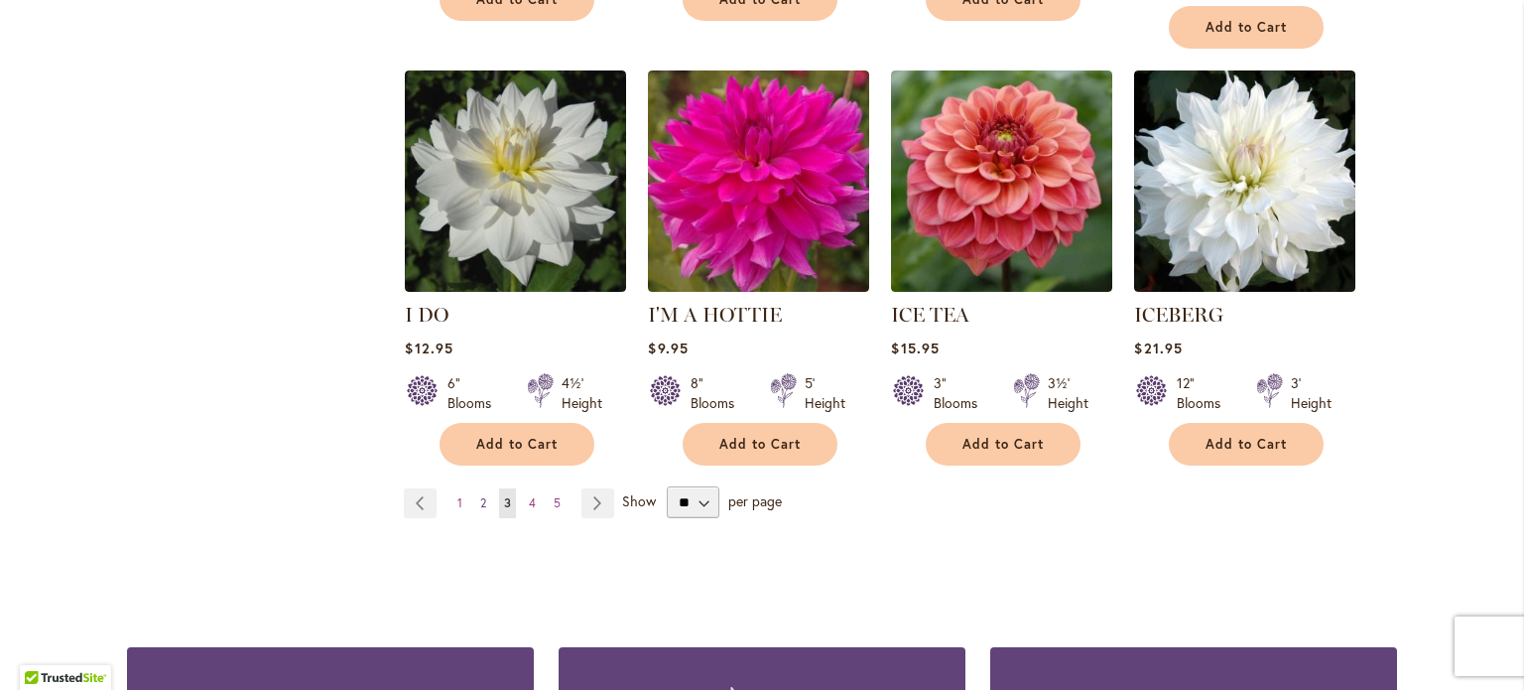
click at [480, 495] on span "2" at bounding box center [483, 502] width 6 height 15
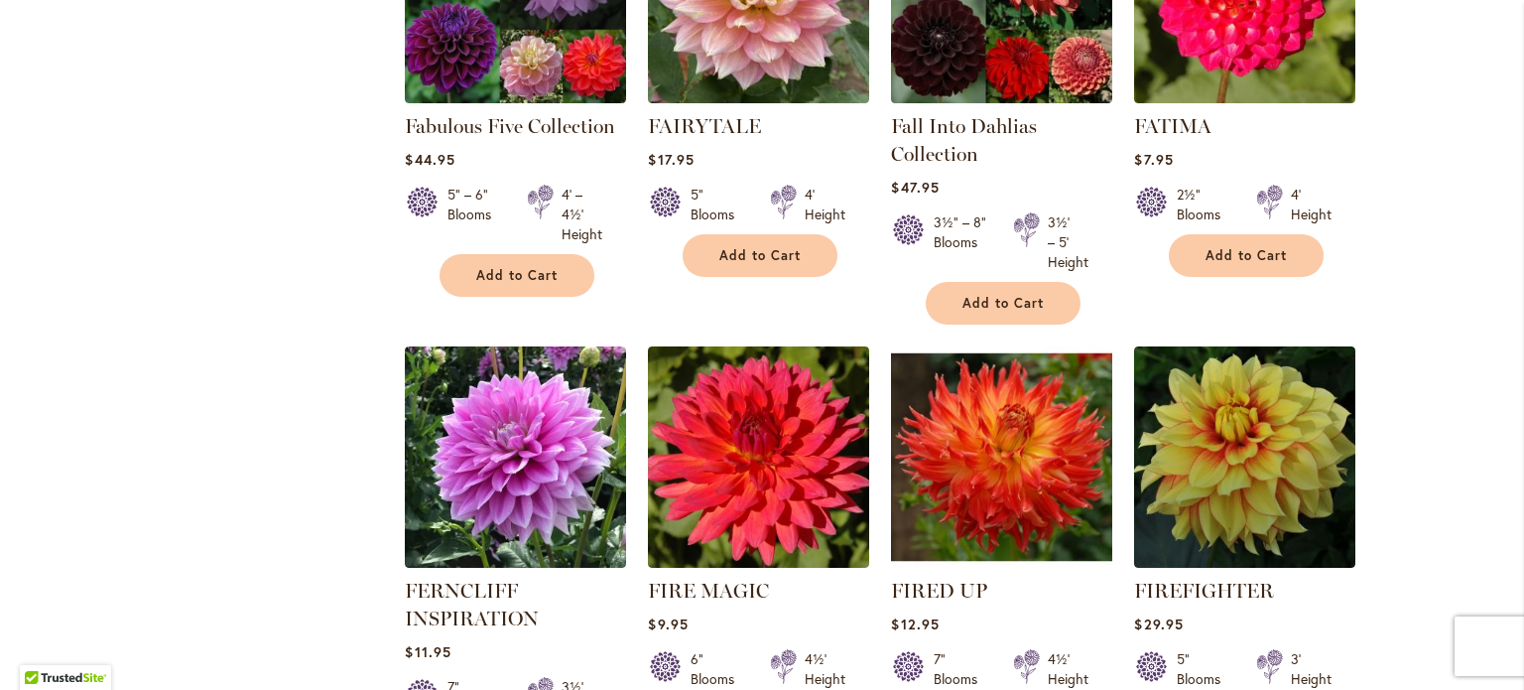
scroll to position [6691, 0]
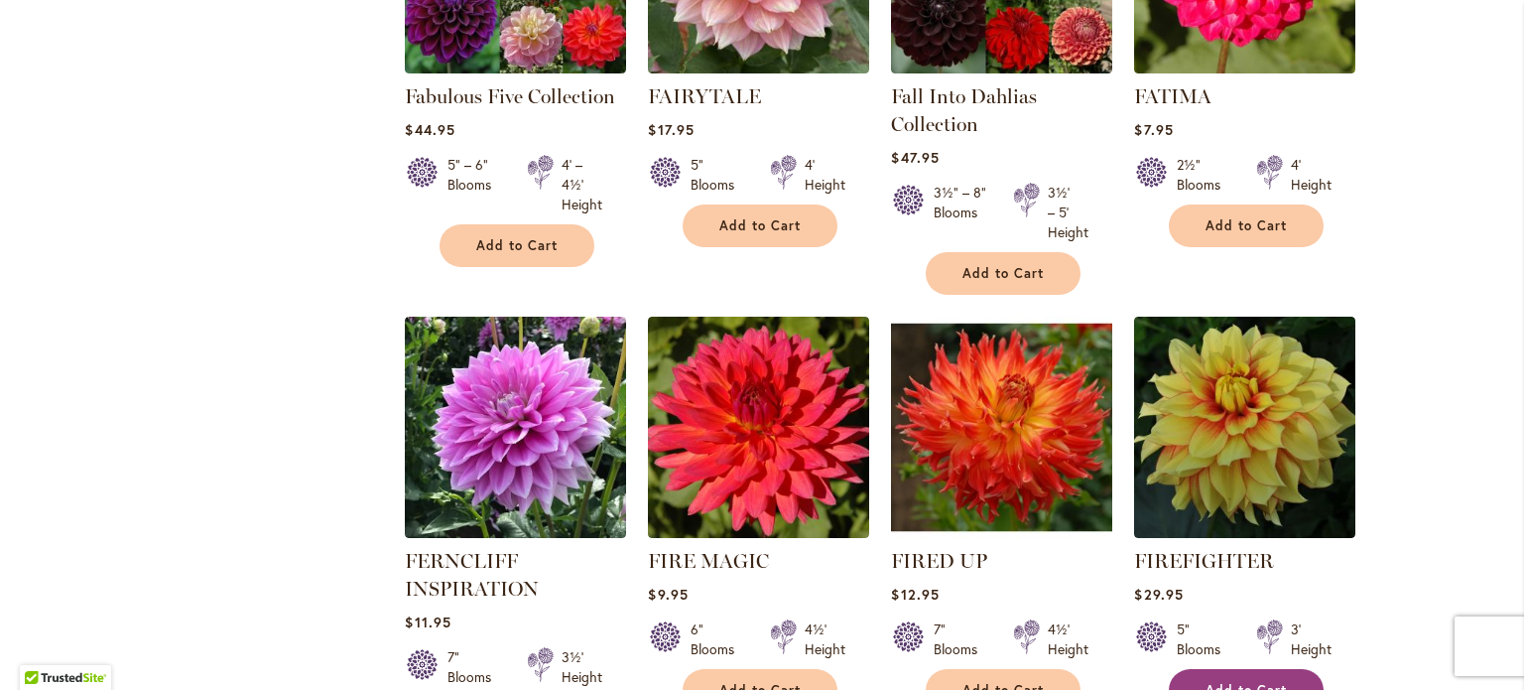
click at [1209, 682] on span "Add to Cart" at bounding box center [1245, 690] width 81 height 17
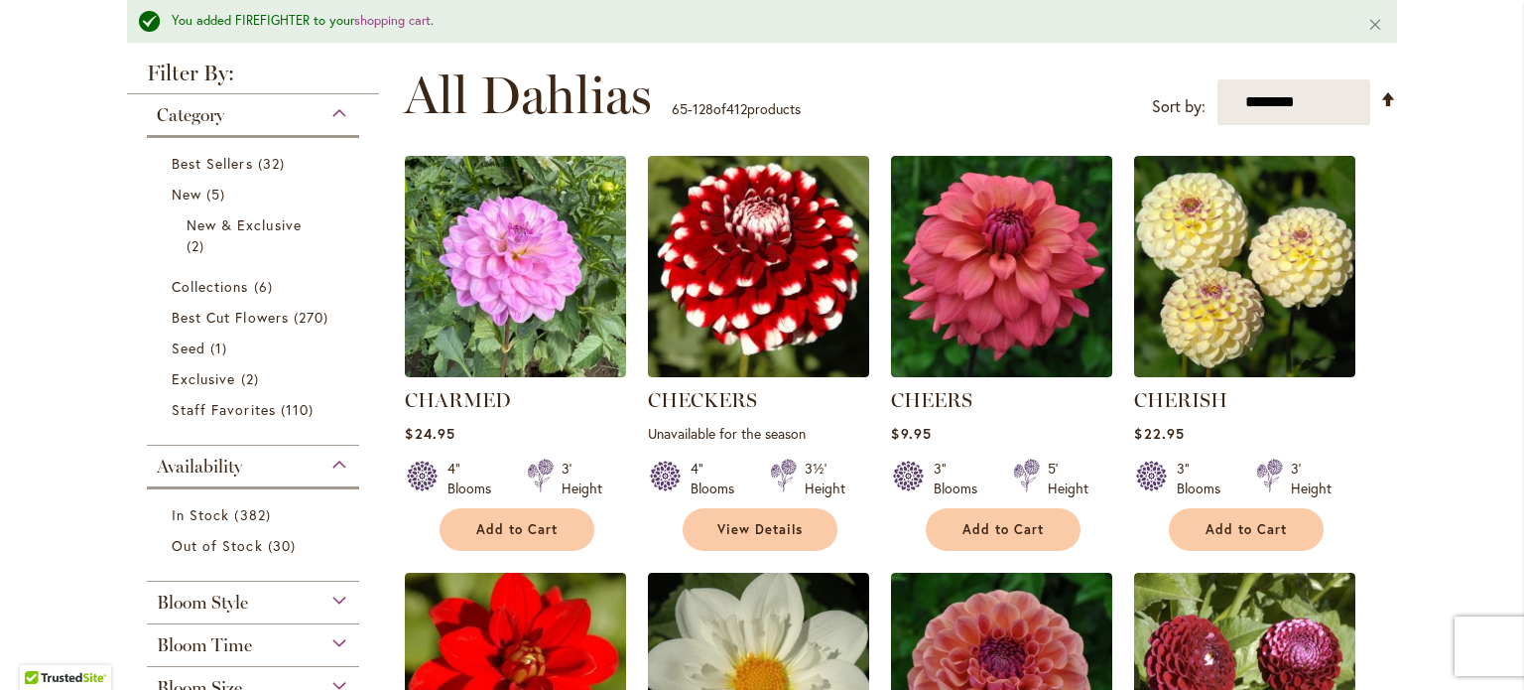
scroll to position [96, 0]
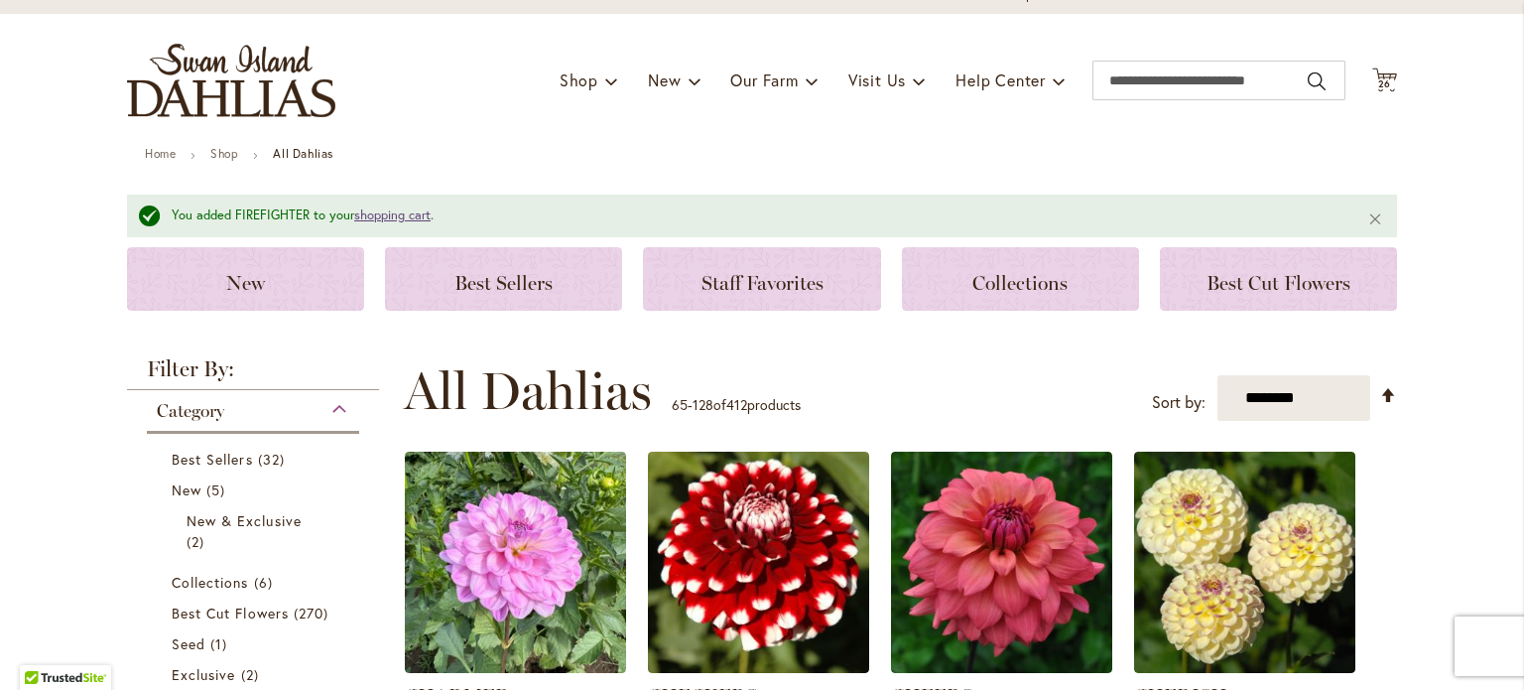
click at [390, 208] on link "shopping cart" at bounding box center [392, 214] width 76 height 17
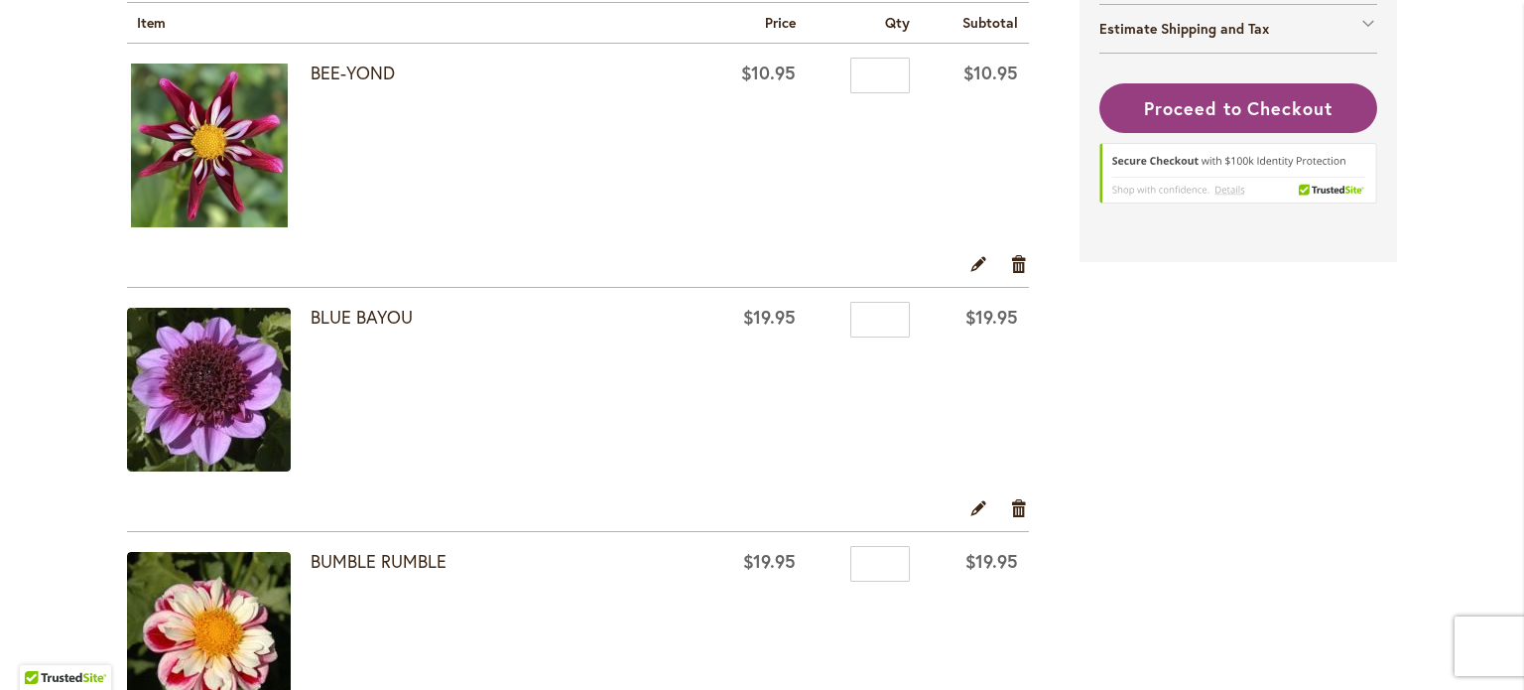
scroll to position [198, 0]
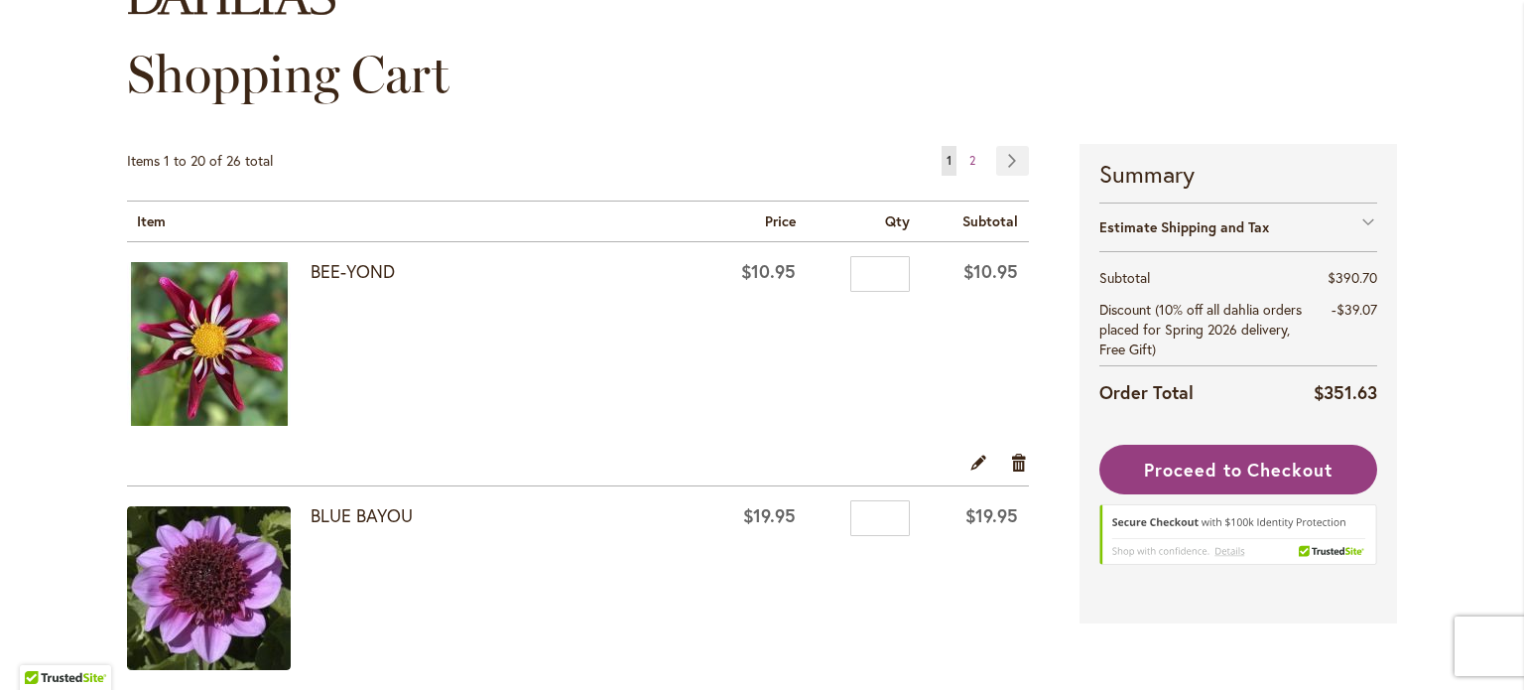
click at [0, 689] on div at bounding box center [0, 690] width 0 height 0
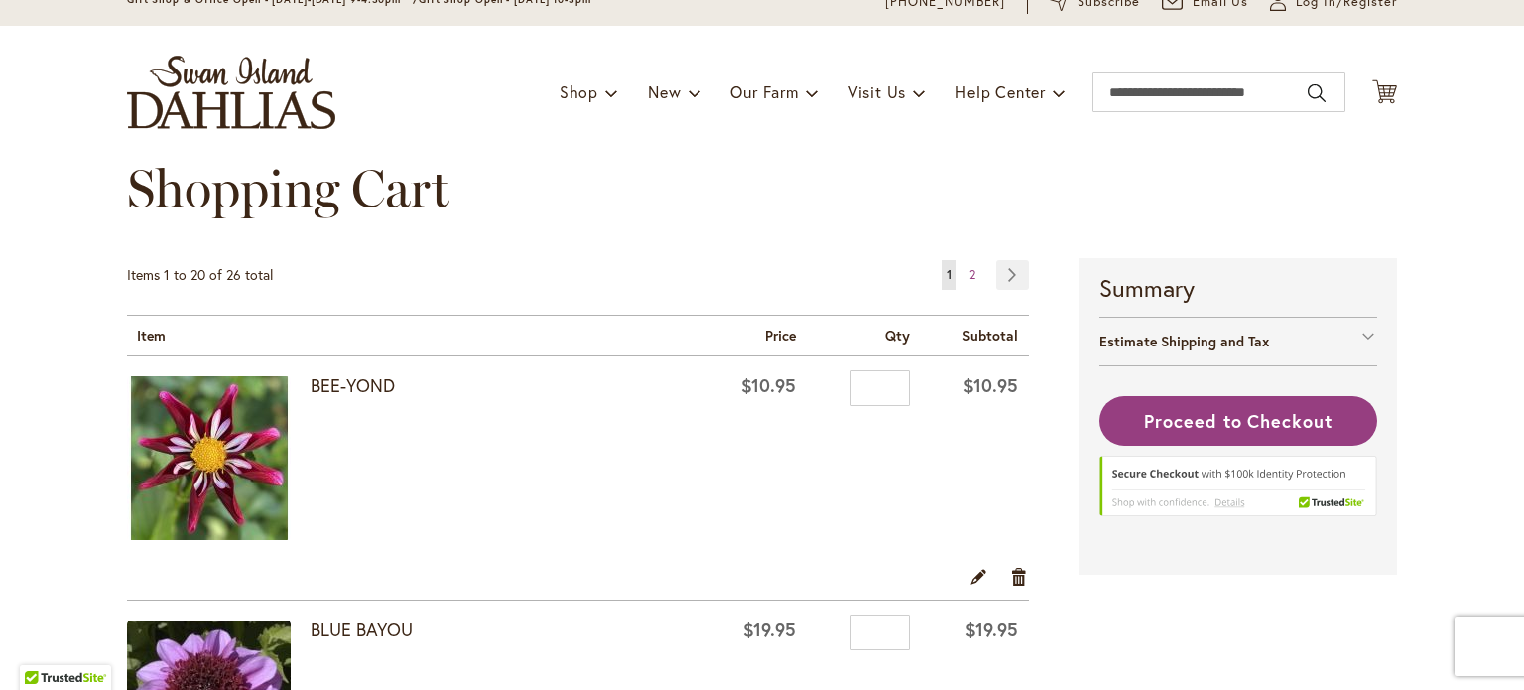
scroll to position [123, 0]
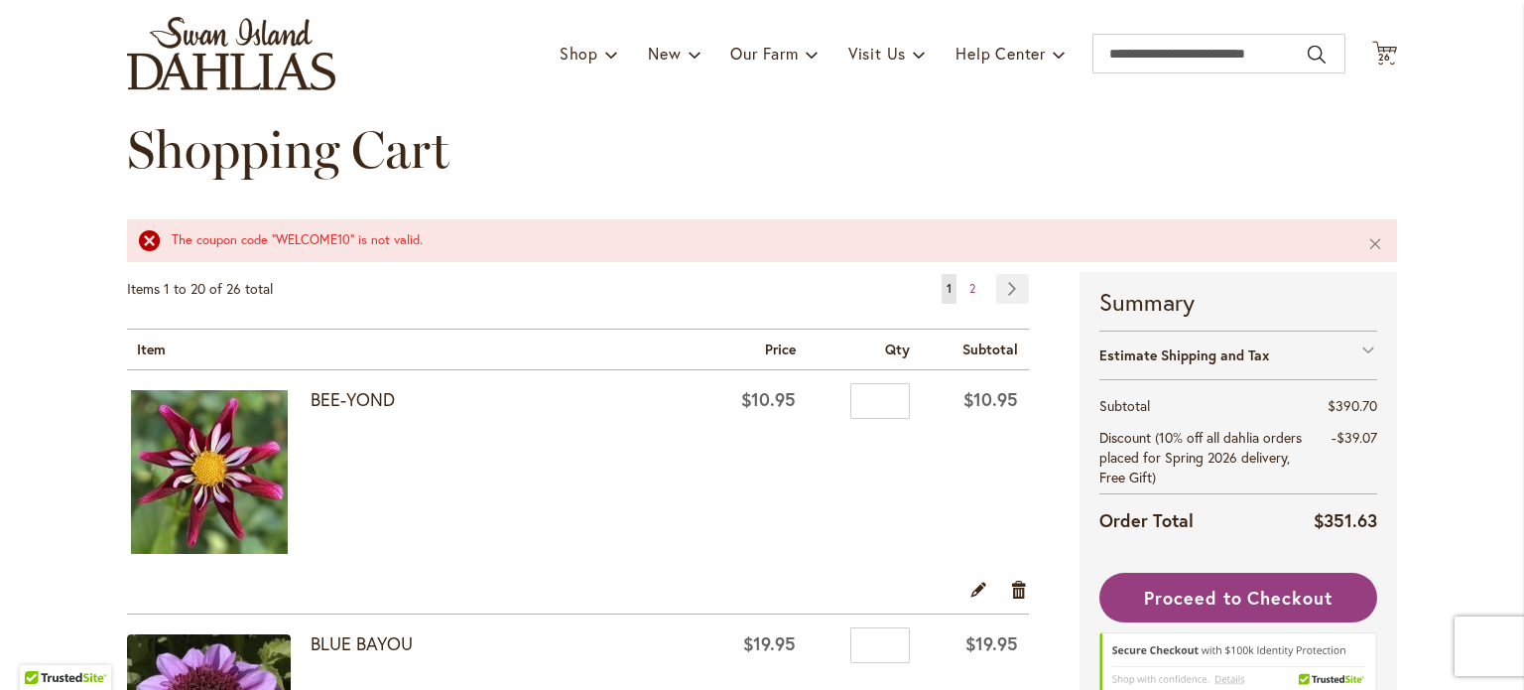
click at [0, 689] on div at bounding box center [0, 690] width 0 height 0
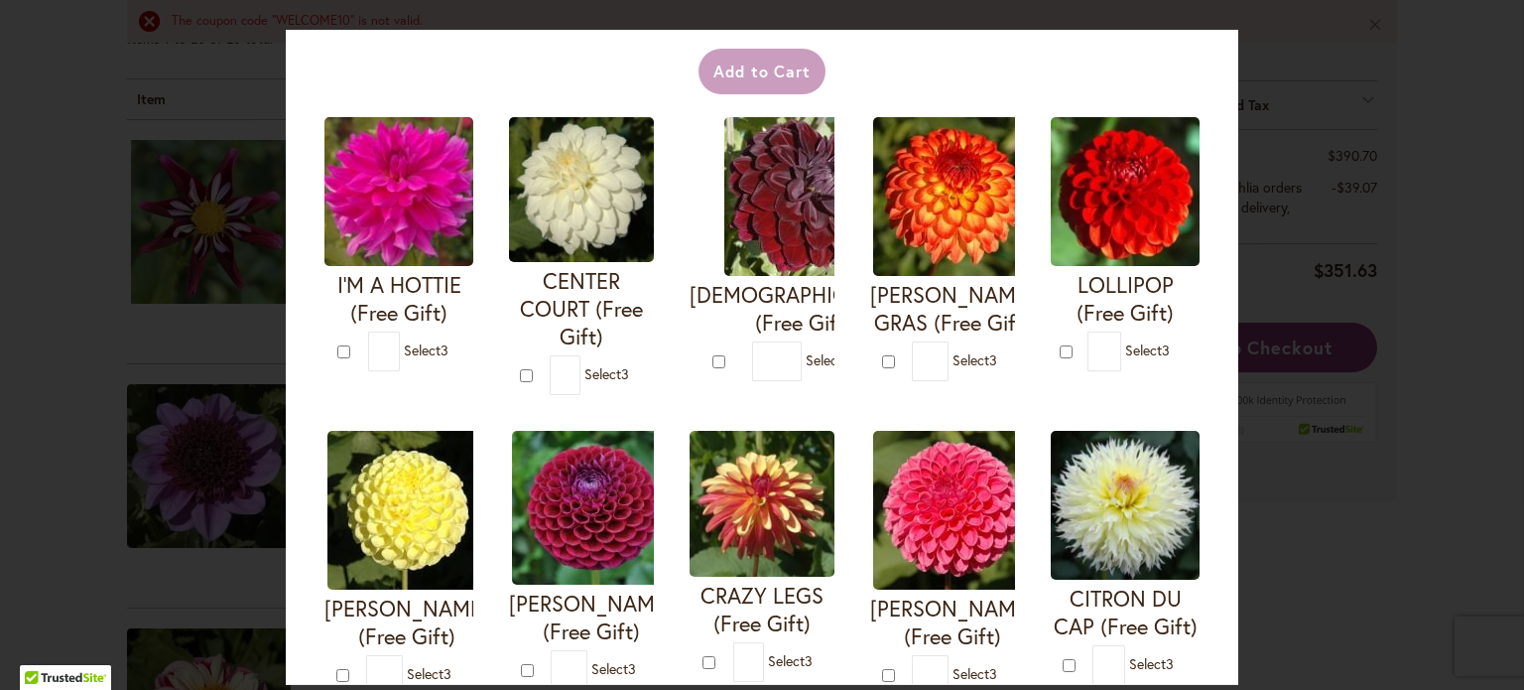
scroll to position [32, 0]
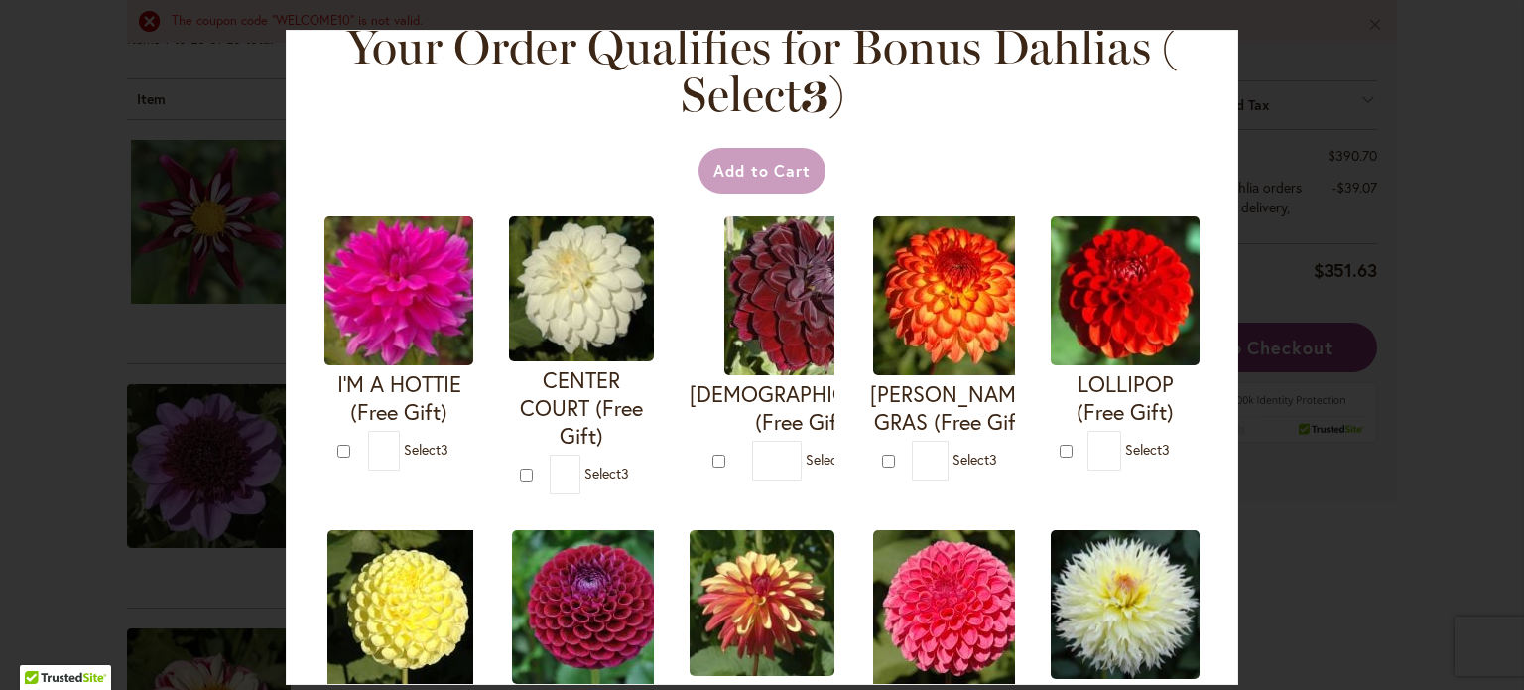
click at [1386, 510] on div "Your Order Qualifies for Bonus Dahlias ( Select 3 ) Add to Cart I'M A HOTTIE (F…" at bounding box center [762, 345] width 1524 height 690
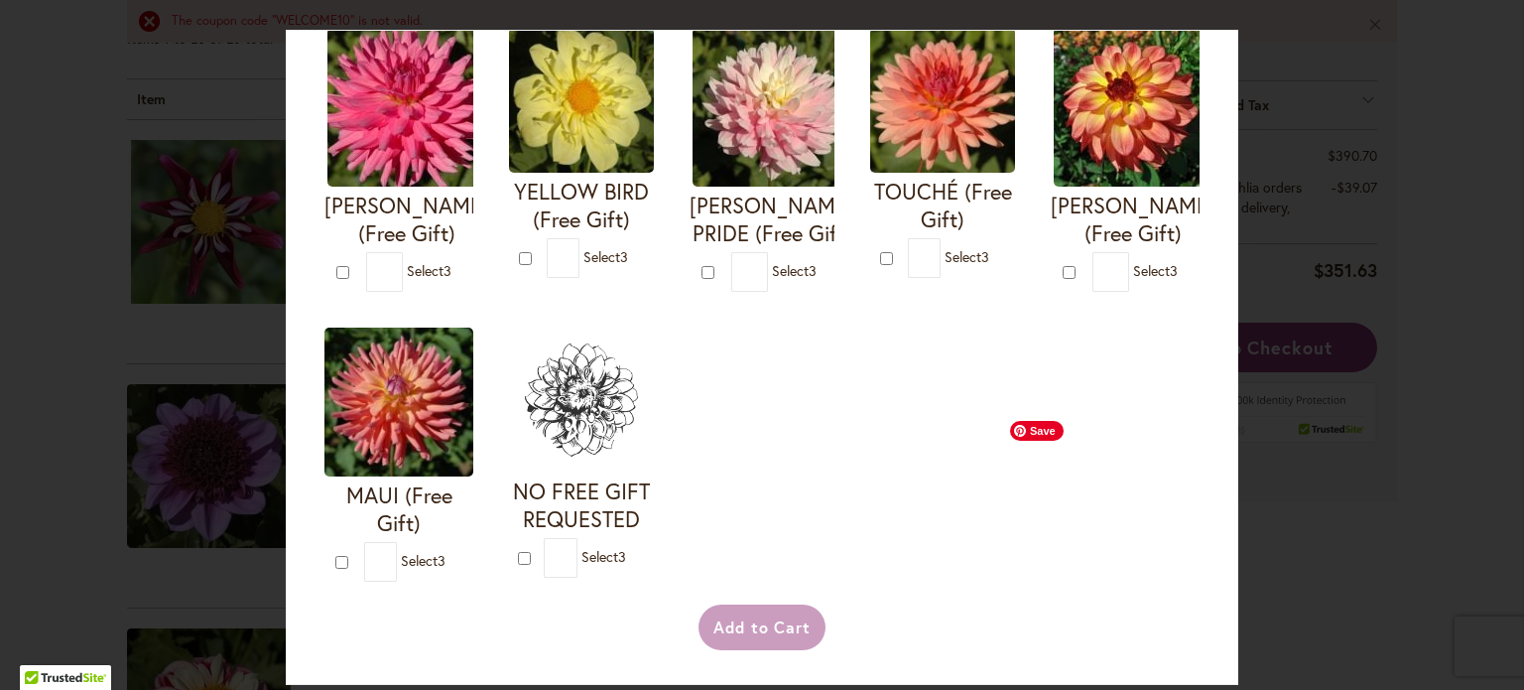
scroll to position [1123, 0]
type input "*"
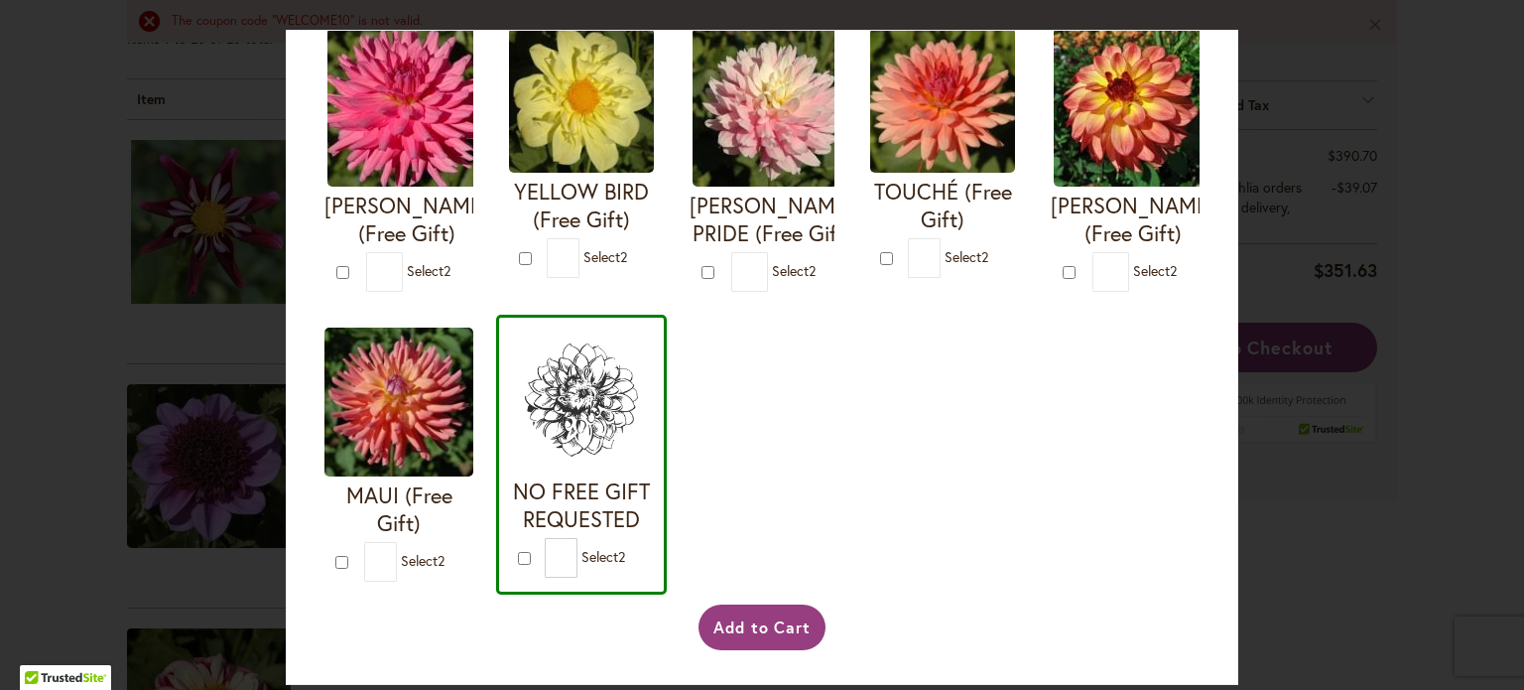
click at [683, 616] on div "Add to Cart" at bounding box center [761, 627] width 881 height 46
click at [719, 622] on button "Add to Cart" at bounding box center [762, 627] width 128 height 46
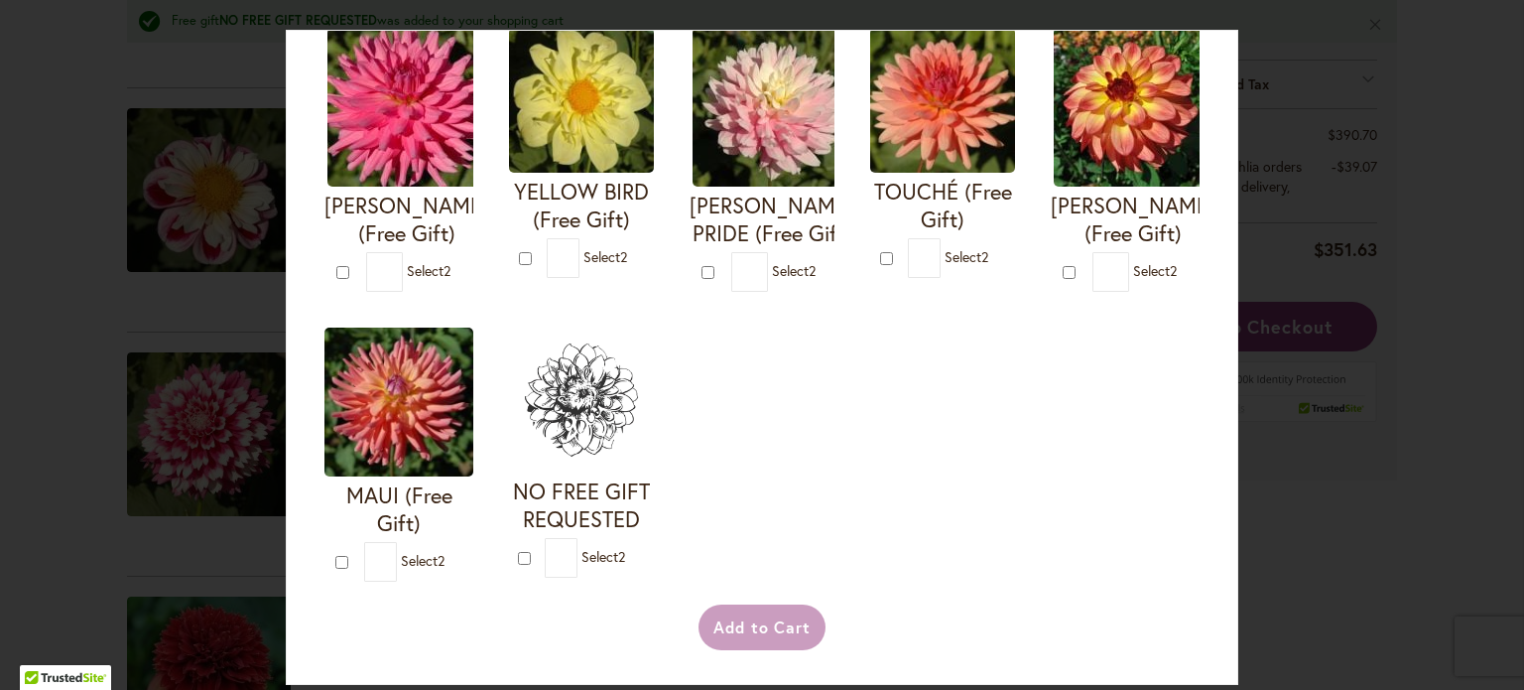
scroll to position [1123, 0]
type input "*"
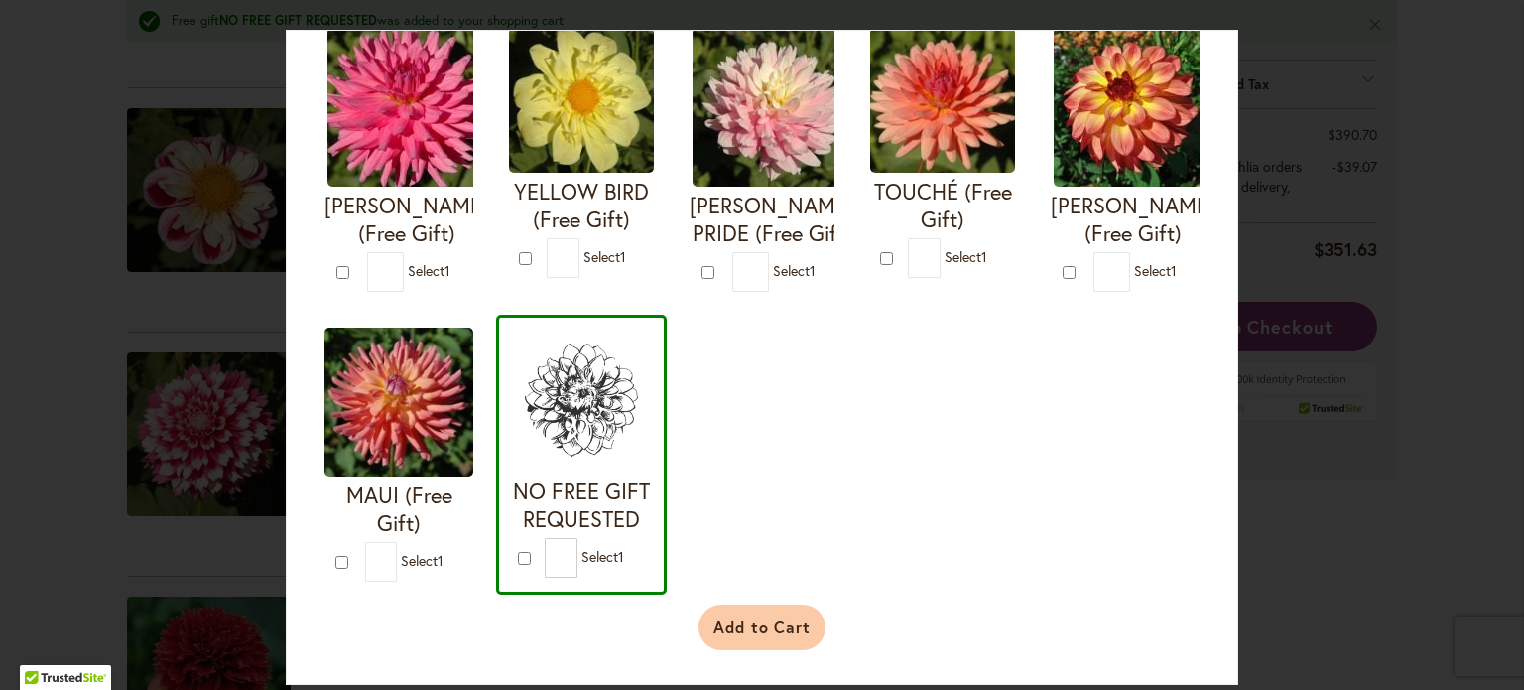
click at [726, 635] on button "Add to Cart" at bounding box center [762, 627] width 128 height 46
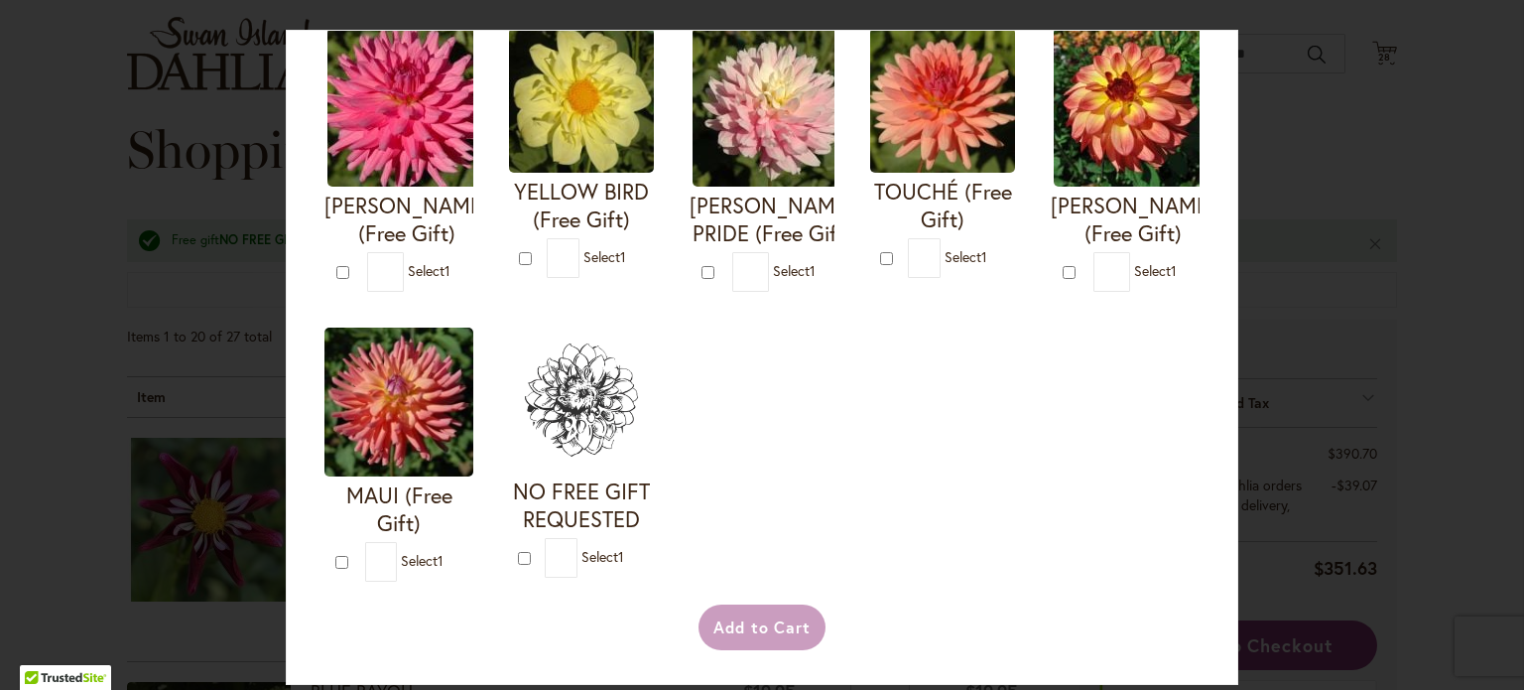
scroll to position [1123, 0]
type input "*"
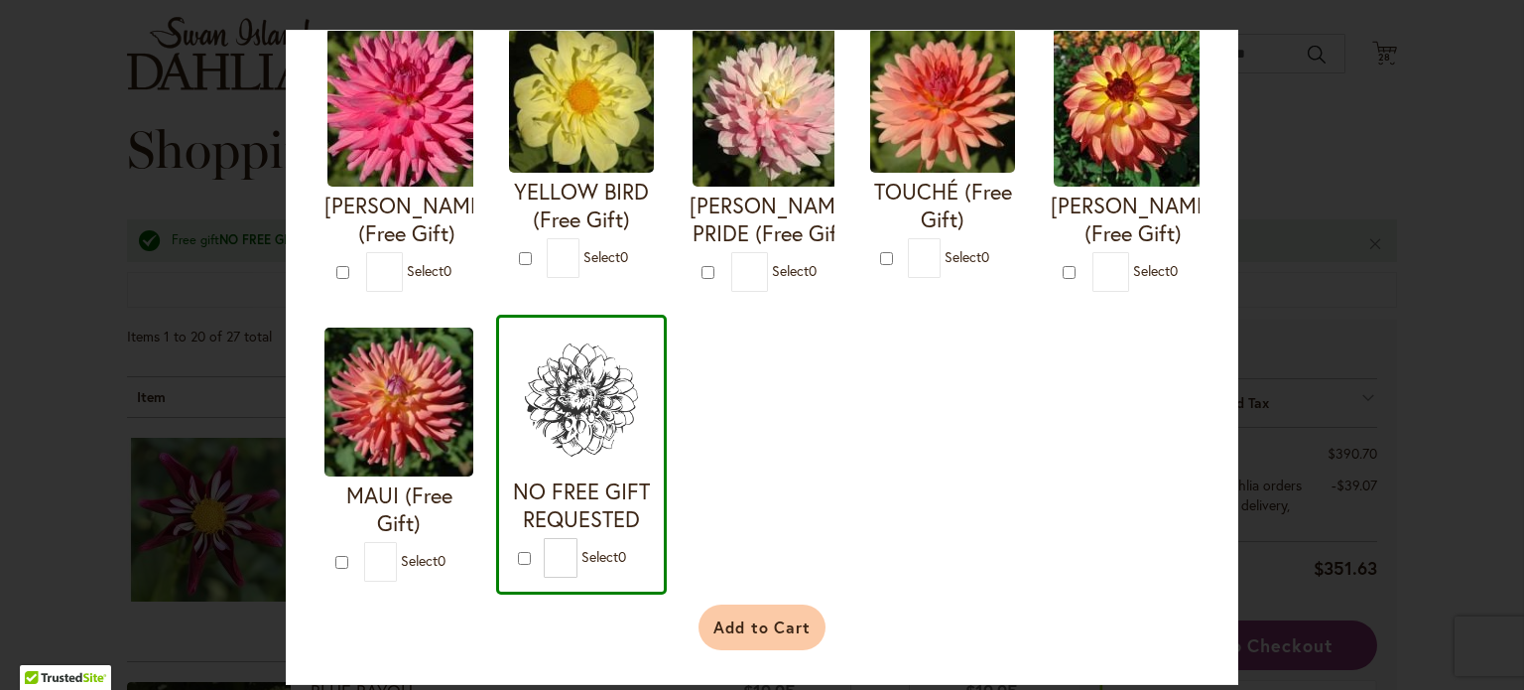
click at [778, 633] on button "Add to Cart" at bounding box center [762, 627] width 128 height 46
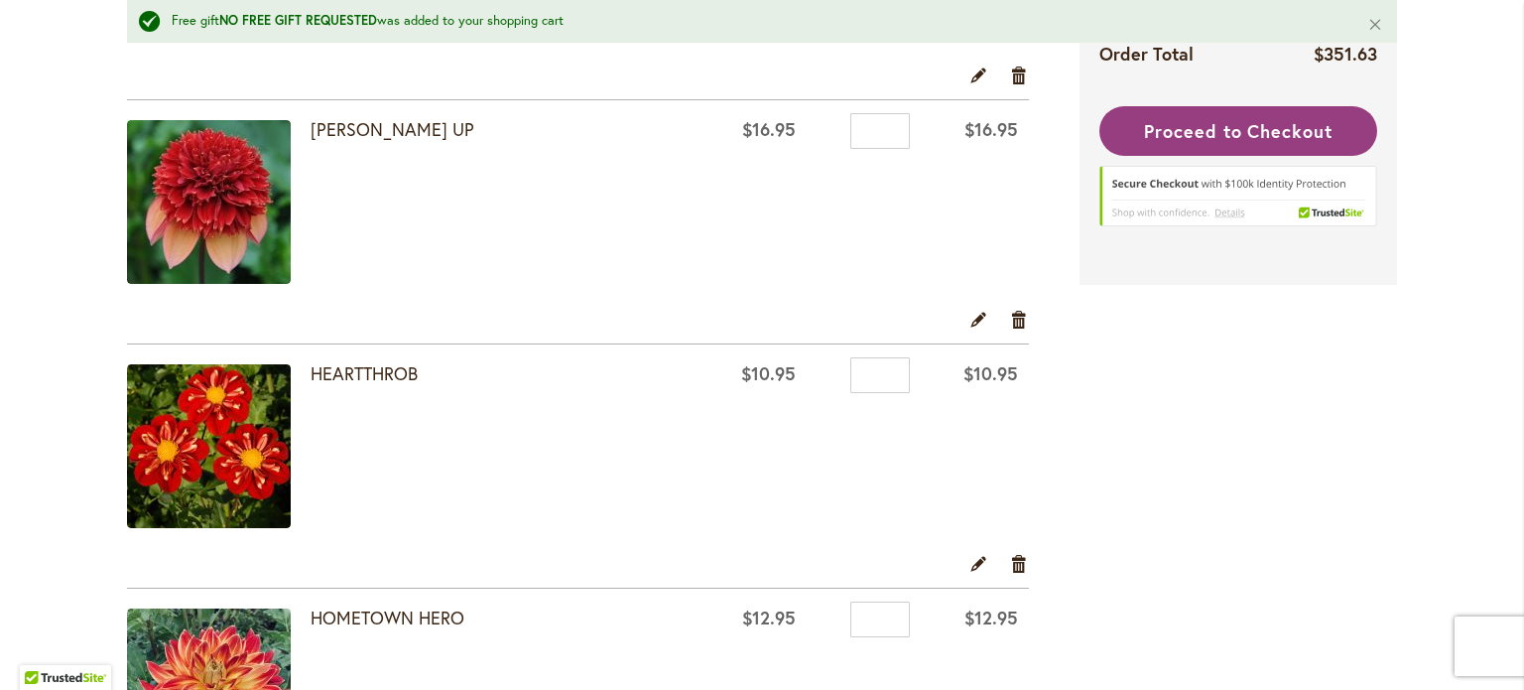
scroll to position [1314, 0]
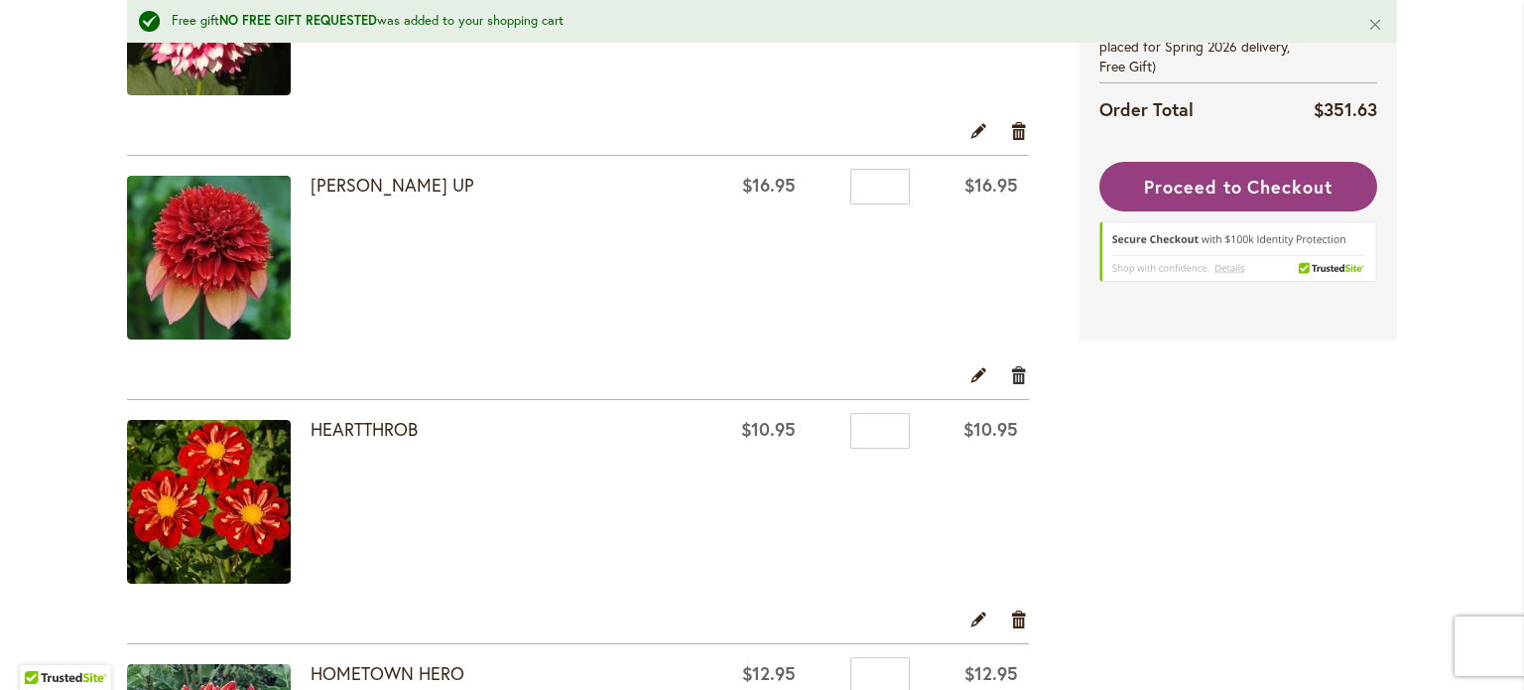
click at [1010, 373] on link "Remove item" at bounding box center [1019, 375] width 19 height 22
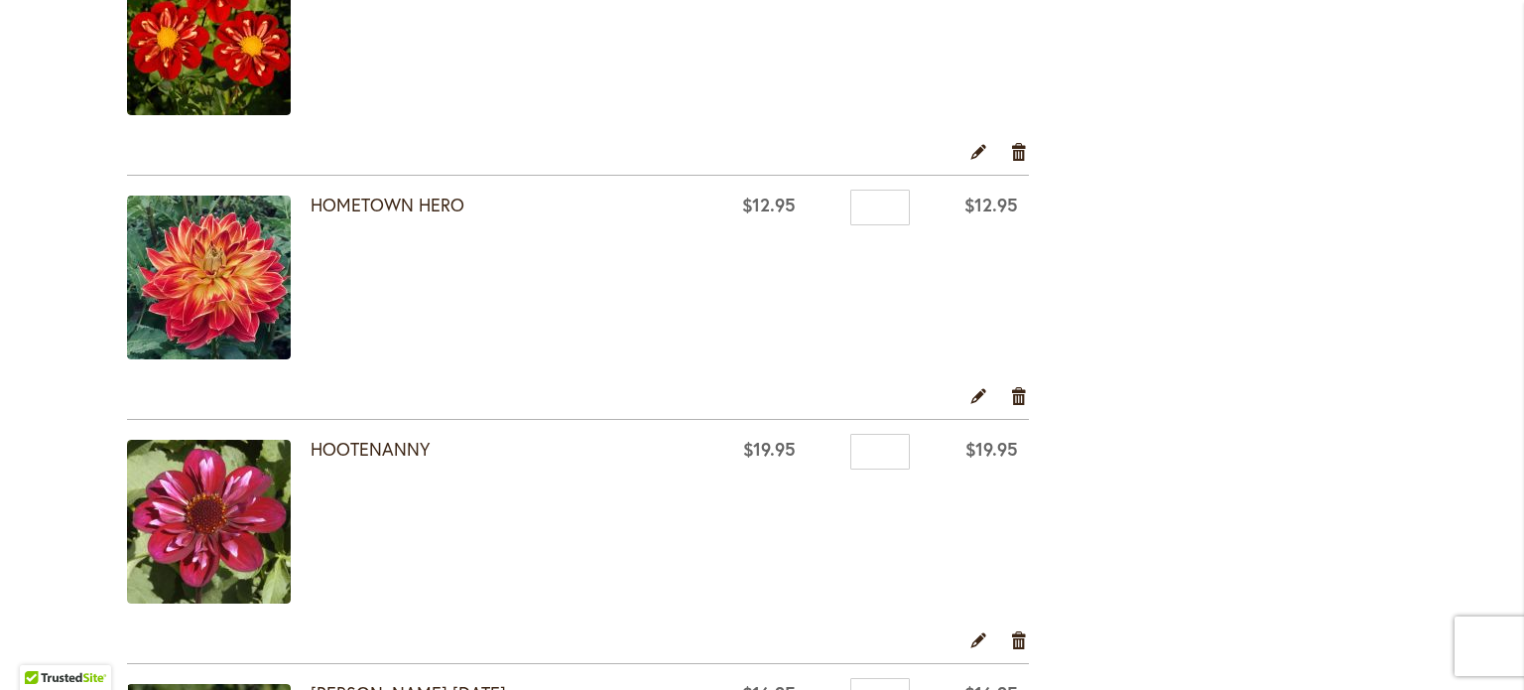
scroll to position [1488, 0]
